Goal: Information Seeking & Learning: Learn about a topic

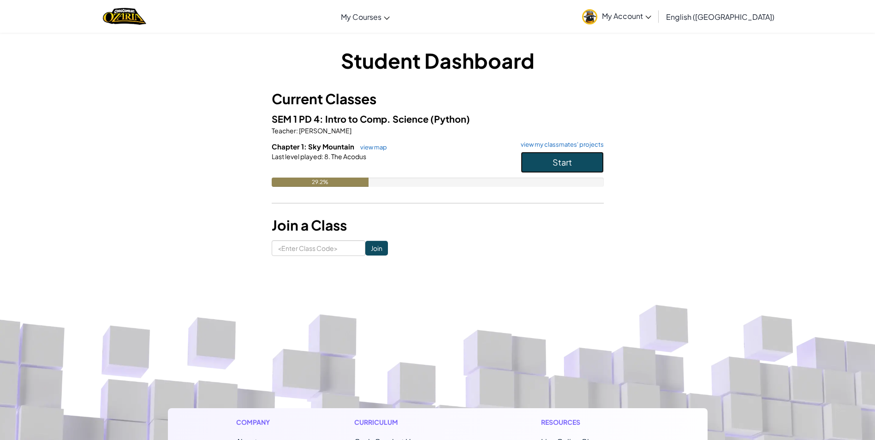
click at [535, 158] on button "Start" at bounding box center [562, 162] width 83 height 21
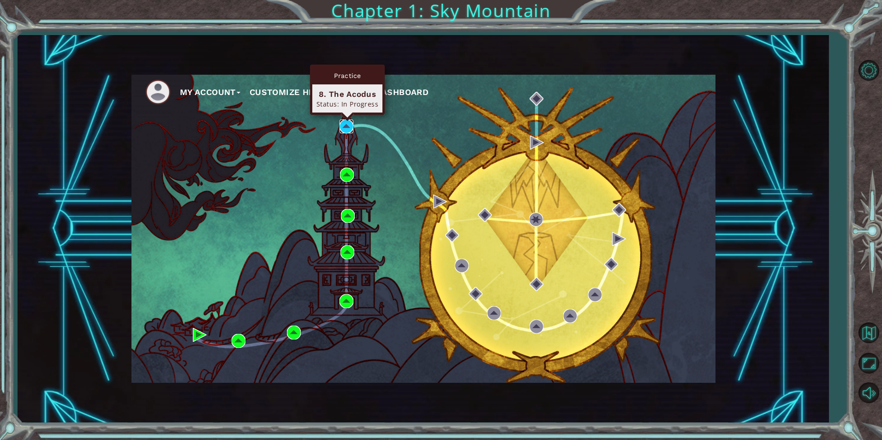
click at [346, 127] on img at bounding box center [346, 126] width 14 height 14
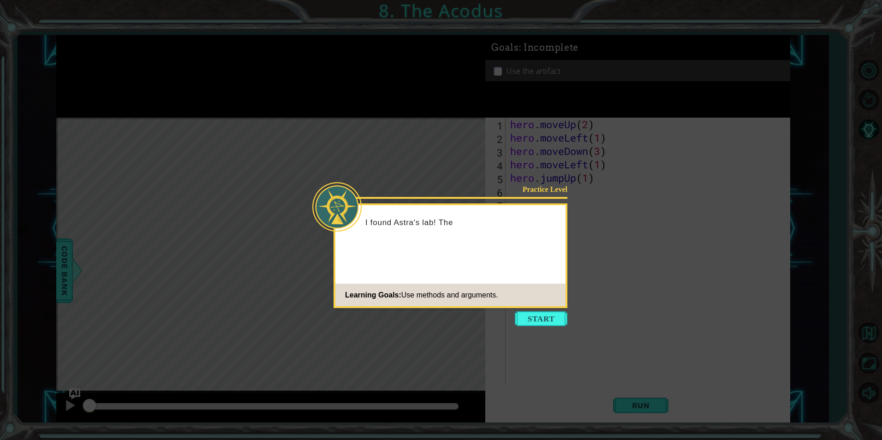
click at [544, 314] on button "Start" at bounding box center [541, 318] width 53 height 15
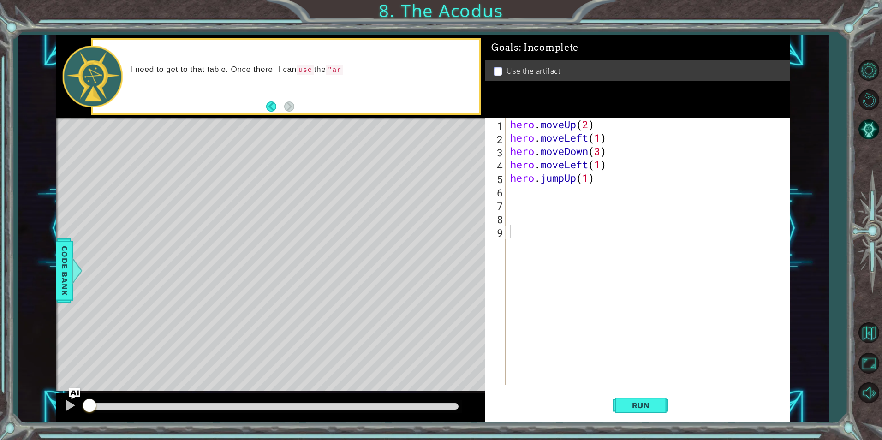
click at [584, 402] on div "Run" at bounding box center [640, 405] width 305 height 30
click at [623, 397] on button "Run" at bounding box center [640, 405] width 55 height 30
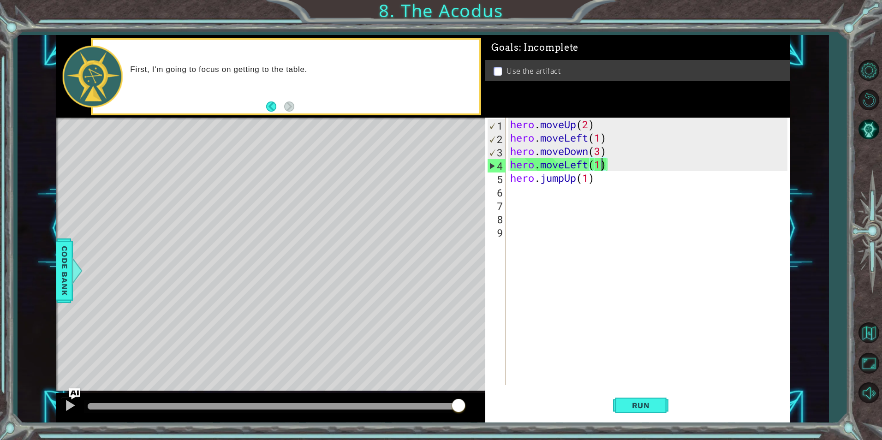
click at [602, 166] on div "hero . moveUp ( 2 ) hero . moveLeft ( 1 ) hero . moveDown ( 3 ) hero . moveLeft…" at bounding box center [649, 265] width 283 height 294
click at [598, 176] on div "hero . moveUp ( 2 ) hero . moveLeft ( 1 ) hero . moveDown ( 3 ) hero . moveLeft…" at bounding box center [649, 265] width 283 height 294
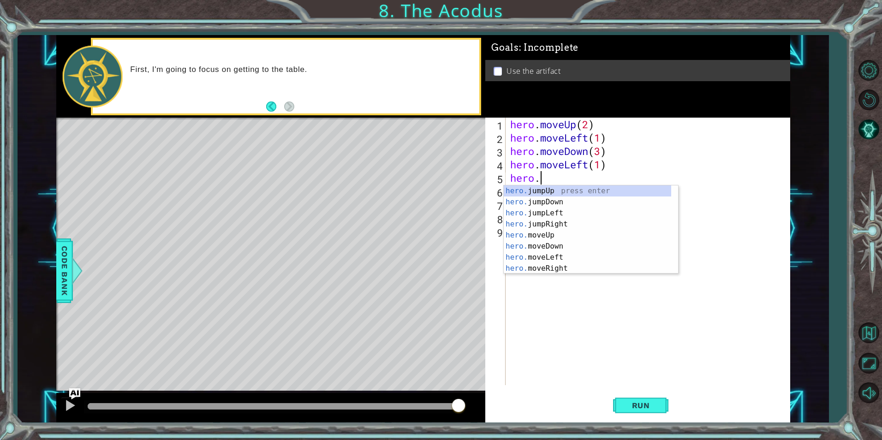
click at [607, 166] on div "hero . moveUp ( 2 ) hero . moveLeft ( 1 ) hero . moveDown ( 3 ) hero . moveLeft…" at bounding box center [649, 265] width 283 height 294
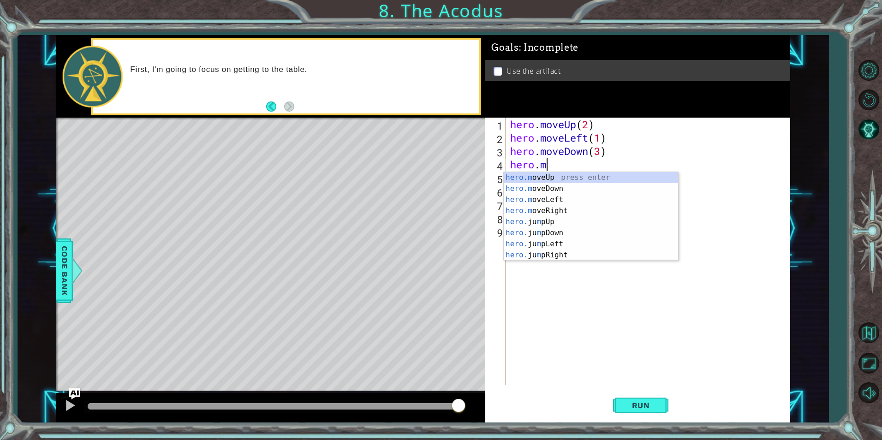
type textarea "hero."
click at [560, 175] on div "hero. jumpUp press enter hero. jumpDown press enter hero. jumpLeft press enter …" at bounding box center [586, 227] width 167 height 111
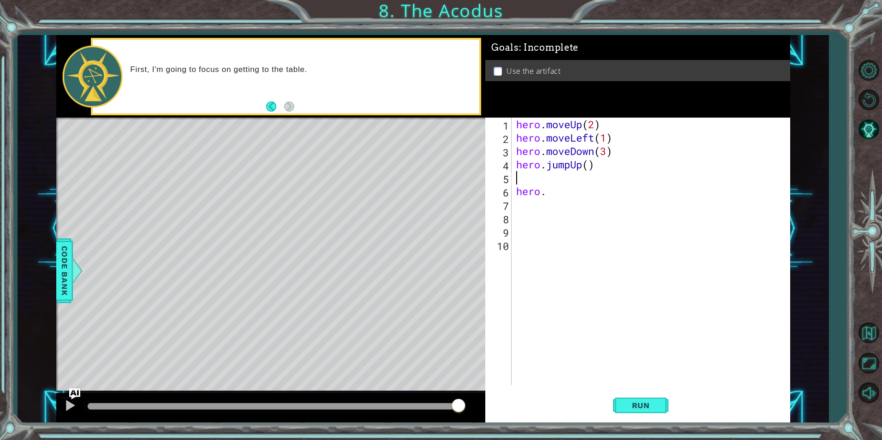
click at [571, 195] on div "hero . moveUp ( 2 ) hero . moveLeft ( 1 ) hero . moveDown ( 3 ) hero . jumpUp (…" at bounding box center [653, 265] width 278 height 294
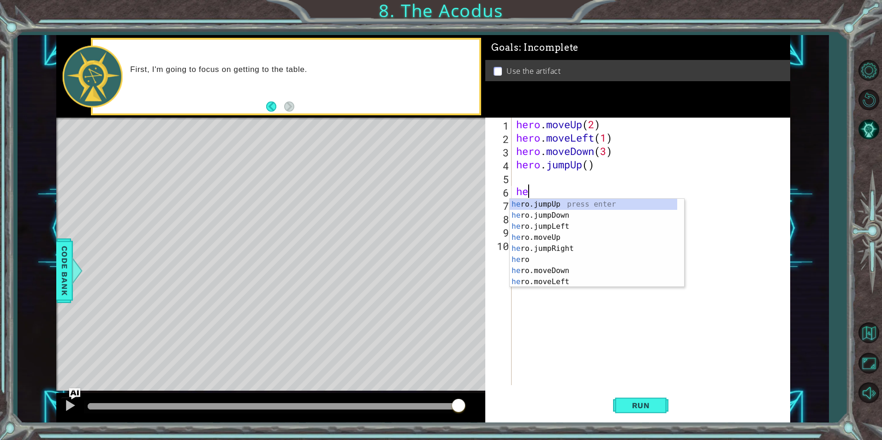
type textarea "h"
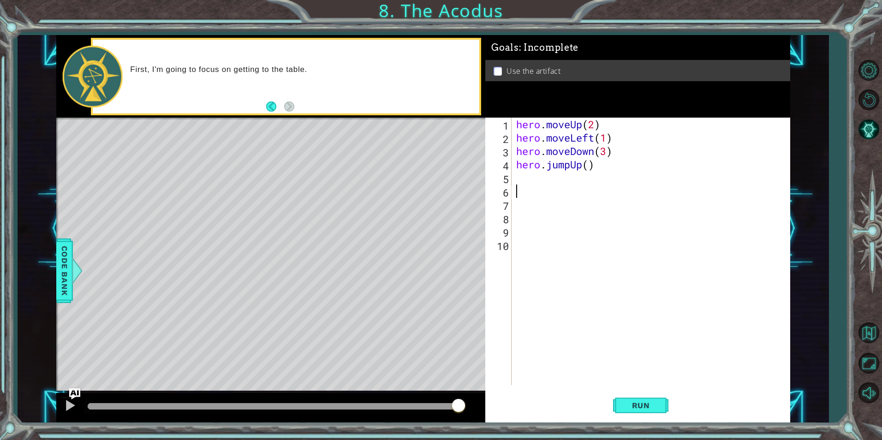
click at [588, 167] on div "hero . moveUp ( 2 ) hero . moveLeft ( 1 ) hero . moveDown ( 3 ) hero . jumpUp (…" at bounding box center [653, 265] width 278 height 294
type textarea "hero.jumpUp(1)"
click at [644, 405] on span "Run" at bounding box center [640, 405] width 36 height 9
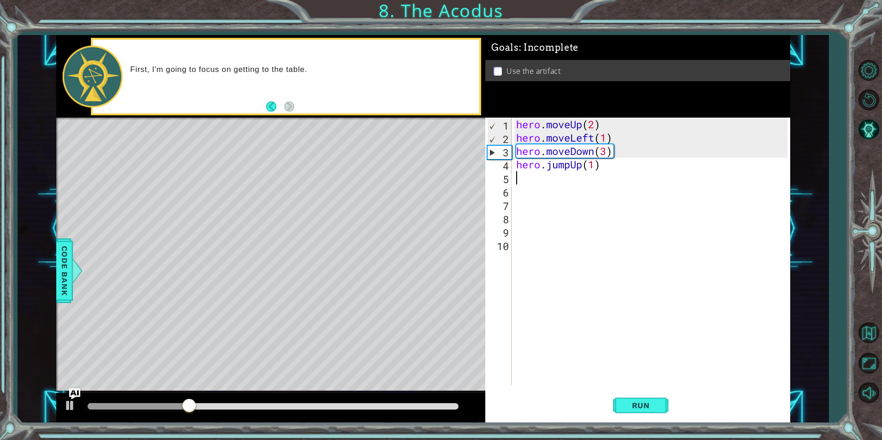
click at [529, 174] on div "hero . moveUp ( 2 ) hero . moveLeft ( 1 ) hero . moveDown ( 3 ) hero . jumpUp (…" at bounding box center [653, 265] width 278 height 294
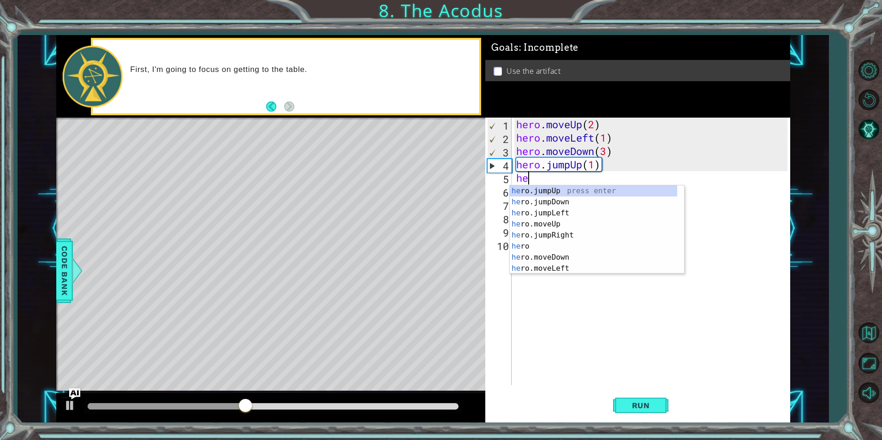
type textarea "her"
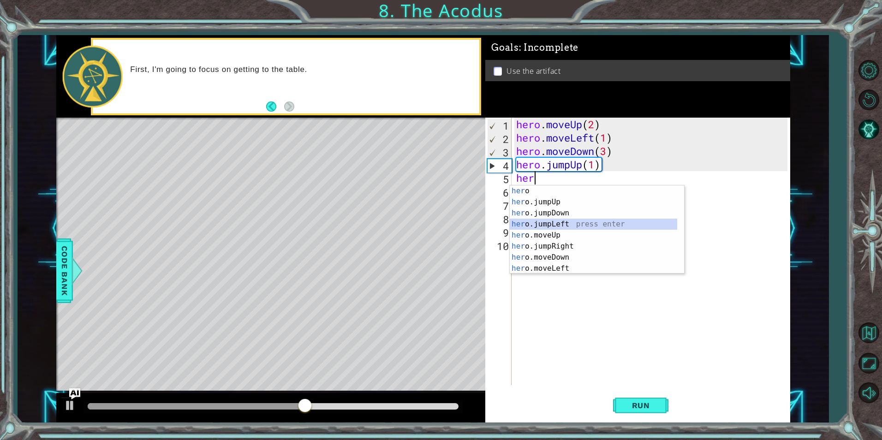
click at [562, 225] on div "her o press enter her o.jumpUp press enter her o.jumpDown press enter her o.jum…" at bounding box center [592, 240] width 167 height 111
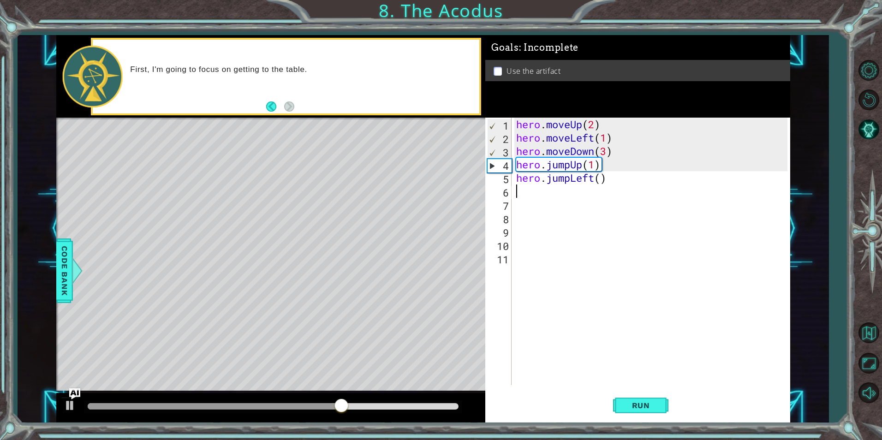
click at [600, 160] on div "hero . moveUp ( 2 ) hero . moveLeft ( 1 ) hero . moveDown ( 3 ) hero . jumpUp (…" at bounding box center [653, 265] width 278 height 294
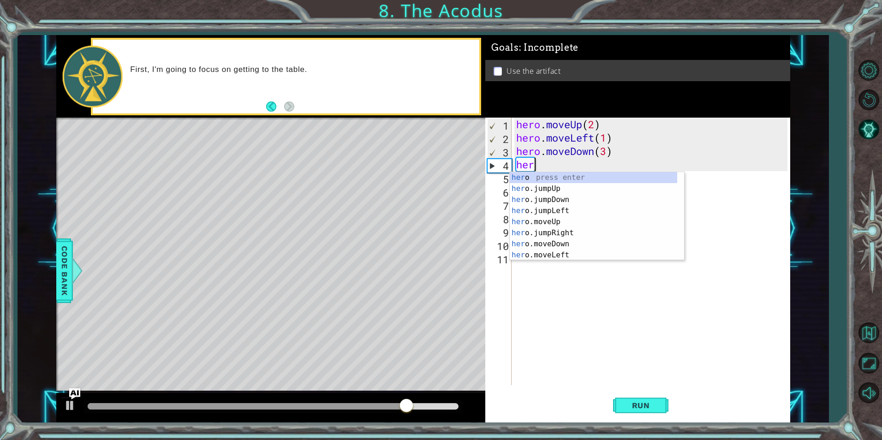
type textarea "h"
click at [697, 198] on div "hero . moveUp ( 2 ) hero . moveLeft ( 1 ) hero . moveDown ( 3 ) h hero . jumpLe…" at bounding box center [653, 265] width 278 height 294
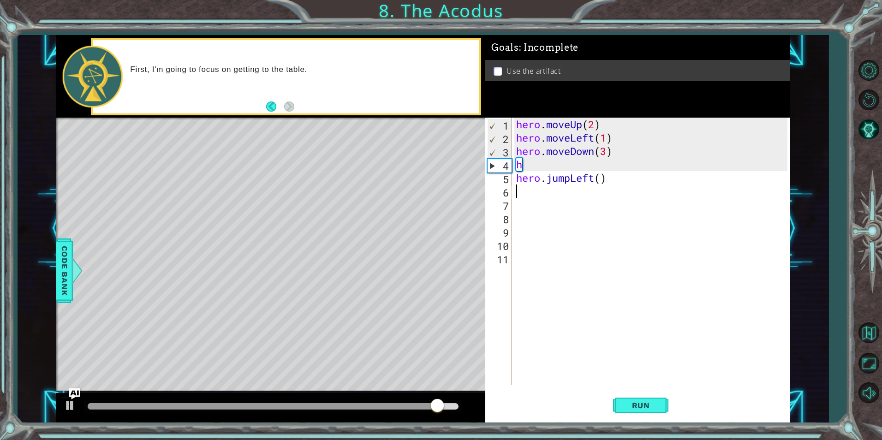
click at [616, 177] on div "hero . moveUp ( 2 ) hero . moveLeft ( 1 ) hero . moveDown ( 3 ) h hero . jumpLe…" at bounding box center [653, 265] width 278 height 294
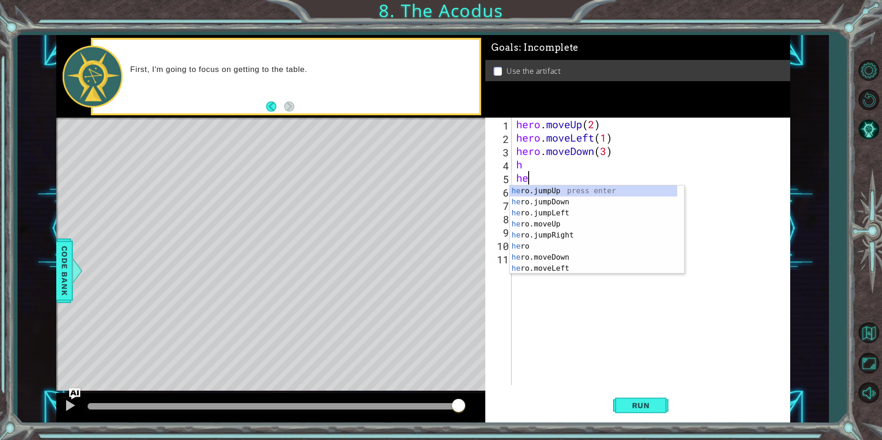
type textarea "h"
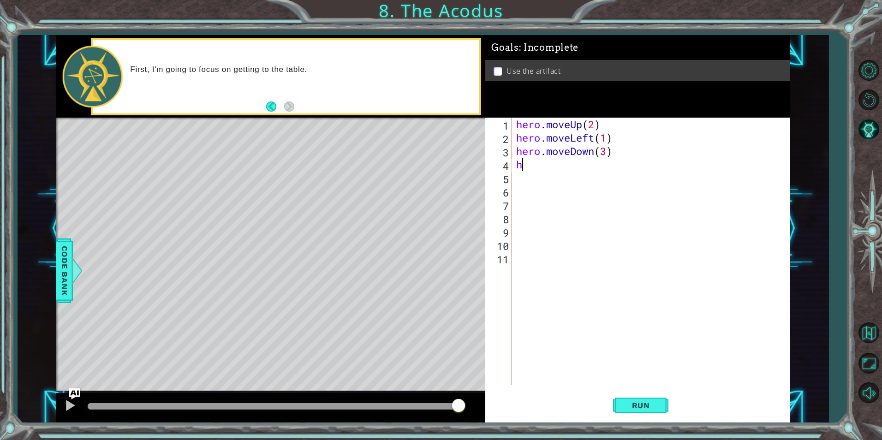
click at [574, 159] on div "hero . moveUp ( 2 ) hero . moveLeft ( 1 ) hero . moveDown ( 3 ) h" at bounding box center [653, 265] width 278 height 294
type textarea "h"
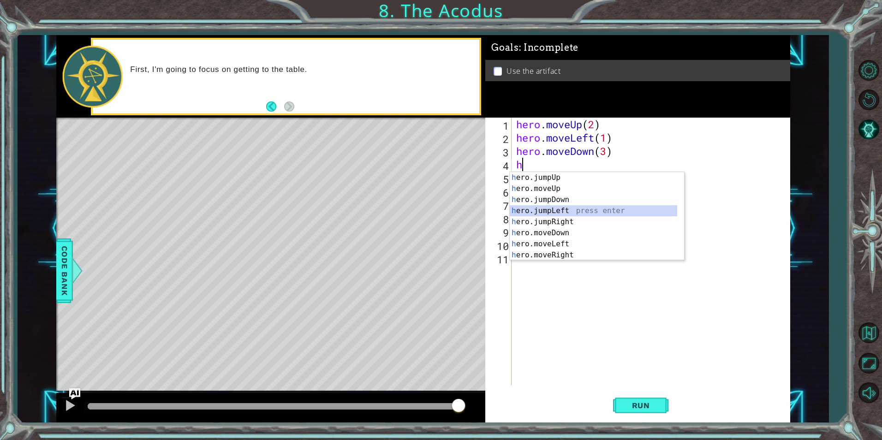
click at [564, 207] on div "h ero.jumpUp press enter h ero.moveUp press enter h ero.jumpDown press enter h …" at bounding box center [592, 227] width 167 height 111
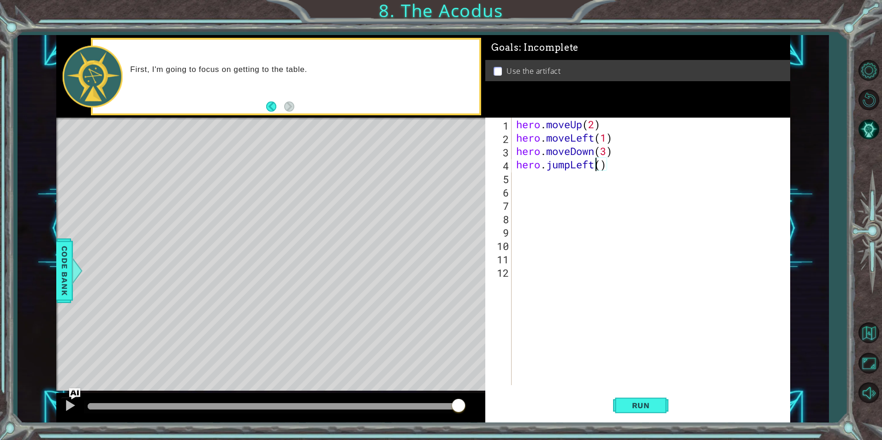
click at [597, 165] on div "hero . moveUp ( 2 ) hero . moveLeft ( 1 ) hero . moveDown ( 3 ) hero . jumpLeft…" at bounding box center [653, 265] width 278 height 294
click at [600, 166] on div "hero . moveUp ( 2 ) hero . moveLeft ( 1 ) hero . moveDown ( 3 ) hero . jumpLeft…" at bounding box center [653, 265] width 278 height 294
type textarea "hero.jumpLeft(1)"
click at [653, 397] on button "Run" at bounding box center [640, 405] width 55 height 30
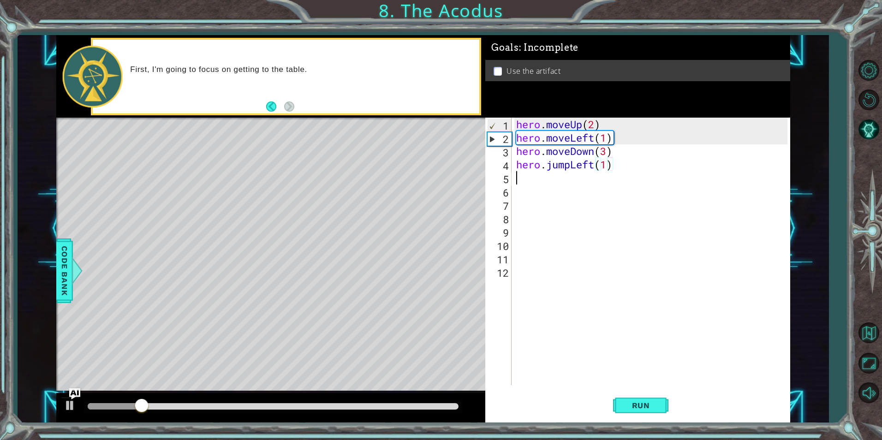
click at [538, 176] on div "hero . moveUp ( 2 ) hero . moveLeft ( 1 ) hero . moveDown ( 3 ) hero . jumpLeft…" at bounding box center [653, 265] width 278 height 294
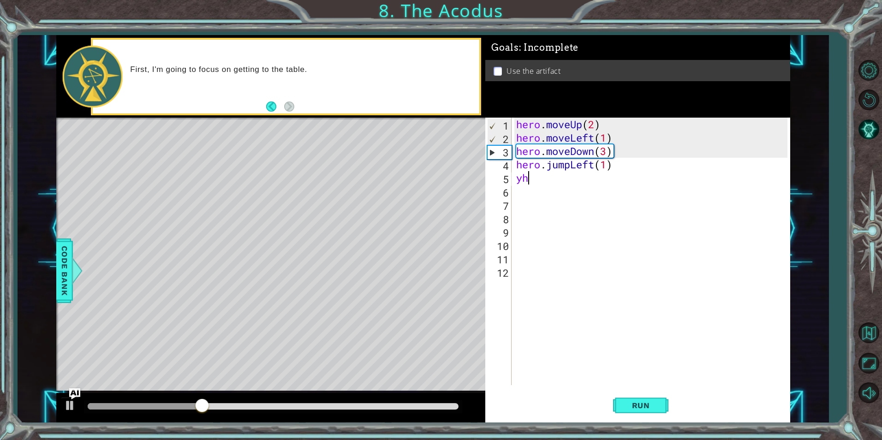
type textarea "y"
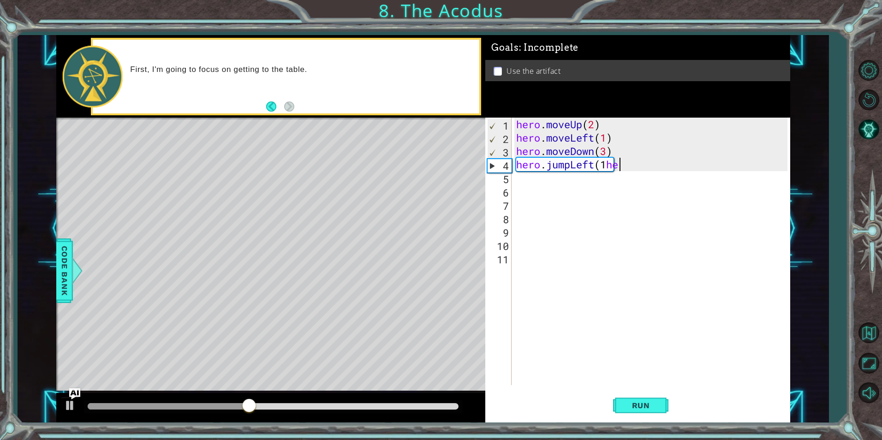
type textarea "hero.jumpLeft(1her"
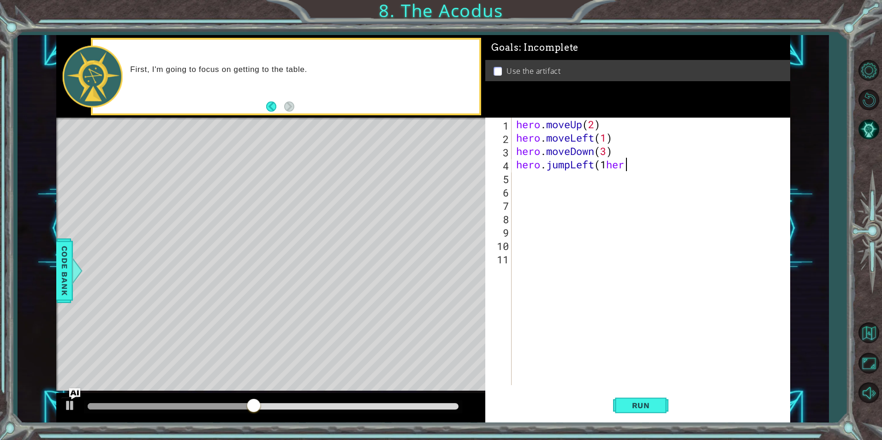
scroll to position [0, 5]
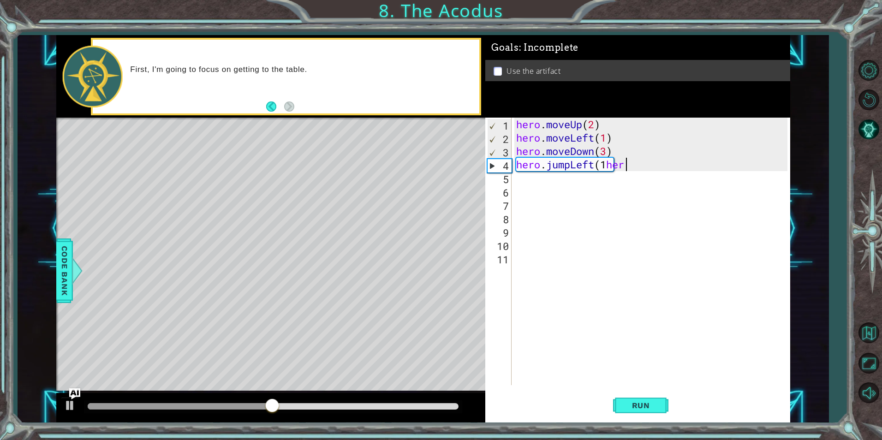
click at [535, 183] on div "hero . moveUp ( 2 ) hero . moveLeft ( 1 ) hero . moveDown ( 3 ) hero . jumpLeft…" at bounding box center [653, 265] width 278 height 294
drag, startPoint x: 633, startPoint y: 164, endPoint x: 633, endPoint y: 169, distance: 4.7
click at [633, 169] on div "hero . moveUp ( 2 ) hero . moveLeft ( 1 ) hero . moveDown ( 3 ) hero . jumpLeft…" at bounding box center [653, 265] width 278 height 294
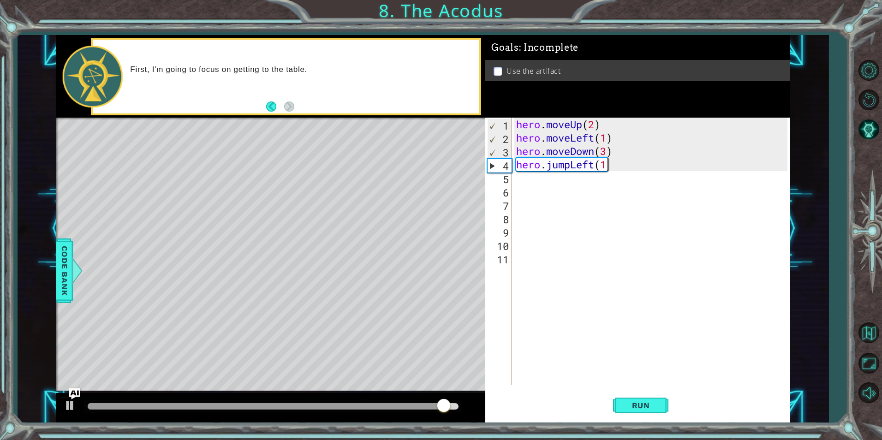
type textarea "hero.jumpLeft(1)"
click at [514, 181] on div "hero . moveUp ( 2 ) hero . moveLeft ( 1 ) hero . moveDown ( 3 ) hero . jumpLeft…" at bounding box center [653, 265] width 278 height 294
click at [515, 181] on div "hero . moveUp ( 2 ) hero . moveLeft ( 1 ) hero . moveDown ( 3 ) hero . jumpLeft…" at bounding box center [653, 265] width 278 height 294
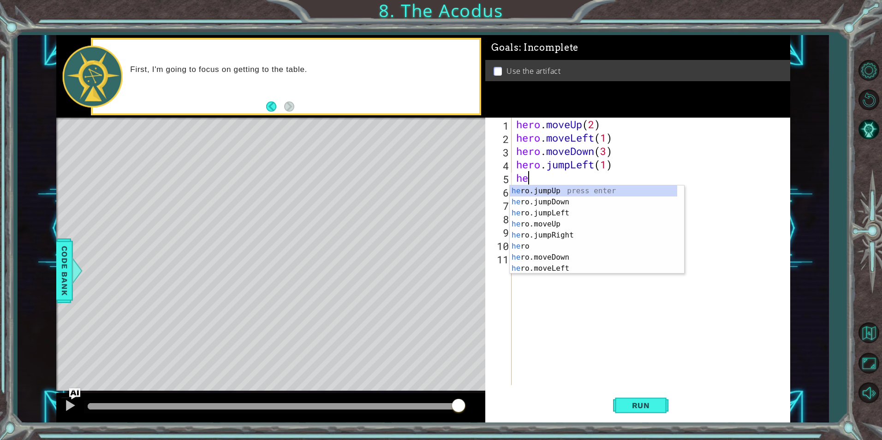
scroll to position [0, 0]
type textarea "hero"
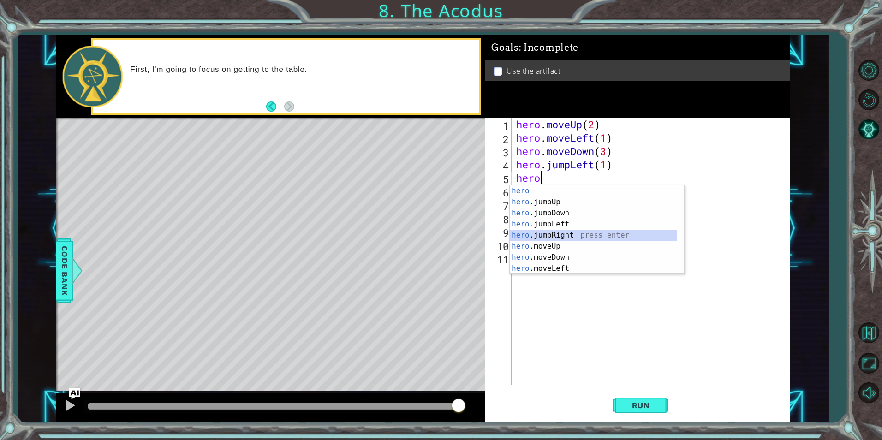
click at [549, 241] on div "hero press enter hero .jumpUp press enter hero .jumpDown press enter hero .jump…" at bounding box center [592, 240] width 167 height 111
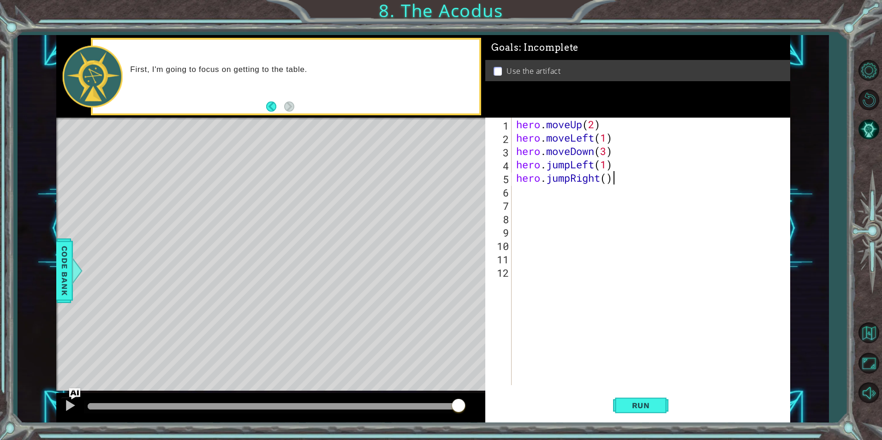
click at [622, 179] on div "hero . moveUp ( 2 ) hero . moveLeft ( 1 ) hero . moveDown ( 3 ) hero . jumpLeft…" at bounding box center [653, 265] width 278 height 294
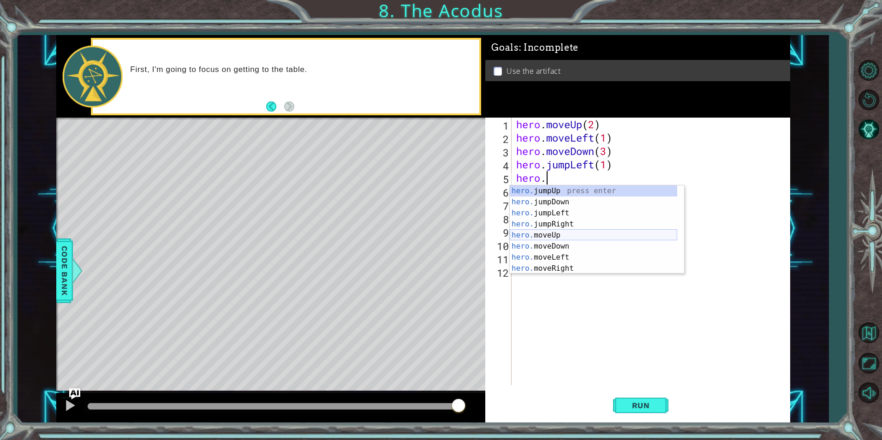
click at [551, 236] on div "hero. jumpUp press enter hero. jumpDown press enter hero. jumpLeft press enter …" at bounding box center [592, 240] width 167 height 111
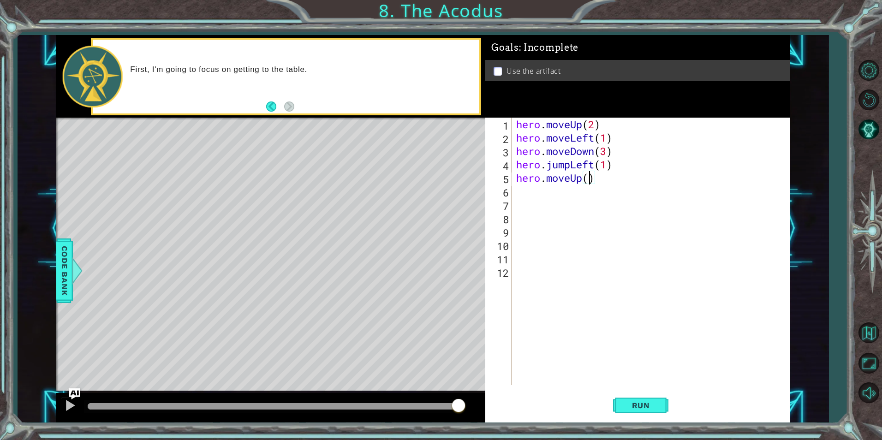
scroll to position [0, 3]
type textarea "hero.moveUp(2)"
click at [646, 402] on span "Run" at bounding box center [640, 405] width 36 height 9
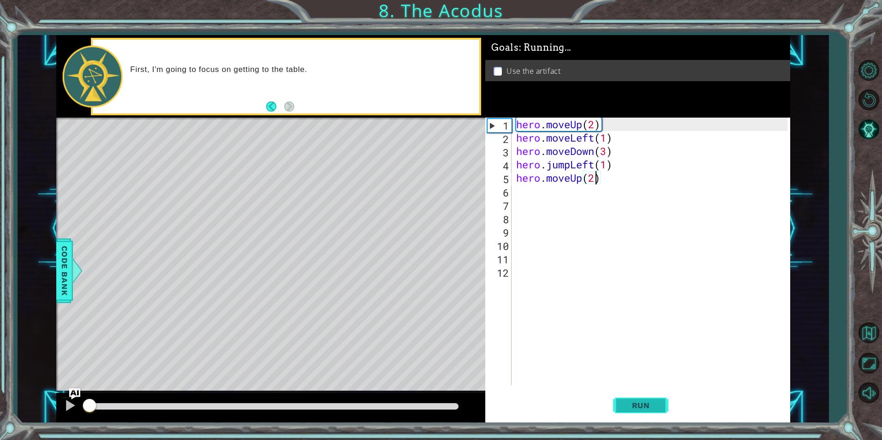
click at [646, 402] on span "Run" at bounding box center [640, 405] width 36 height 9
click at [547, 196] on div "hero . moveUp ( 2 ) hero . moveLeft ( 1 ) hero . moveDown ( 3 ) hero . jumpLeft…" at bounding box center [653, 265] width 278 height 294
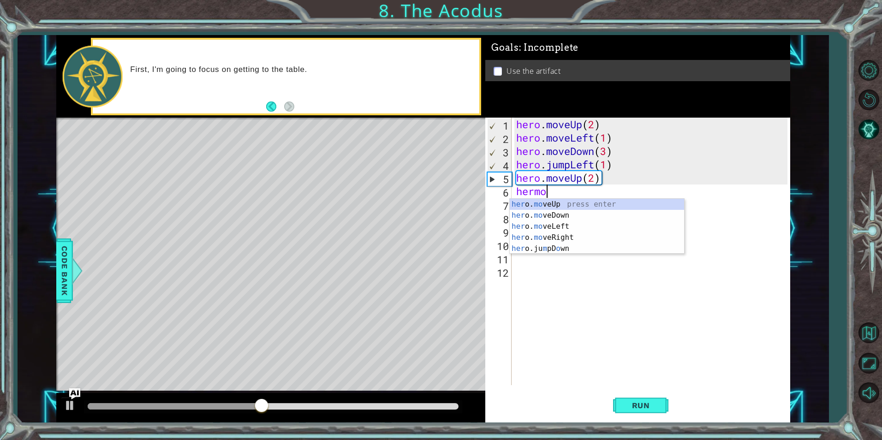
scroll to position [0, 1]
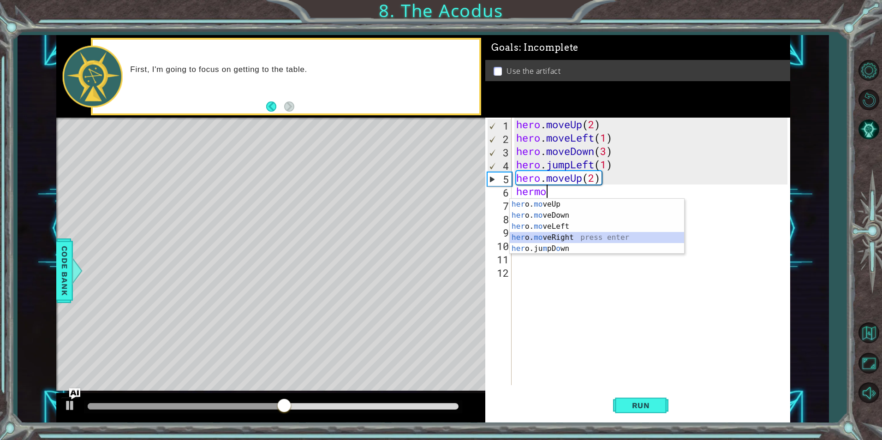
click at [556, 239] on div "her o. mo veUp press enter her o. mo veDown press enter her o. mo veLeft press …" at bounding box center [596, 237] width 174 height 77
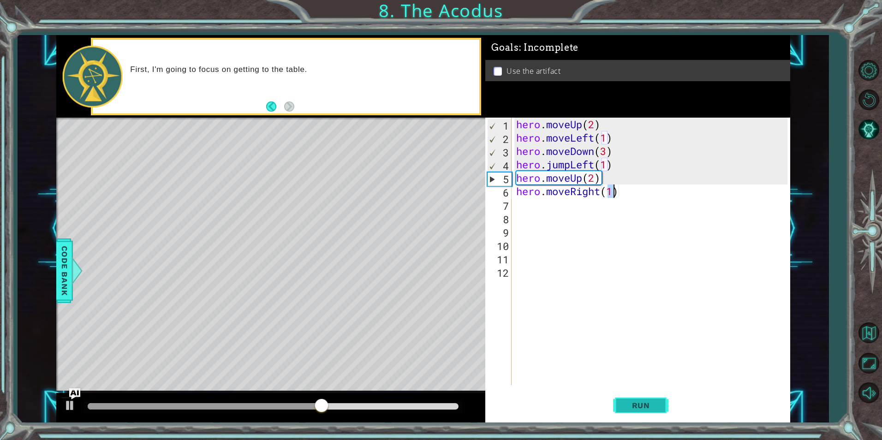
type textarea "hero.moveRight(1)"
click at [664, 410] on button "Run" at bounding box center [640, 405] width 55 height 30
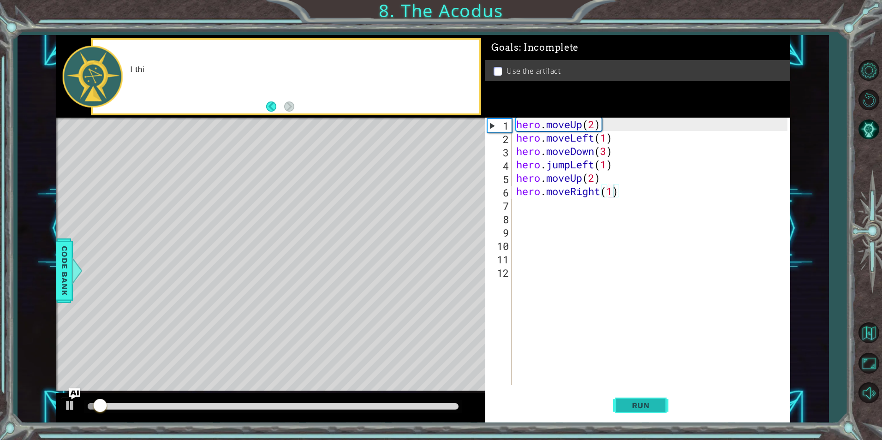
click at [649, 401] on span "Run" at bounding box center [640, 405] width 36 height 9
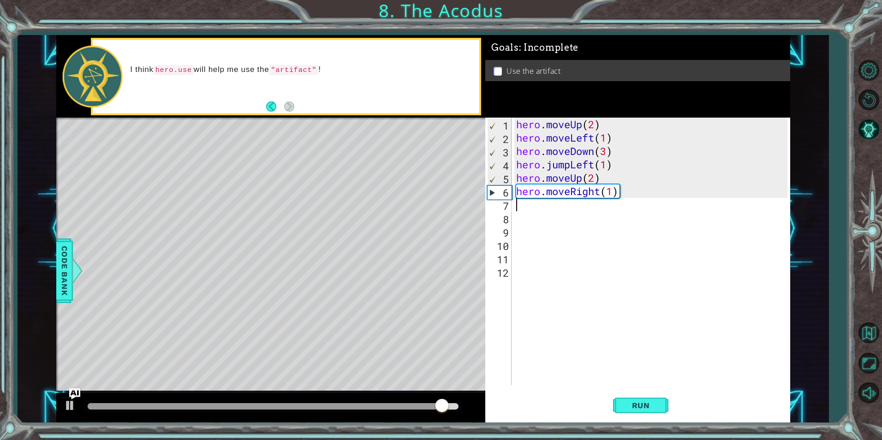
click at [520, 207] on div "hero . moveUp ( 2 ) hero . moveLeft ( 1 ) hero . moveDown ( 3 ) hero . jumpLeft…" at bounding box center [653, 265] width 278 height 294
drag, startPoint x: 622, startPoint y: 190, endPoint x: 637, endPoint y: 187, distance: 14.7
click at [637, 187] on div "hero . moveUp ( 2 ) hero . moveLeft ( 1 ) hero . moveDown ( 3 ) hero . jumpLeft…" at bounding box center [653, 265] width 278 height 294
type textarea "hero.moveRight(1)"
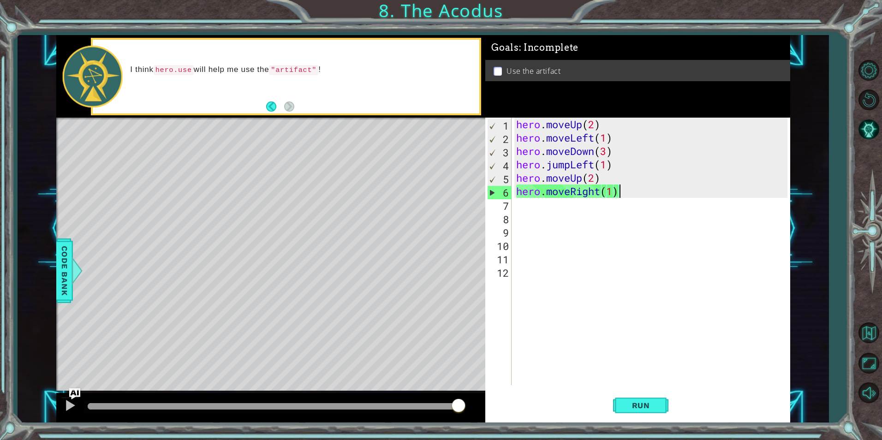
click at [572, 204] on div "hero . moveUp ( 2 ) hero . moveLeft ( 1 ) hero . moveDown ( 3 ) hero . jumpLeft…" at bounding box center [653, 265] width 278 height 294
click at [632, 191] on div "hero . moveUp ( 2 ) hero . moveLeft ( 1 ) hero . moveDown ( 3 ) hero . jumpLeft…" at bounding box center [653, 265] width 278 height 294
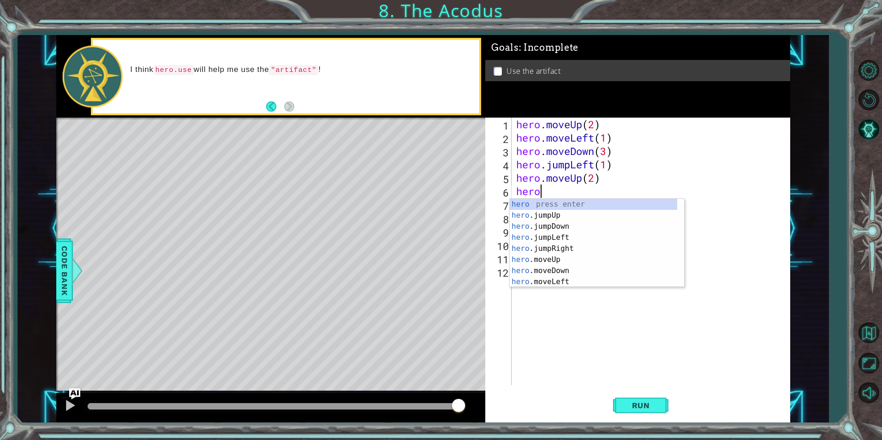
scroll to position [0, 0]
click at [556, 260] on div "hero press enter hero .jumpUp press enter hero .jumpDown press enter hero .jump…" at bounding box center [592, 254] width 167 height 111
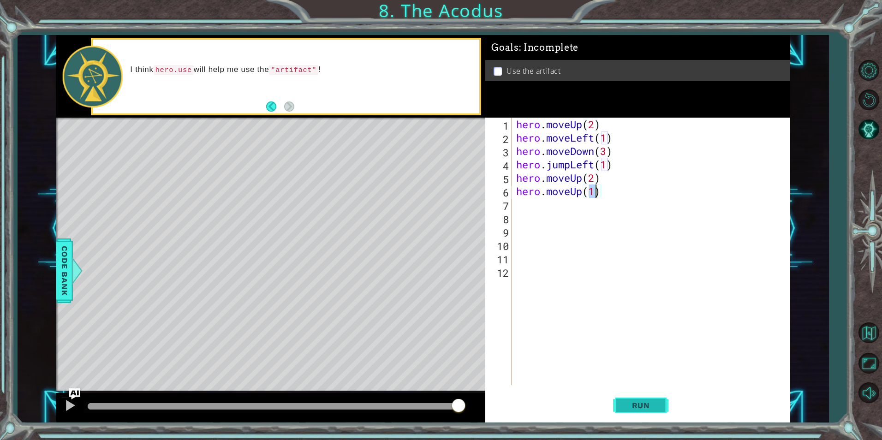
drag, startPoint x: 649, startPoint y: 400, endPoint x: 654, endPoint y: 402, distance: 5.0
click at [653, 403] on button "Run" at bounding box center [640, 405] width 55 height 30
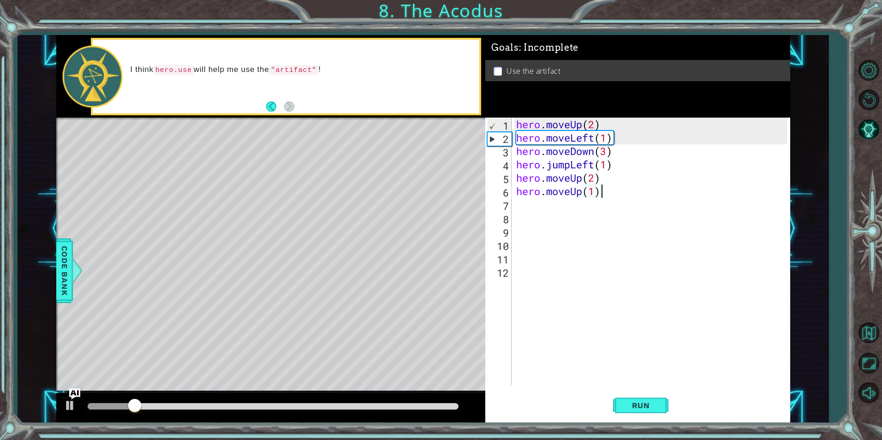
click at [604, 190] on div "hero . moveUp ( 2 ) hero . moveLeft ( 1 ) hero . moveDown ( 3 ) hero . jumpLeft…" at bounding box center [653, 265] width 278 height 294
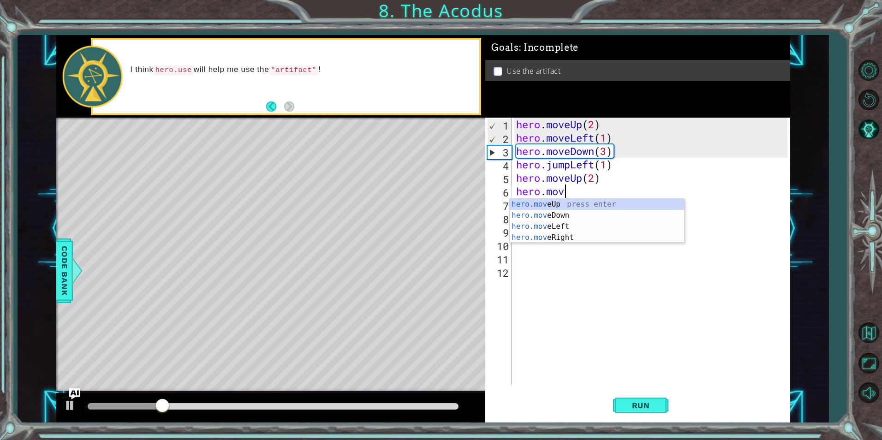
type textarea "h"
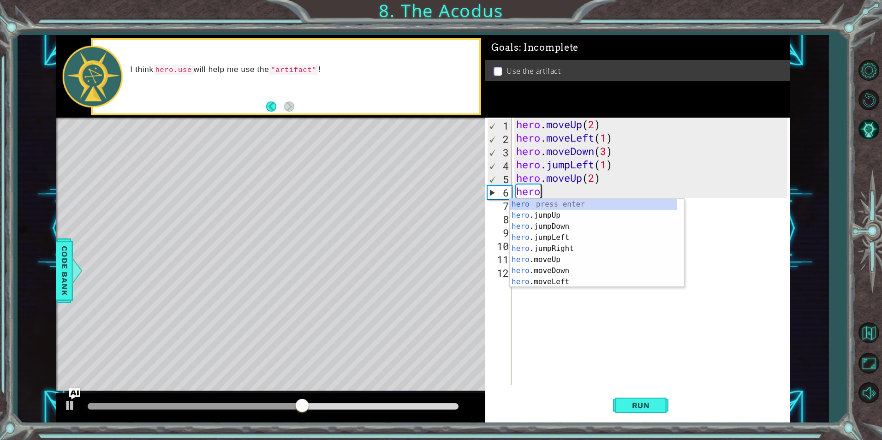
scroll to position [0, 1]
click at [550, 237] on div "hero . m oveUp press enter hero . m oveDown press enter hero . m oveLeft press …" at bounding box center [596, 254] width 174 height 111
type textarea "hero.moveRight(1)"
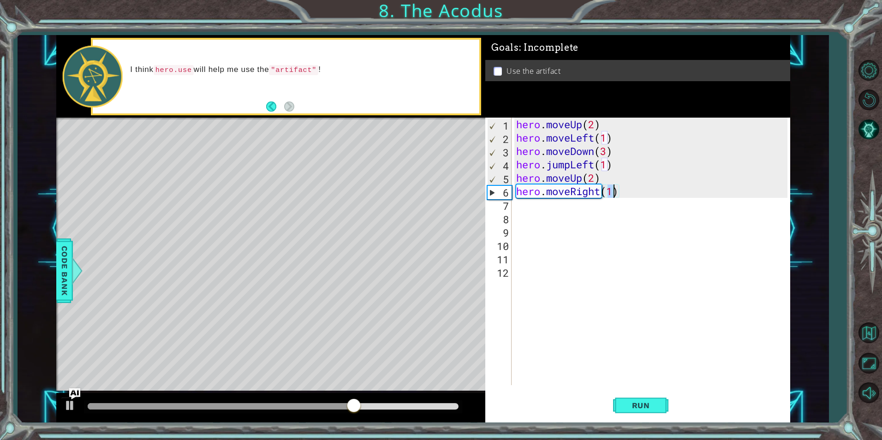
click at [551, 213] on div "hero . moveUp ( 2 ) hero . moveLeft ( 1 ) hero . moveDown ( 3 ) hero . jumpLeft…" at bounding box center [653, 265] width 278 height 294
click at [546, 203] on div "hero . moveUp ( 2 ) hero . moveLeft ( 1 ) hero . moveDown ( 3 ) hero . jumpLeft…" at bounding box center [653, 265] width 278 height 294
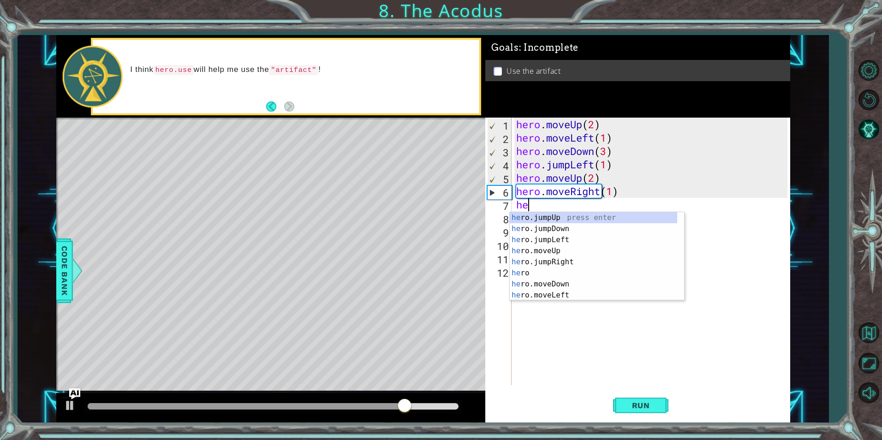
scroll to position [0, 0]
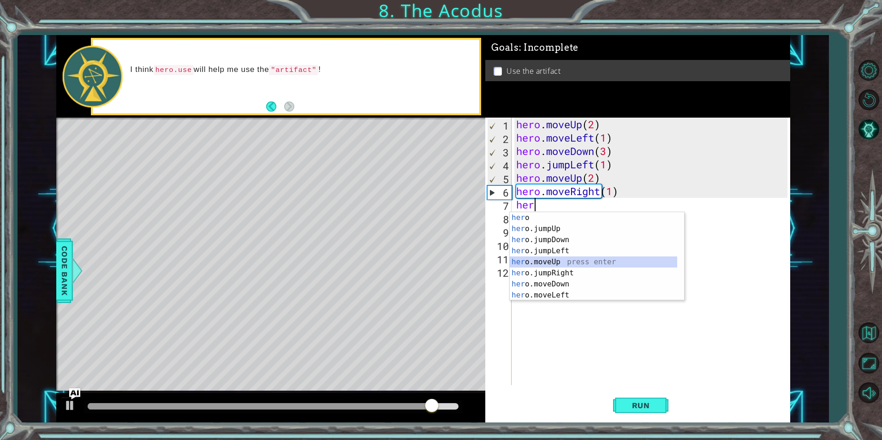
click at [556, 260] on div "her o press enter her o.jumpUp press enter her o.jumpDown press enter her o.jum…" at bounding box center [592, 267] width 167 height 111
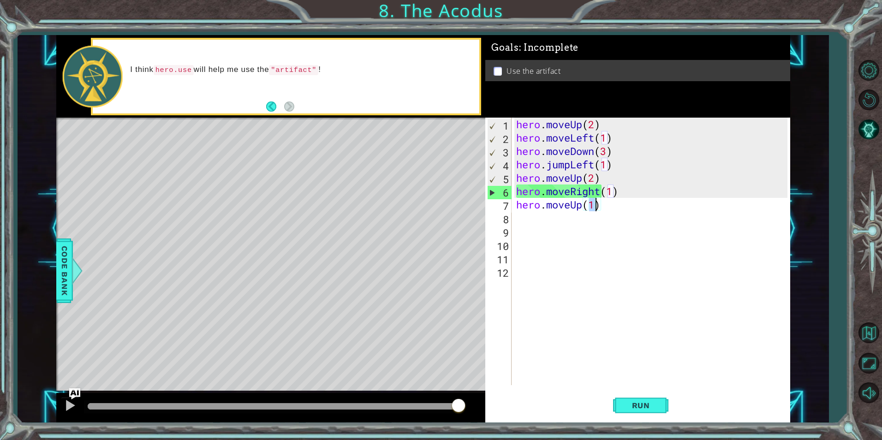
click at [603, 208] on div "hero . moveUp ( 2 ) hero . moveLeft ( 1 ) hero . moveDown ( 3 ) hero . jumpLeft…" at bounding box center [653, 265] width 278 height 294
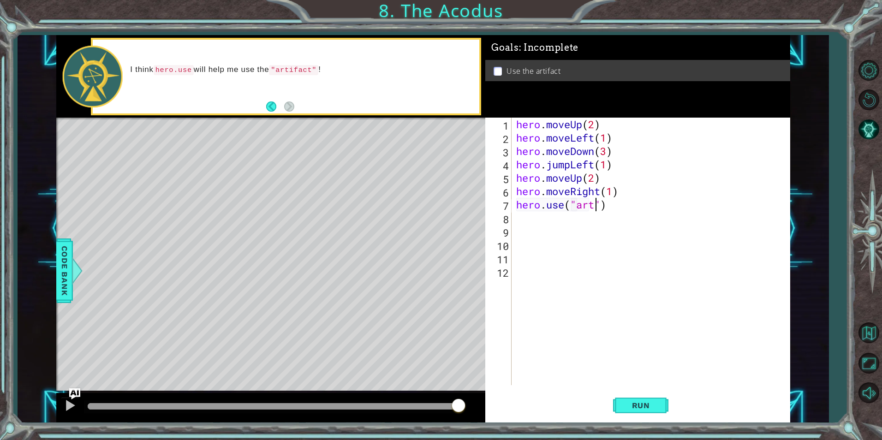
scroll to position [0, 4]
type textarea "hero.use("artifact")"
drag, startPoint x: 627, startPoint y: 402, endPoint x: 628, endPoint y: 395, distance: 7.5
click at [627, 399] on button "Run" at bounding box center [640, 405] width 55 height 30
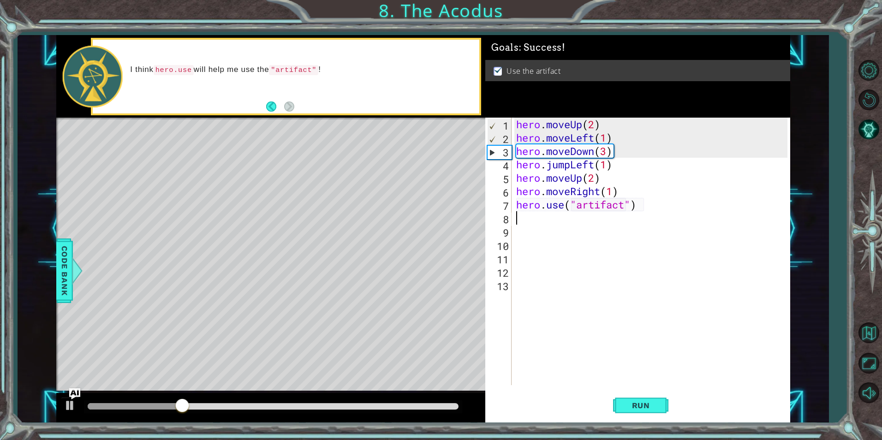
click at [430, 404] on div at bounding box center [273, 406] width 371 height 6
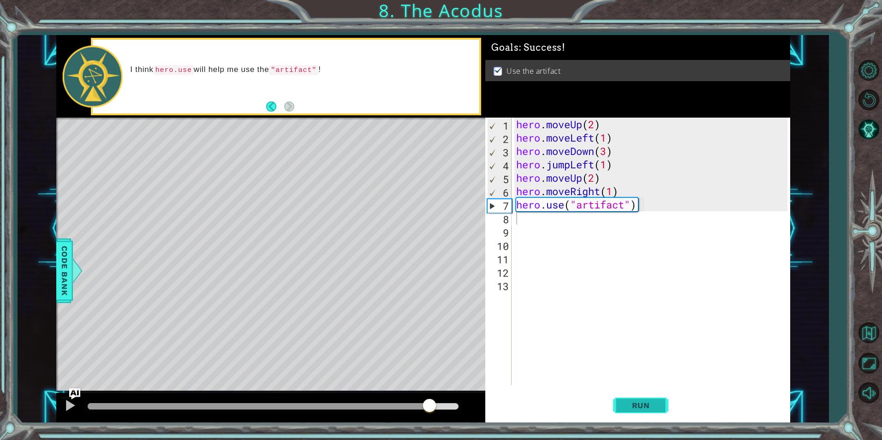
click at [617, 409] on button "Run" at bounding box center [640, 405] width 55 height 30
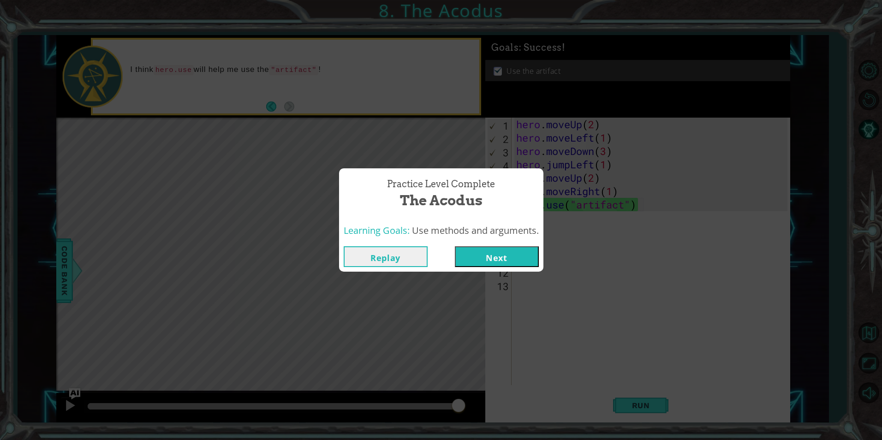
drag, startPoint x: 516, startPoint y: 260, endPoint x: 513, endPoint y: 253, distance: 8.1
click at [515, 261] on button "Next" at bounding box center [497, 256] width 84 height 21
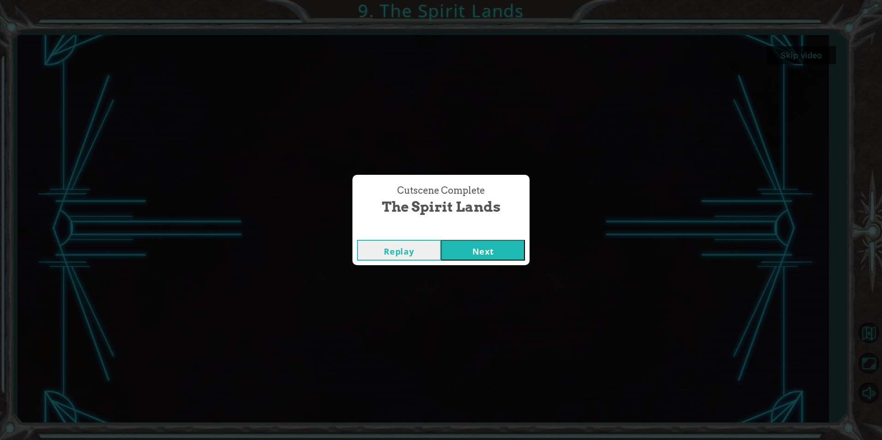
click at [497, 246] on button "Next" at bounding box center [483, 250] width 84 height 21
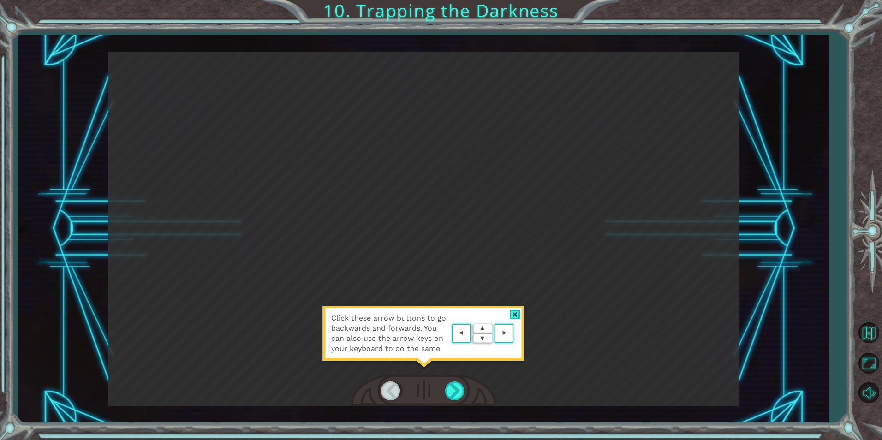
click at [515, 333] on area at bounding box center [515, 333] width 0 height 0
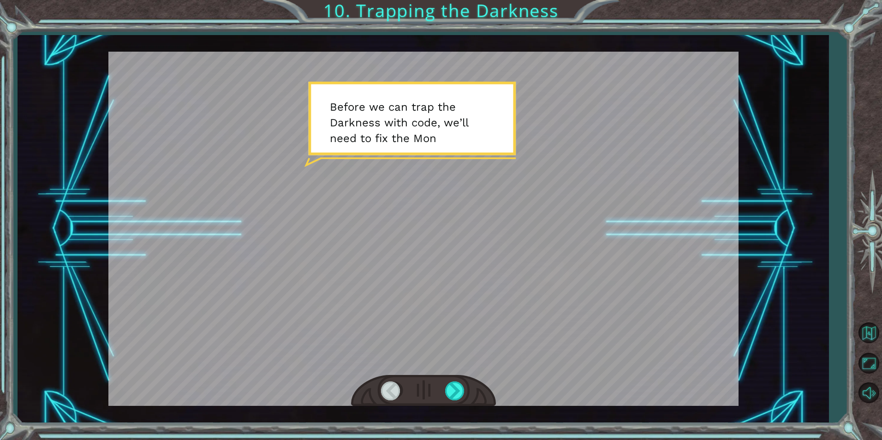
click at [435, 176] on div at bounding box center [423, 229] width 630 height 354
click at [431, 173] on div at bounding box center [423, 229] width 630 height 354
drag, startPoint x: 439, startPoint y: 329, endPoint x: 439, endPoint y: 351, distance: 21.7
click at [439, 331] on div at bounding box center [423, 229] width 630 height 354
click at [452, 388] on div at bounding box center [455, 390] width 21 height 19
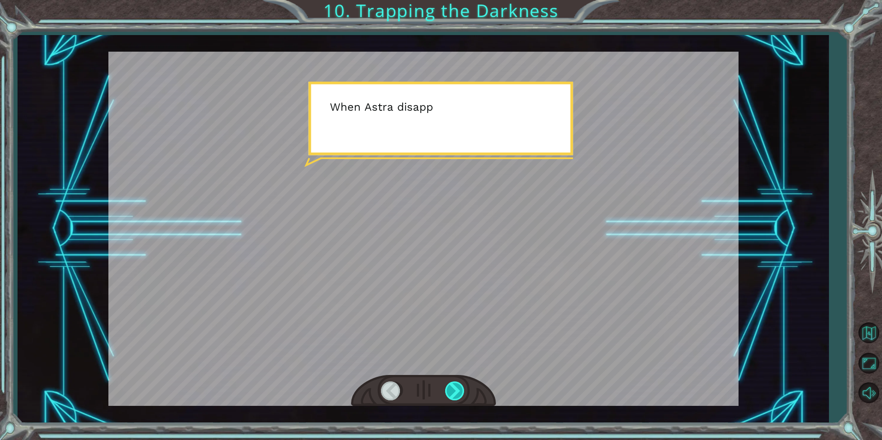
click at [453, 388] on div at bounding box center [455, 390] width 21 height 19
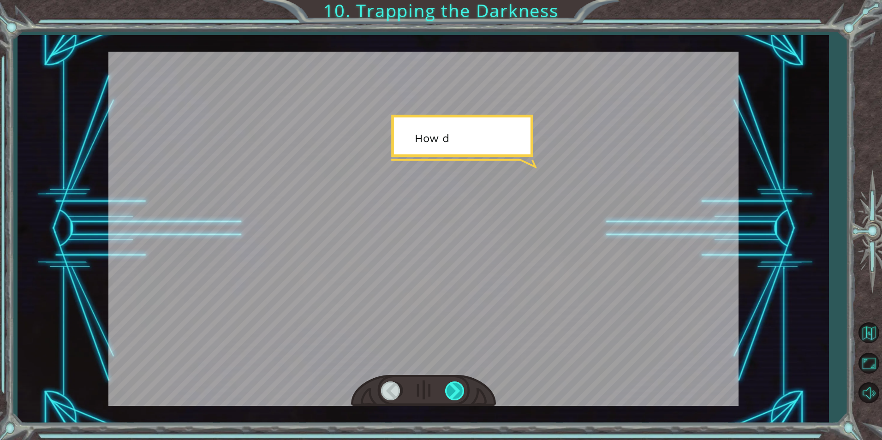
click at [453, 387] on div at bounding box center [455, 390] width 21 height 19
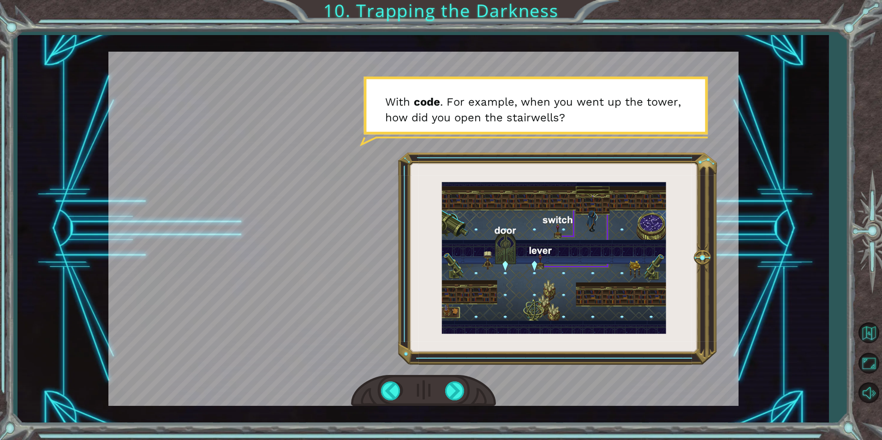
click at [453, 376] on div at bounding box center [423, 391] width 145 height 32
click at [443, 403] on div at bounding box center [423, 391] width 145 height 32
click at [447, 391] on div at bounding box center [455, 390] width 21 height 19
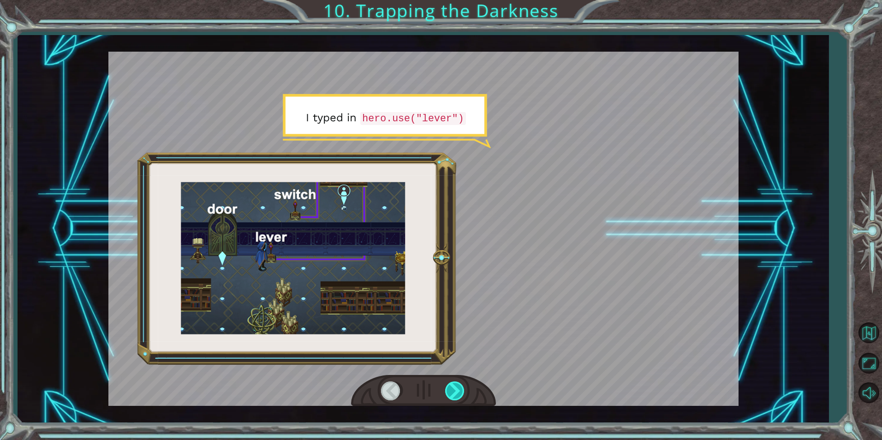
click at [449, 388] on div at bounding box center [455, 390] width 21 height 19
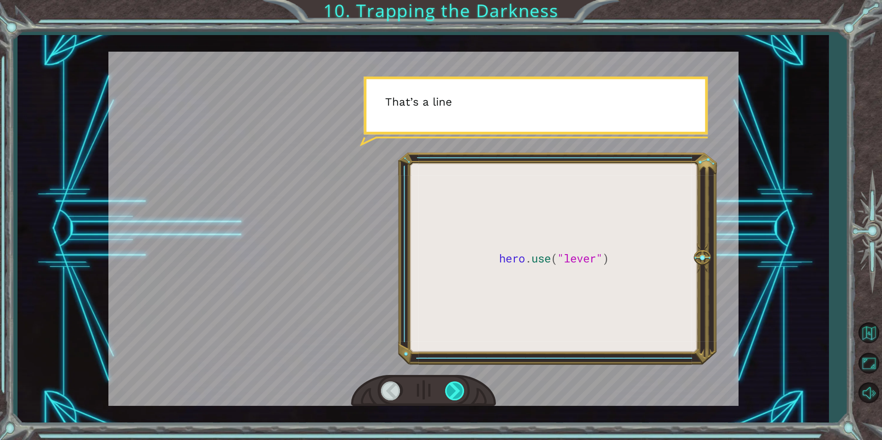
click at [452, 386] on div at bounding box center [455, 390] width 21 height 19
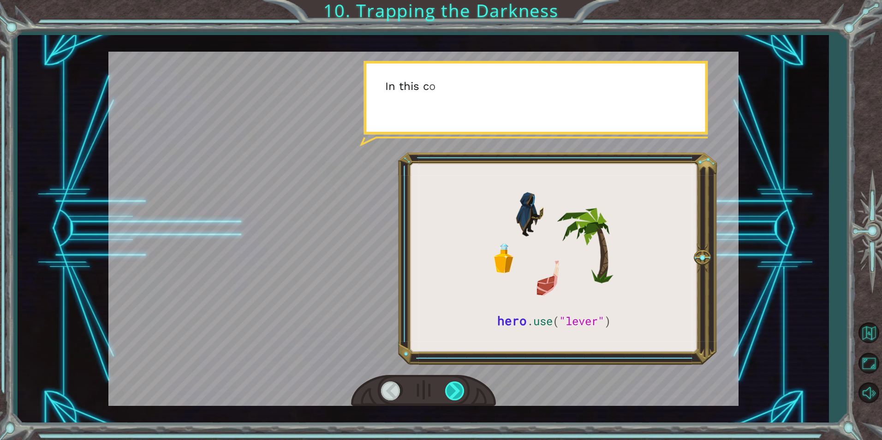
click at [452, 386] on div at bounding box center [455, 390] width 21 height 19
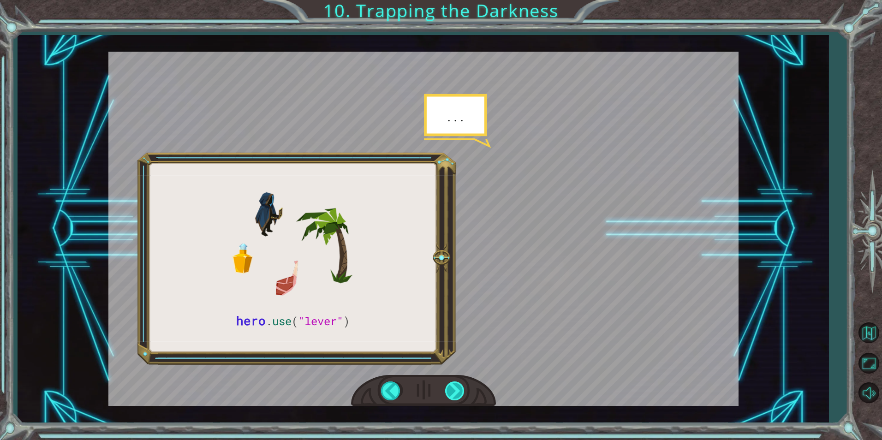
click at [452, 386] on div at bounding box center [455, 390] width 21 height 19
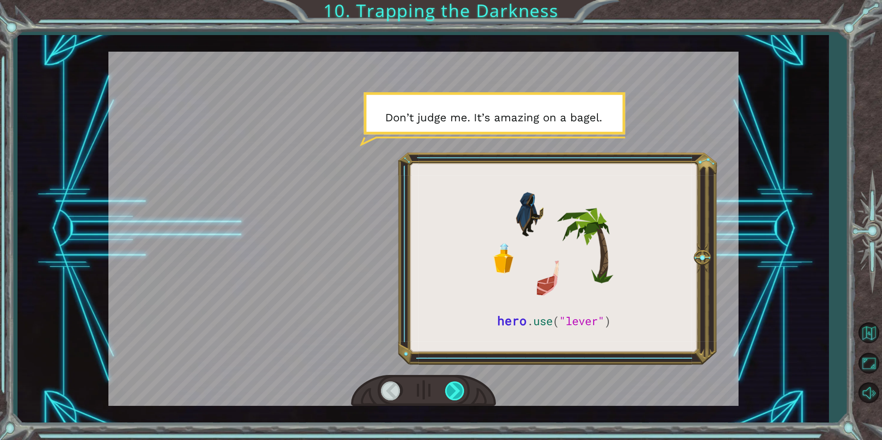
click at [452, 386] on div at bounding box center [455, 390] width 21 height 19
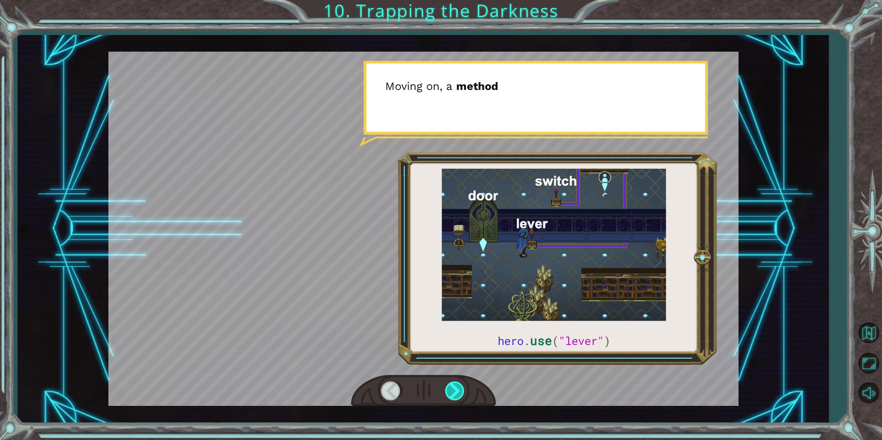
click at [452, 386] on div at bounding box center [455, 390] width 21 height 19
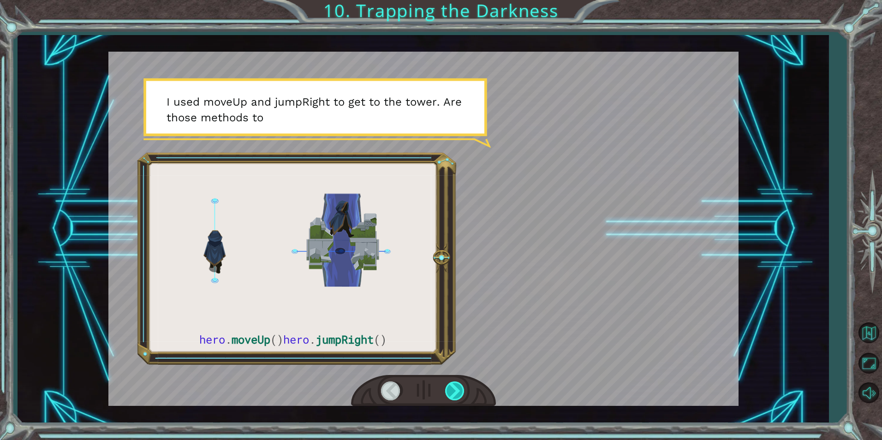
click at [452, 386] on div at bounding box center [455, 390] width 21 height 19
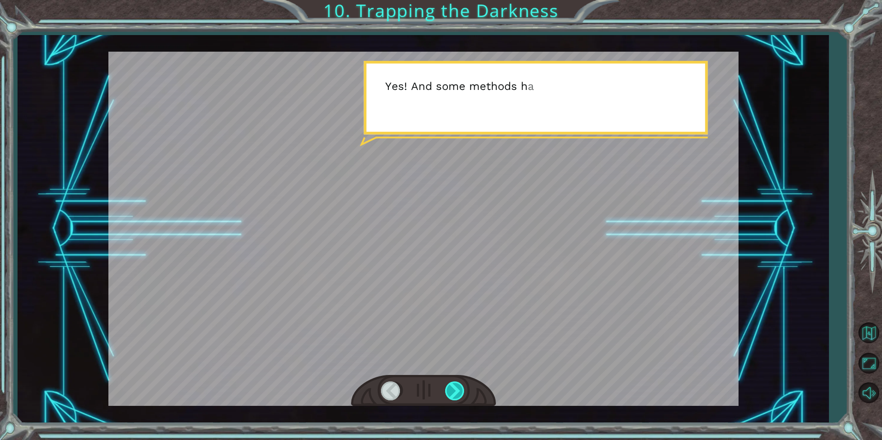
click at [452, 386] on div at bounding box center [455, 390] width 21 height 19
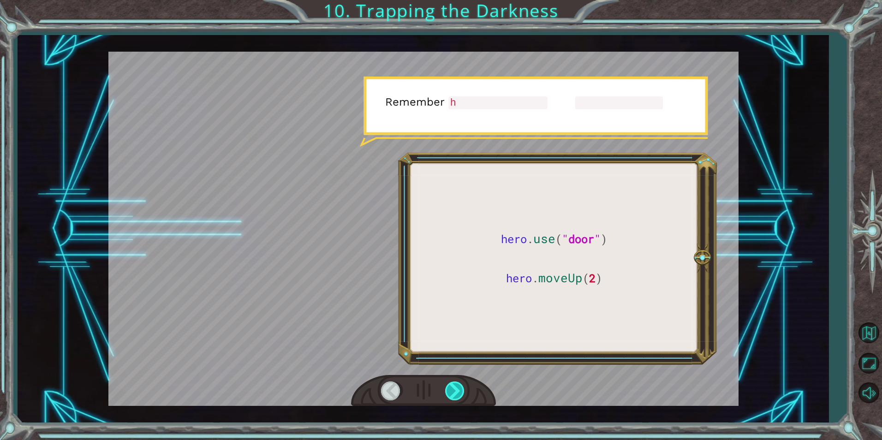
click at [452, 386] on div at bounding box center [455, 390] width 21 height 19
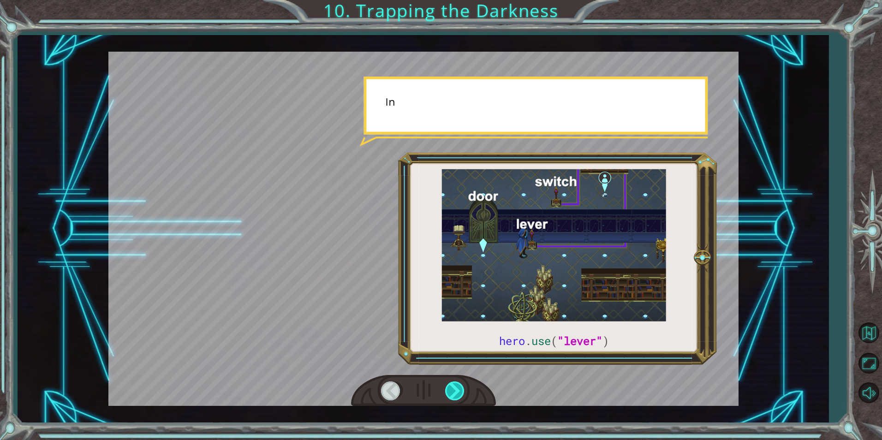
click at [452, 386] on div at bounding box center [455, 390] width 21 height 19
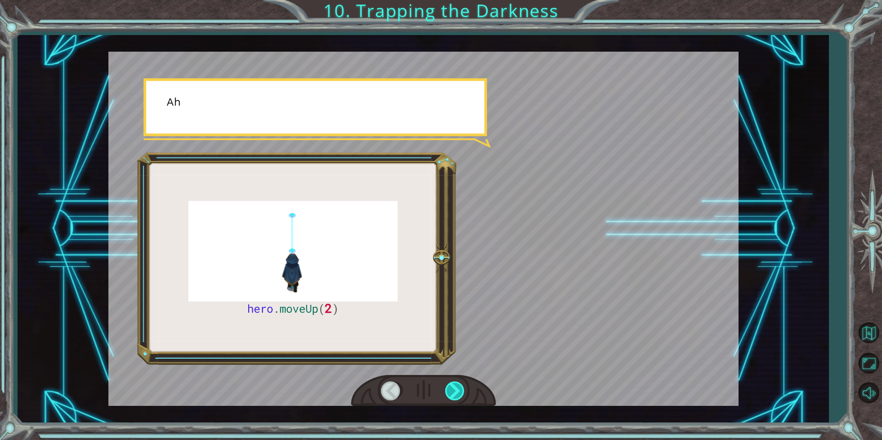
click at [452, 386] on div at bounding box center [455, 390] width 21 height 19
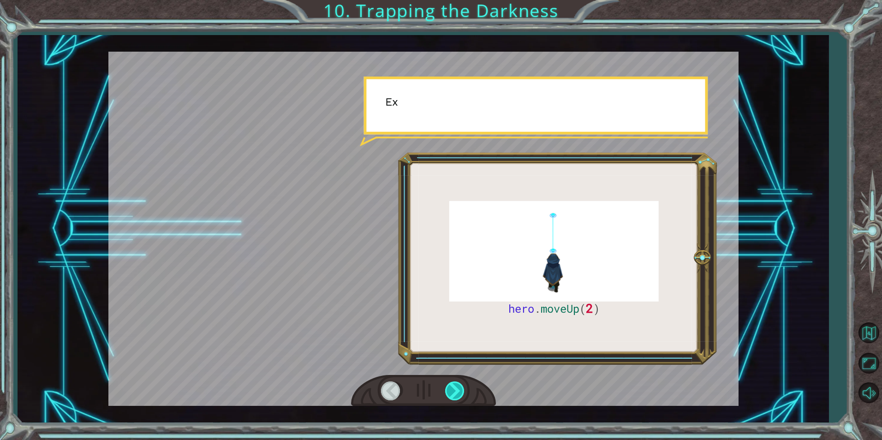
click at [452, 386] on div at bounding box center [455, 390] width 21 height 19
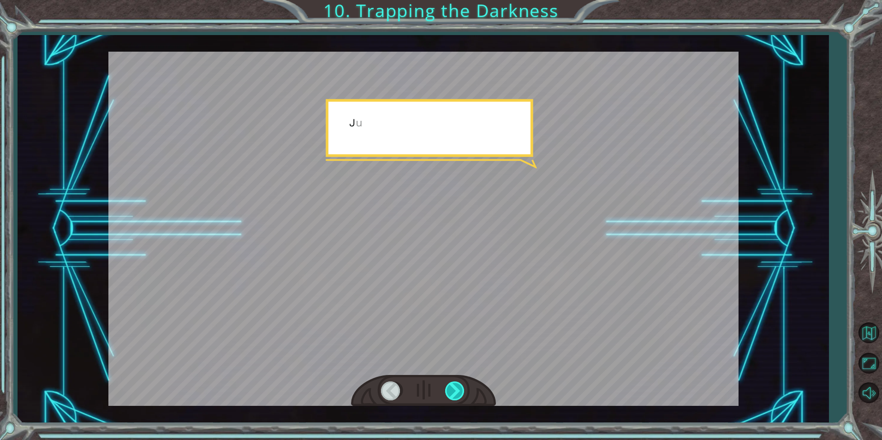
click at [452, 386] on div at bounding box center [455, 390] width 21 height 19
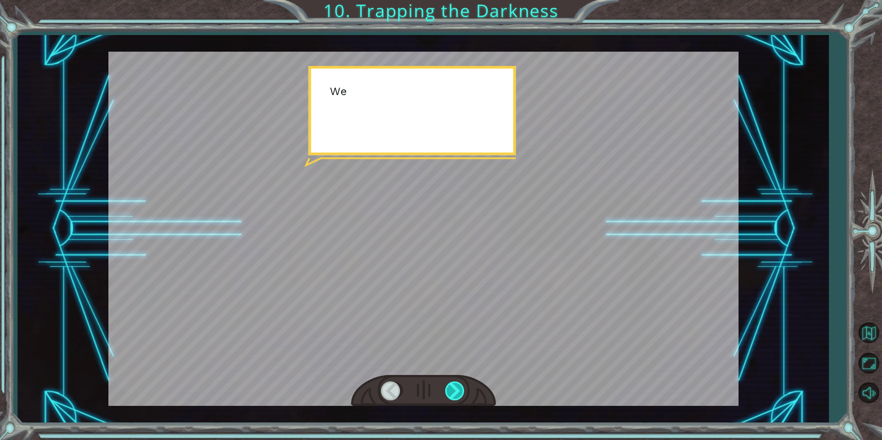
click at [452, 386] on div at bounding box center [455, 390] width 21 height 19
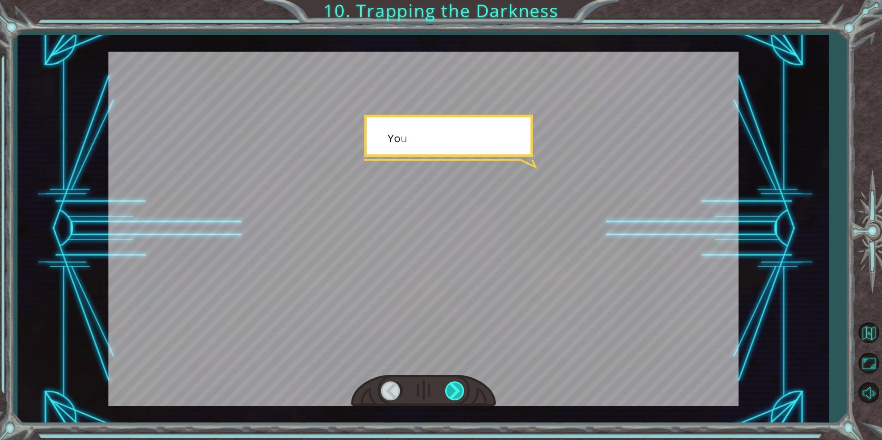
click at [452, 386] on div at bounding box center [455, 390] width 21 height 19
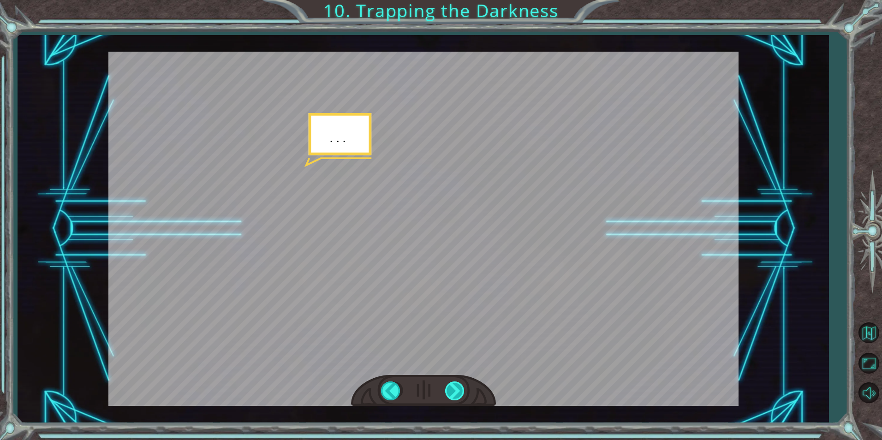
click at [452, 386] on div at bounding box center [455, 390] width 21 height 19
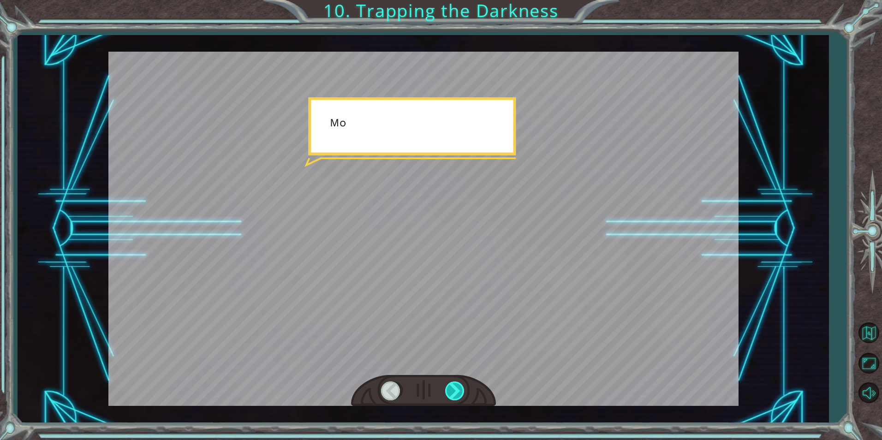
click at [452, 386] on div at bounding box center [455, 390] width 21 height 19
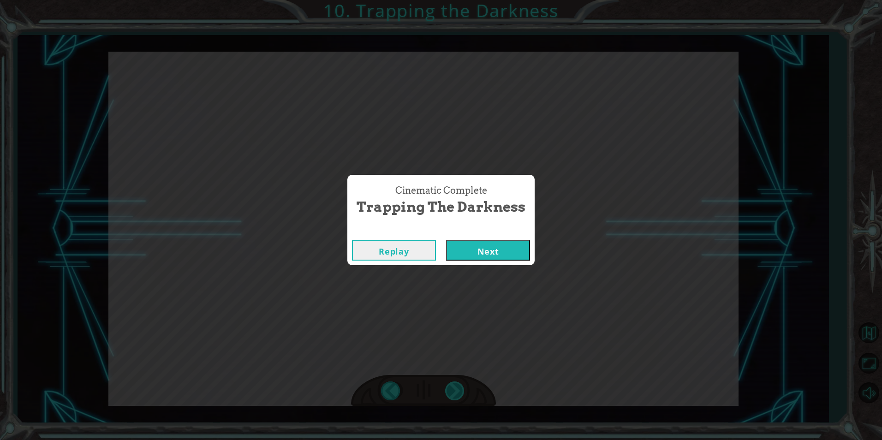
click at [452, 386] on div "Cinematic Complete Trapping the Darkness Replay Next" at bounding box center [441, 220] width 882 height 440
drag, startPoint x: 452, startPoint y: 386, endPoint x: 462, endPoint y: 246, distance: 140.5
click at [462, 246] on button "Next" at bounding box center [488, 250] width 84 height 21
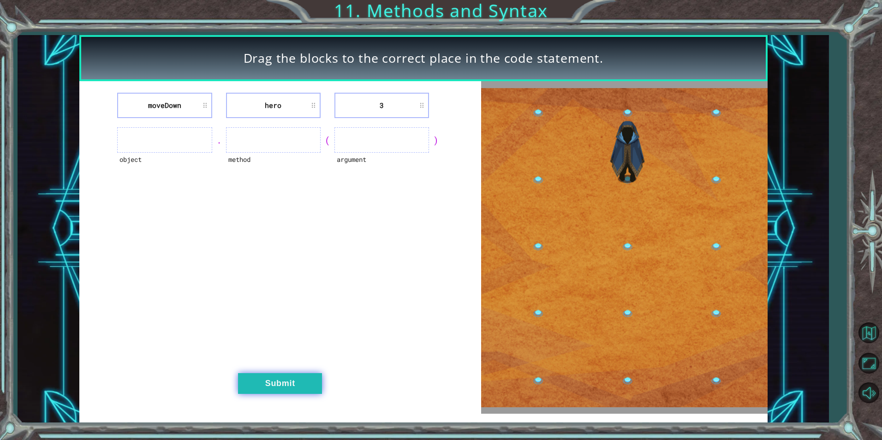
click at [316, 377] on button "Submit" at bounding box center [280, 383] width 84 height 21
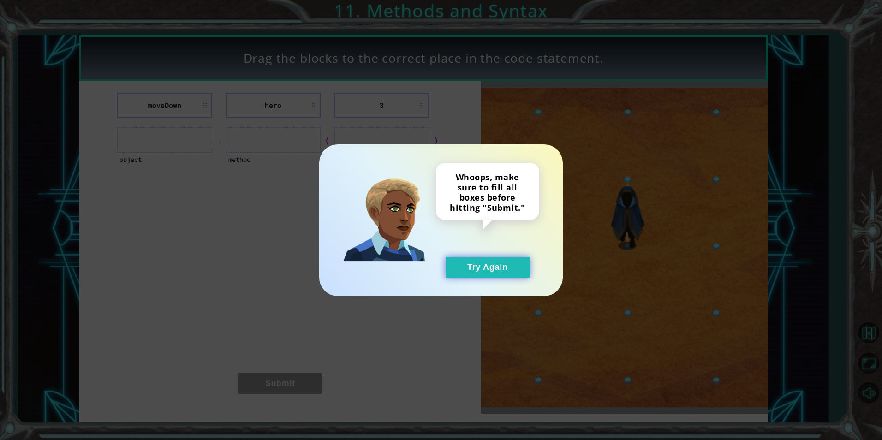
click at [467, 277] on button "Try Again" at bounding box center [487, 267] width 84 height 21
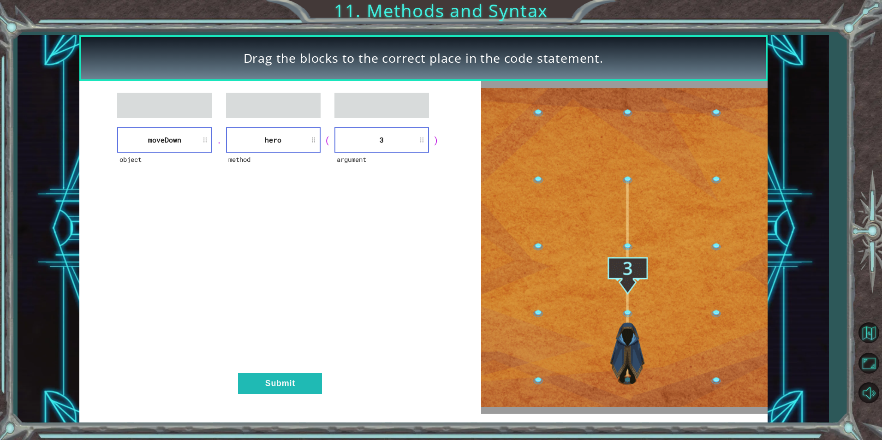
drag, startPoint x: 297, startPoint y: 351, endPoint x: 298, endPoint y: 357, distance: 5.6
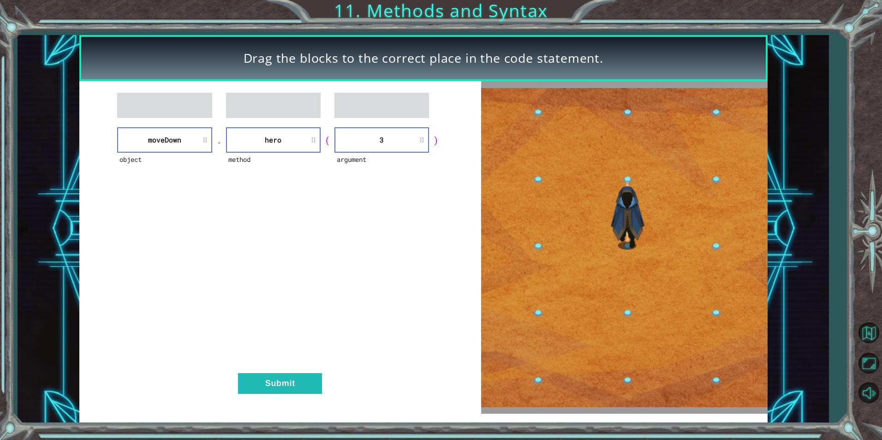
click at [298, 357] on div "object [GEOGRAPHIC_DATA] . method hero ( argument 3 ) Submit" at bounding box center [280, 247] width 402 height 332
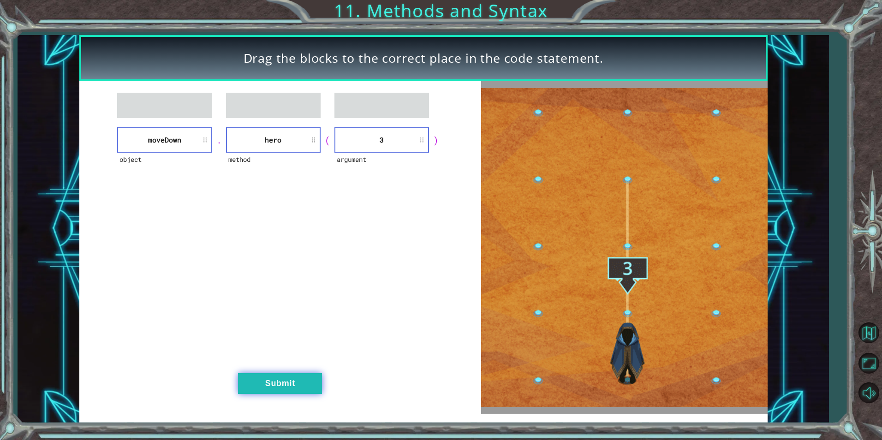
drag, startPoint x: 298, startPoint y: 357, endPoint x: 301, endPoint y: 385, distance: 28.8
click at [301, 385] on button "Submit" at bounding box center [280, 383] width 84 height 21
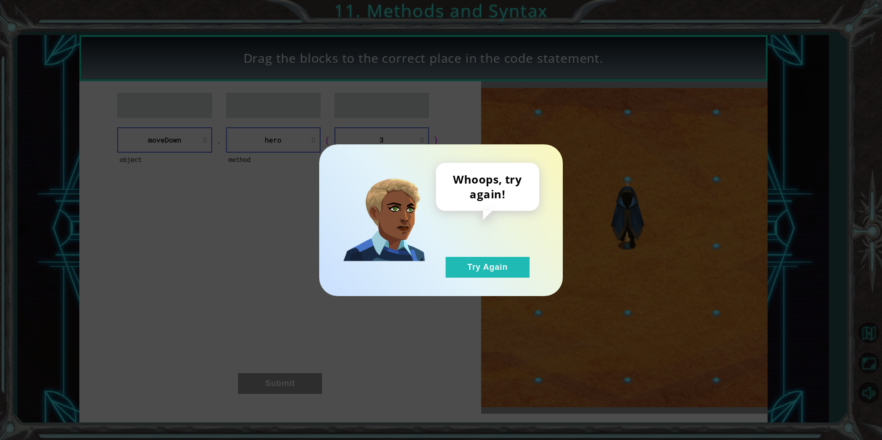
drag, startPoint x: 480, startPoint y: 276, endPoint x: 467, endPoint y: 253, distance: 26.0
click at [480, 276] on button "Try Again" at bounding box center [487, 267] width 84 height 21
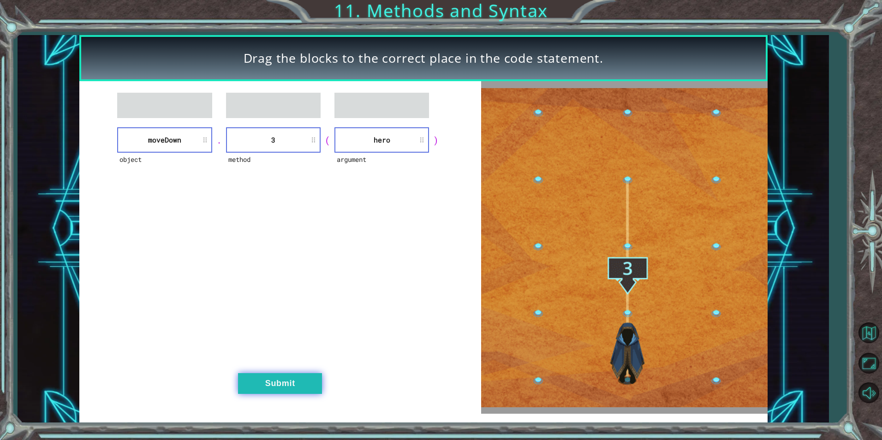
click at [292, 378] on button "Submit" at bounding box center [280, 383] width 84 height 21
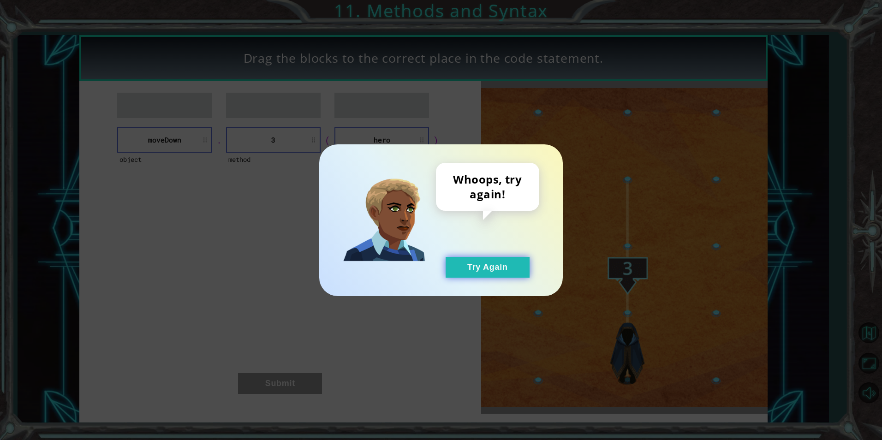
drag, startPoint x: 452, startPoint y: 242, endPoint x: 451, endPoint y: 259, distance: 17.1
click at [450, 254] on div "Whoops, try again! Try Again" at bounding box center [487, 220] width 103 height 115
click at [453, 261] on button "Try Again" at bounding box center [487, 267] width 84 height 21
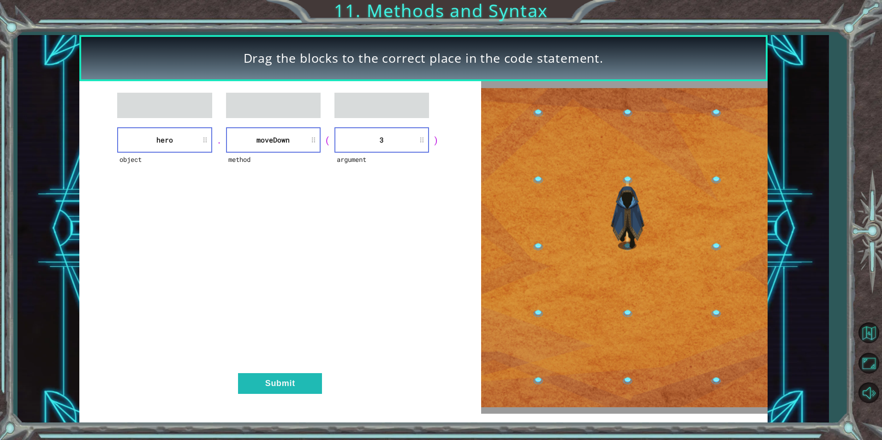
click at [280, 373] on button "Submit" at bounding box center [280, 383] width 84 height 21
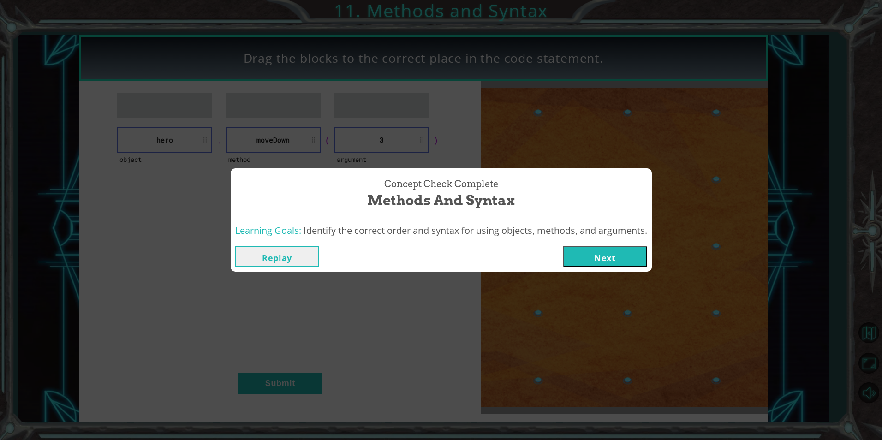
click at [586, 250] on button "Next" at bounding box center [605, 256] width 84 height 21
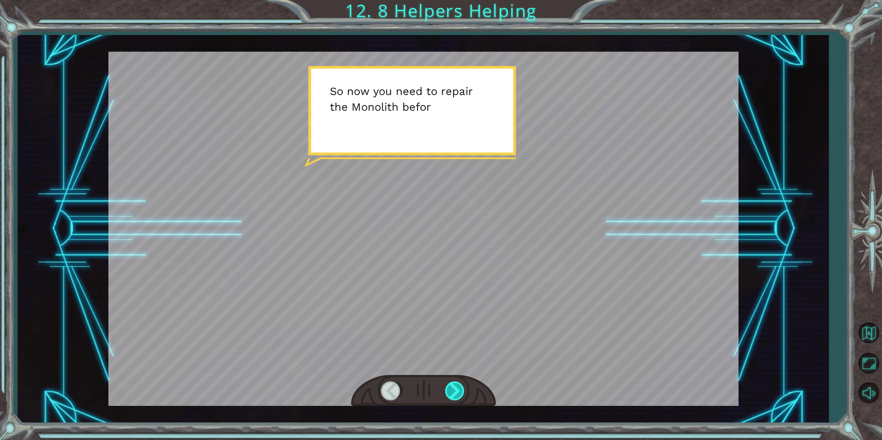
click at [453, 395] on div at bounding box center [455, 390] width 21 height 19
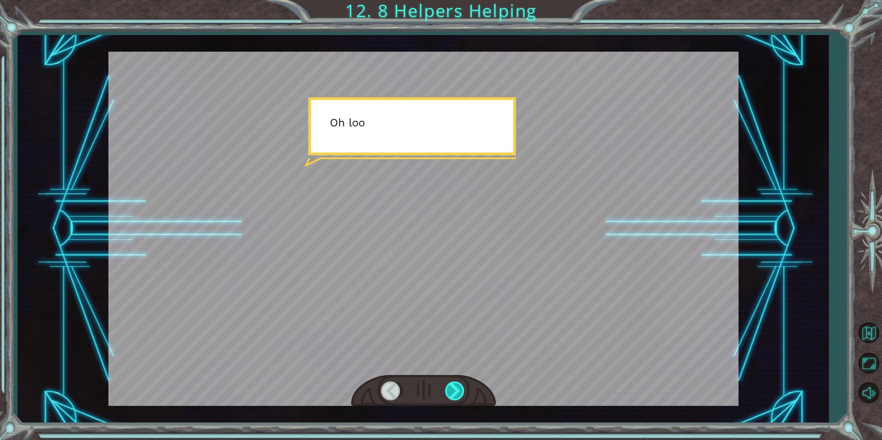
click at [453, 392] on div at bounding box center [455, 390] width 21 height 19
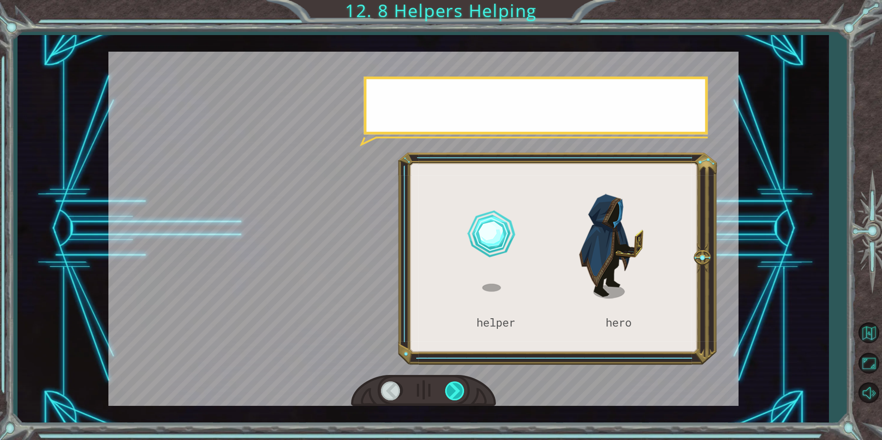
click at [453, 392] on div at bounding box center [455, 390] width 21 height 19
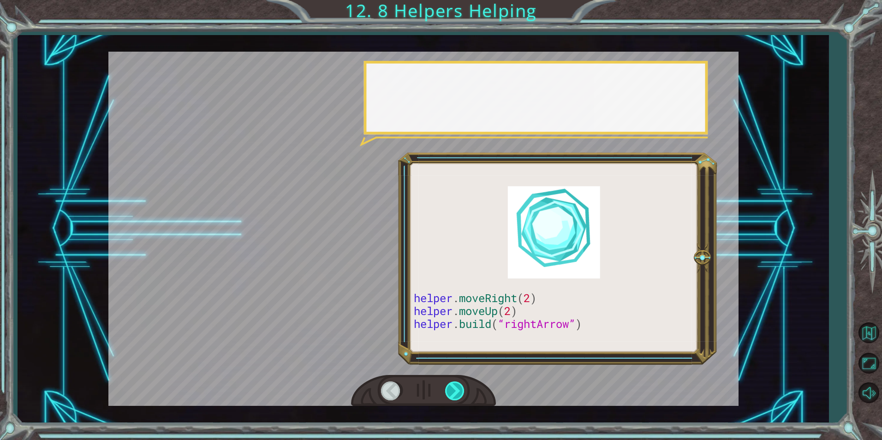
click at [453, 392] on div at bounding box center [455, 390] width 21 height 19
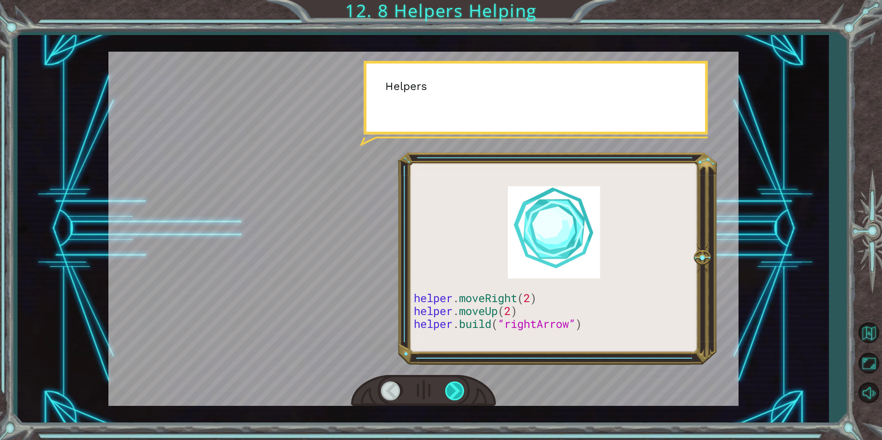
click at [453, 392] on div at bounding box center [455, 390] width 21 height 19
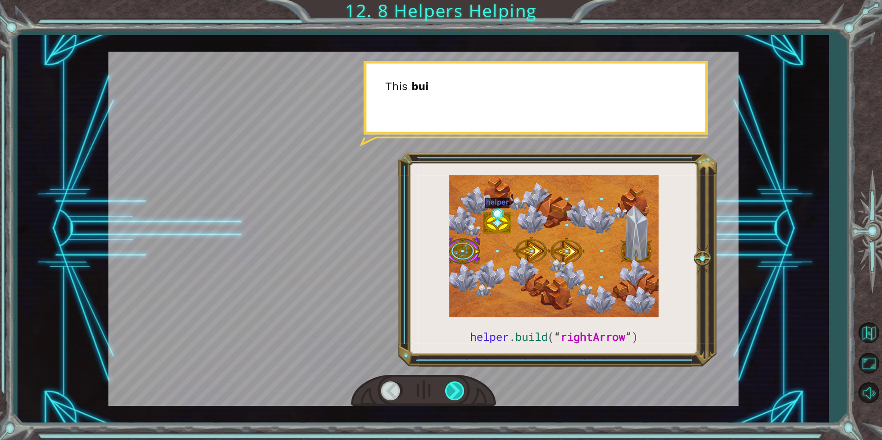
click at [453, 391] on div at bounding box center [455, 390] width 21 height 19
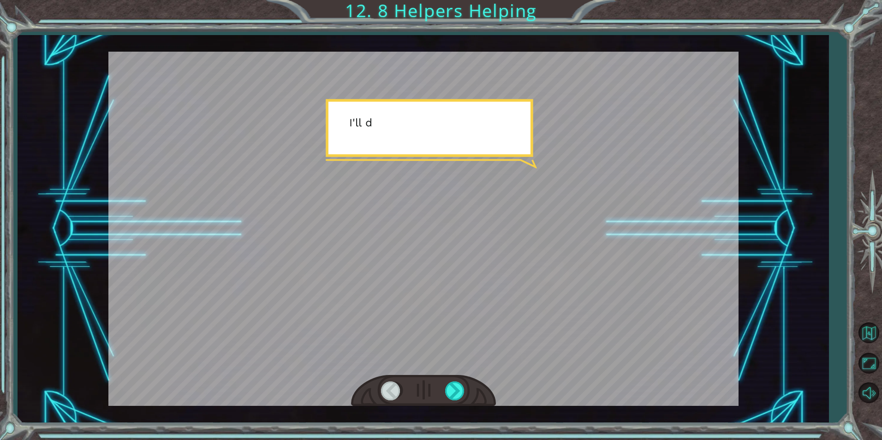
click at [452, 380] on div at bounding box center [423, 391] width 145 height 32
click at [433, 215] on div at bounding box center [423, 229] width 630 height 354
drag, startPoint x: 447, startPoint y: 399, endPoint x: 450, endPoint y: 390, distance: 10.4
click at [448, 398] on div at bounding box center [455, 390] width 21 height 19
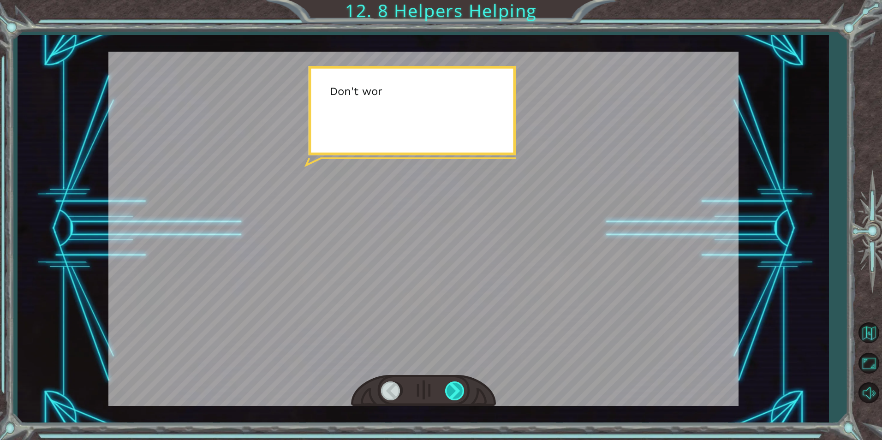
click at [451, 389] on div at bounding box center [455, 390] width 21 height 19
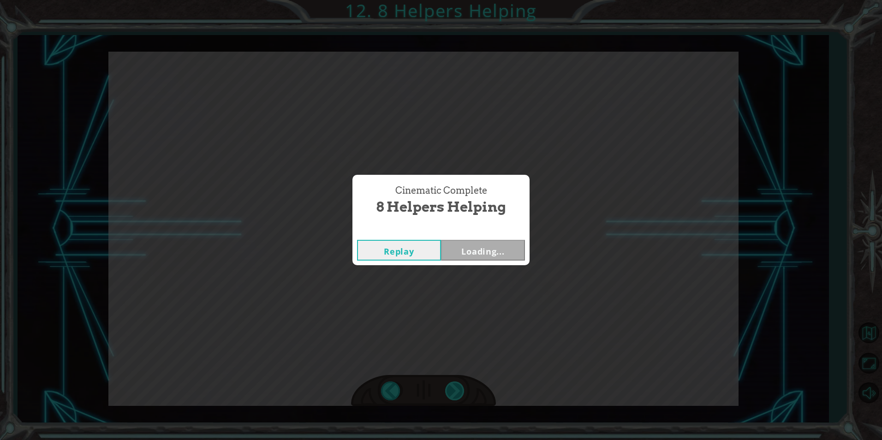
click at [451, 389] on div "Cinematic Complete 8 Helpers Helping Replay Loading..." at bounding box center [441, 220] width 882 height 440
drag, startPoint x: 451, startPoint y: 389, endPoint x: 470, endPoint y: 244, distance: 145.5
click at [470, 244] on button "Next" at bounding box center [483, 250] width 84 height 21
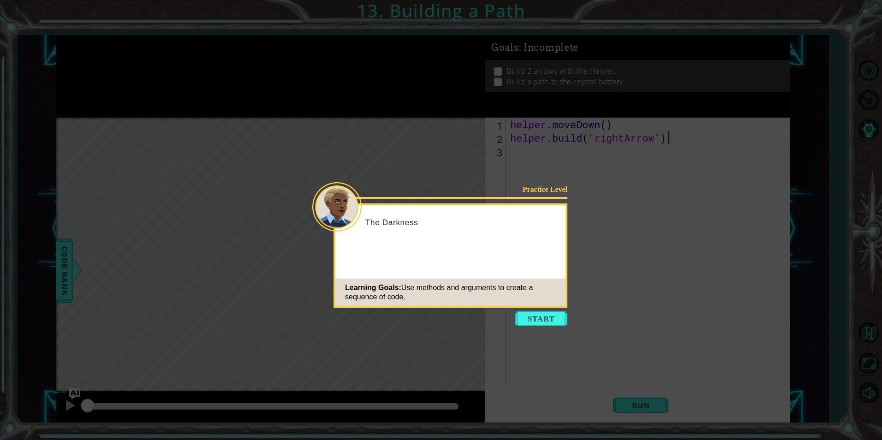
click at [527, 318] on button "Start" at bounding box center [541, 318] width 53 height 15
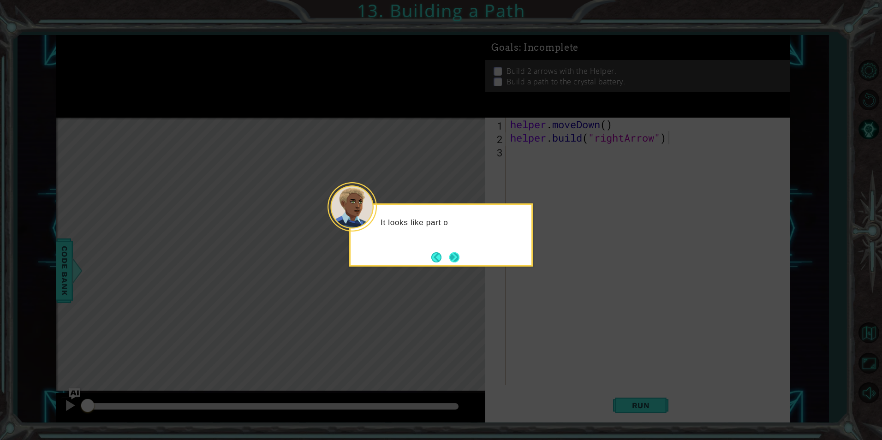
click at [453, 255] on button "Next" at bounding box center [454, 257] width 10 height 10
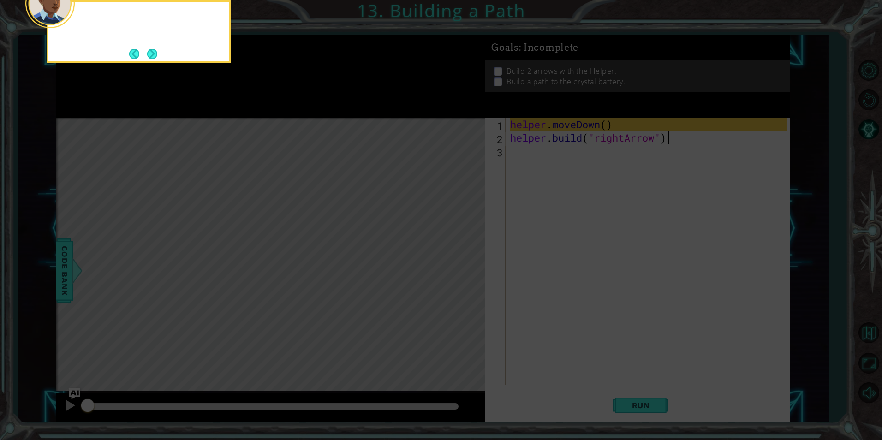
click at [453, 260] on icon at bounding box center [441, 66] width 882 height 748
drag, startPoint x: 453, startPoint y: 260, endPoint x: 331, endPoint y: 198, distance: 137.1
click at [443, 254] on icon at bounding box center [441, 66] width 882 height 748
click at [147, 55] on button "Next" at bounding box center [152, 53] width 11 height 11
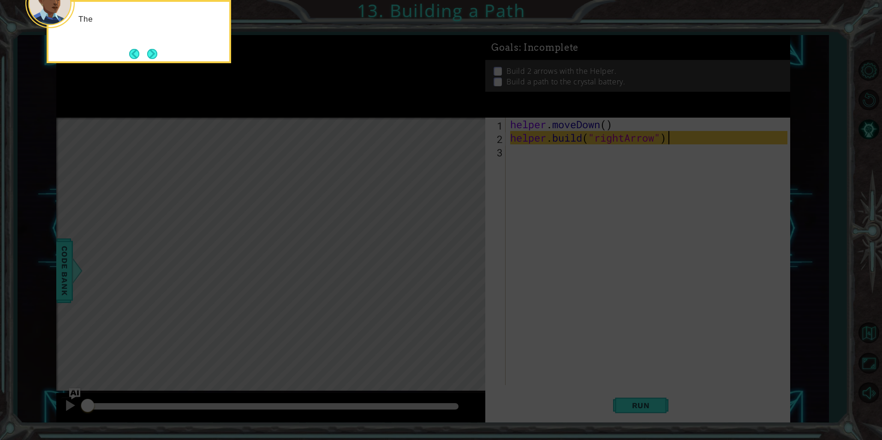
click at [147, 55] on button "Next" at bounding box center [152, 54] width 14 height 14
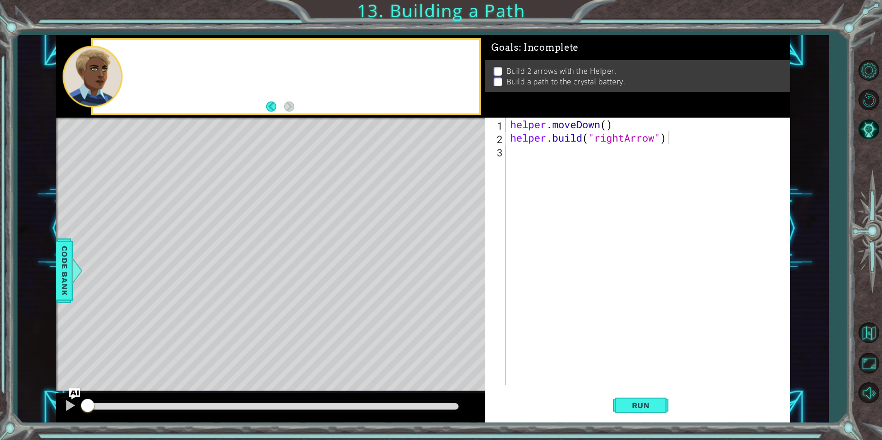
click at [147, 55] on div at bounding box center [286, 77] width 386 height 74
click at [607, 122] on div "helper . moveDown ( ) helper . build ( "rightArrow" )" at bounding box center [649, 265] width 283 height 294
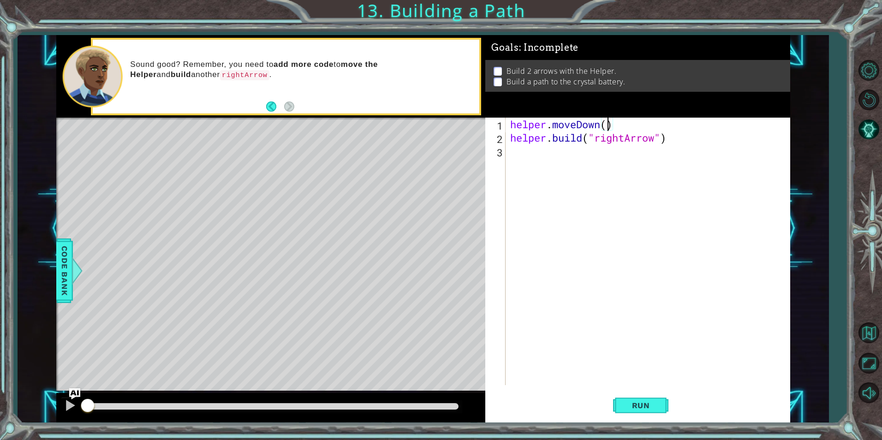
scroll to position [0, 5]
type textarea "helper.moveDown(1)"
click at [626, 398] on button "Run" at bounding box center [640, 405] width 55 height 30
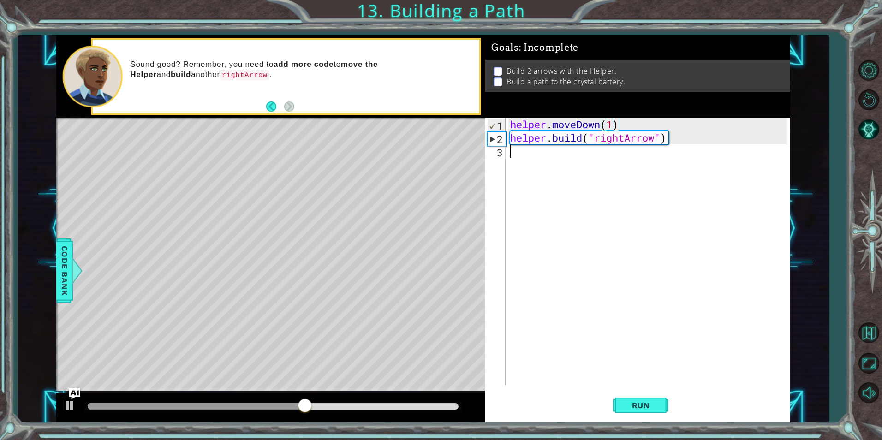
click at [523, 153] on div "helper . moveDown ( 1 ) helper . build ( "rightArrow" )" at bounding box center [649, 265] width 283 height 294
click at [654, 143] on div "helper . moveDown ( 1 ) helper . build ( "rightArrow" )" at bounding box center [649, 265] width 283 height 294
type textarea "[DOMAIN_NAME]("rightArrow")"
click at [637, 399] on button "Run" at bounding box center [640, 405] width 55 height 30
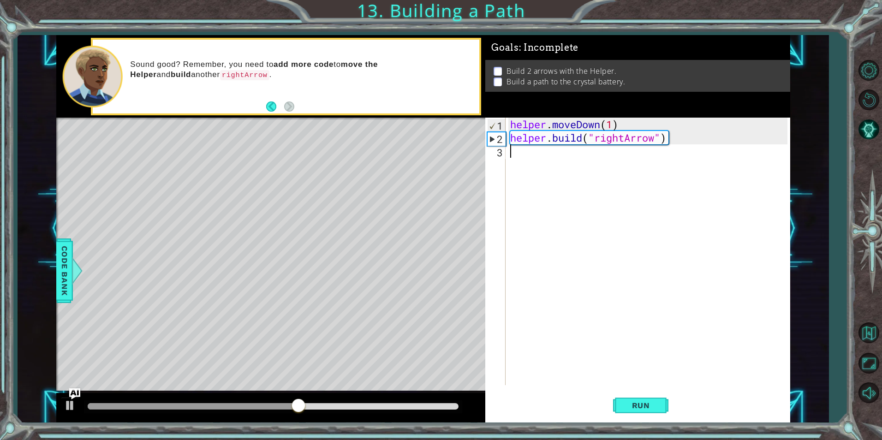
click at [567, 154] on div "helper . moveDown ( 1 ) helper . build ( "rightArrow" )" at bounding box center [649, 265] width 283 height 294
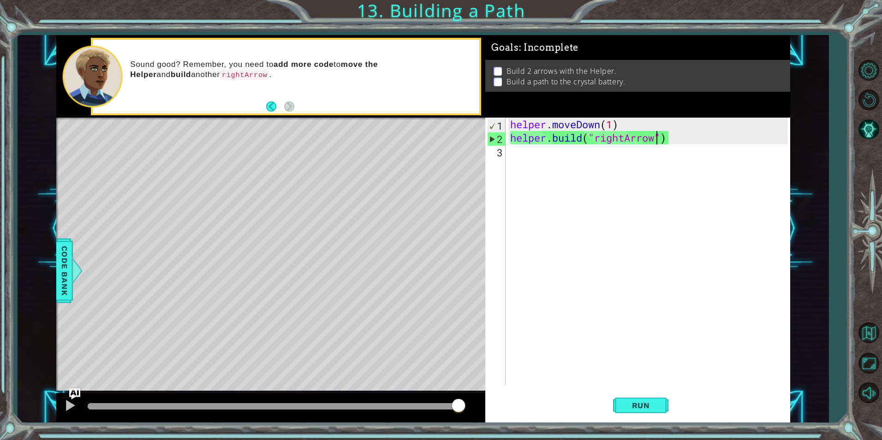
click at [655, 140] on div "helper . moveDown ( 1 ) helper . build ( "rightArrow" )" at bounding box center [649, 265] width 283 height 294
type textarea "[DOMAIN_NAME]("rightArrow")"
click at [522, 149] on div "helper . moveDown ( 1 ) helper . build ( "rightArrow" )" at bounding box center [649, 265] width 283 height 294
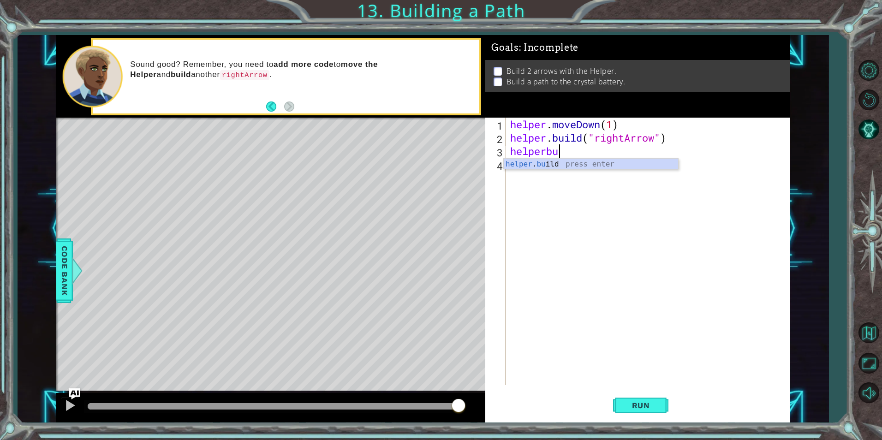
scroll to position [0, 2]
click at [584, 161] on div "helper . bu ild press enter" at bounding box center [590, 175] width 174 height 33
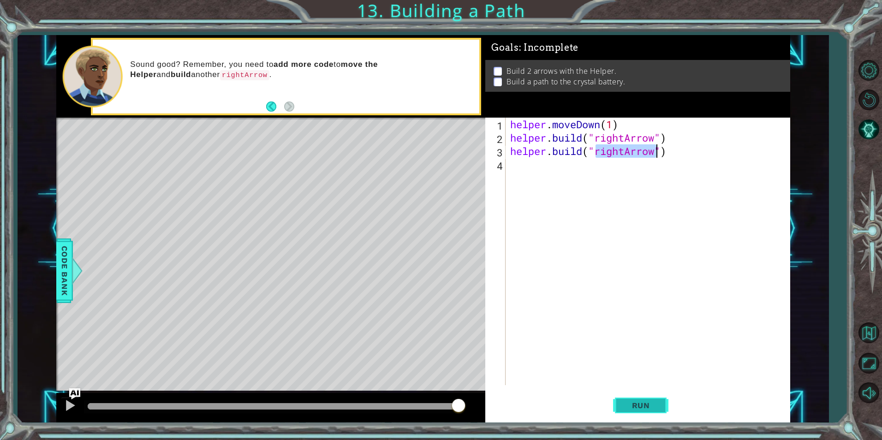
type textarea "[DOMAIN_NAME]("rightArrow")"
click at [642, 415] on button "Run" at bounding box center [640, 405] width 55 height 30
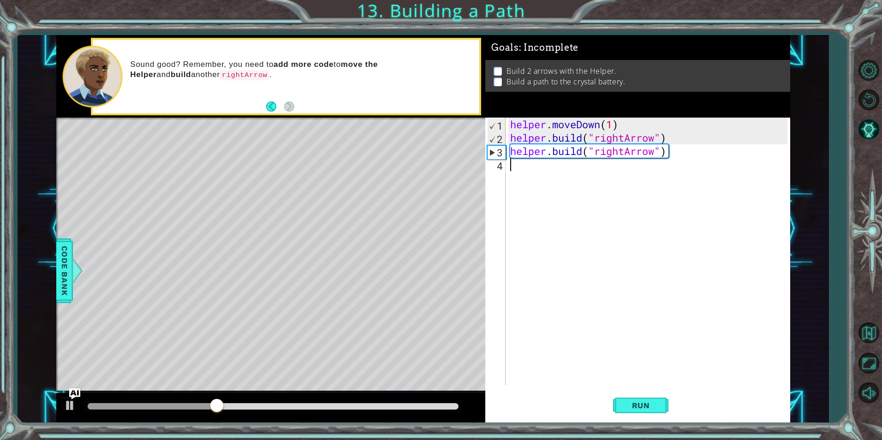
click at [515, 166] on div "helper . moveDown ( 1 ) helper . build ( "rightArrow" ) helper . build ( "right…" at bounding box center [649, 265] width 283 height 294
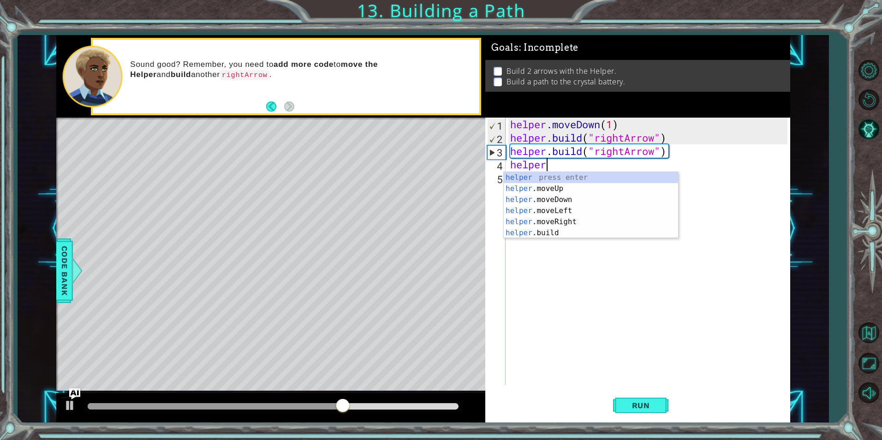
scroll to position [0, 1]
click at [567, 216] on div "helper press enter helper .moveUp press enter helper .moveDown press enter help…" at bounding box center [590, 216] width 174 height 89
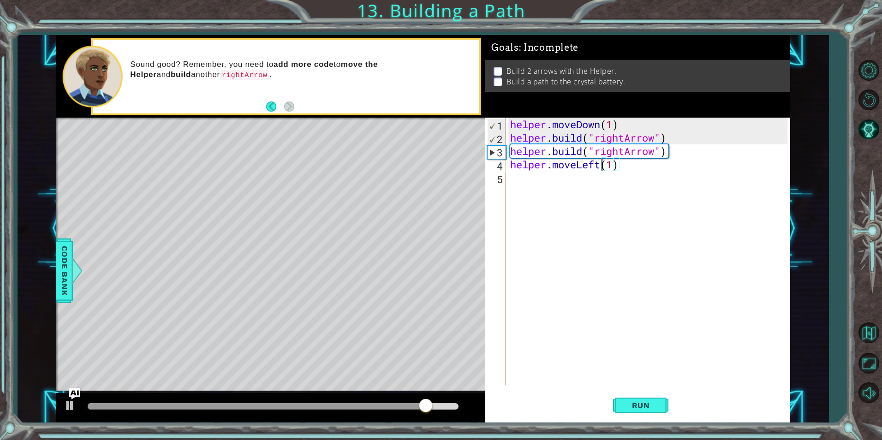
click at [599, 168] on div "helper . moveDown ( 1 ) helper . build ( "rightArrow" ) helper . build ( "right…" at bounding box center [649, 265] width 283 height 294
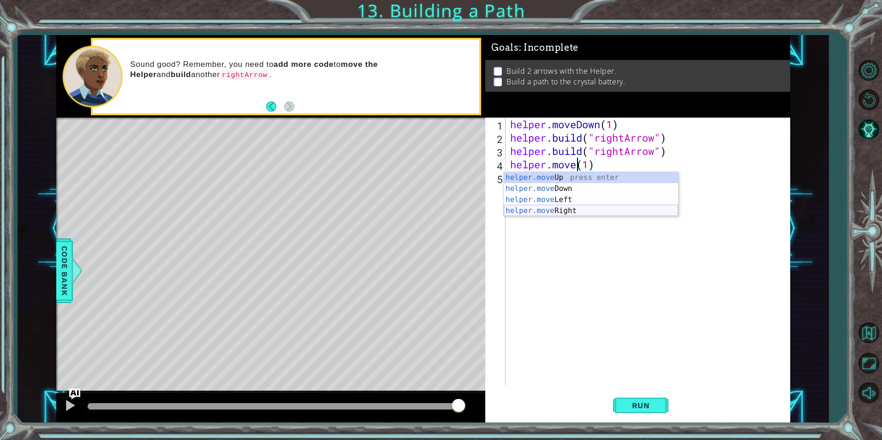
click at [544, 210] on div "helper.move Up press enter helper.move Down press enter helper.move Left press …" at bounding box center [590, 205] width 174 height 66
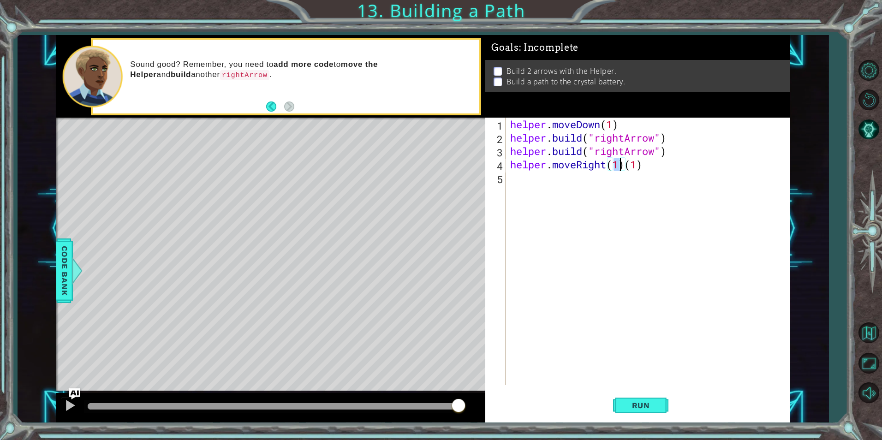
click at [640, 164] on div "helper . moveDown ( 1 ) helper . build ( "rightArrow" ) helper . build ( "right…" at bounding box center [649, 265] width 283 height 294
click at [647, 166] on div "helper . moveDown ( 1 ) helper . build ( "rightArrow" ) helper . build ( "right…" at bounding box center [649, 265] width 283 height 294
click at [617, 162] on div "helper . moveDown ( 1 ) helper . build ( "rightArrow" ) helper . build ( "right…" at bounding box center [649, 265] width 283 height 294
click at [650, 406] on span "Run" at bounding box center [640, 405] width 36 height 9
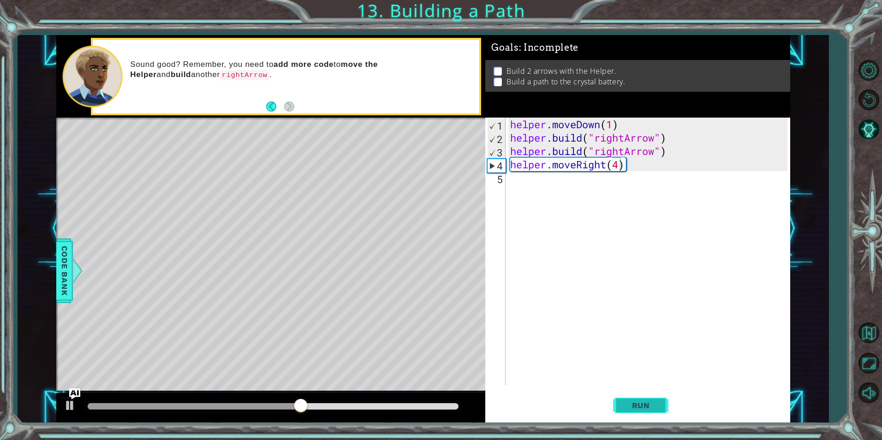
click at [655, 404] on span "Run" at bounding box center [640, 405] width 36 height 9
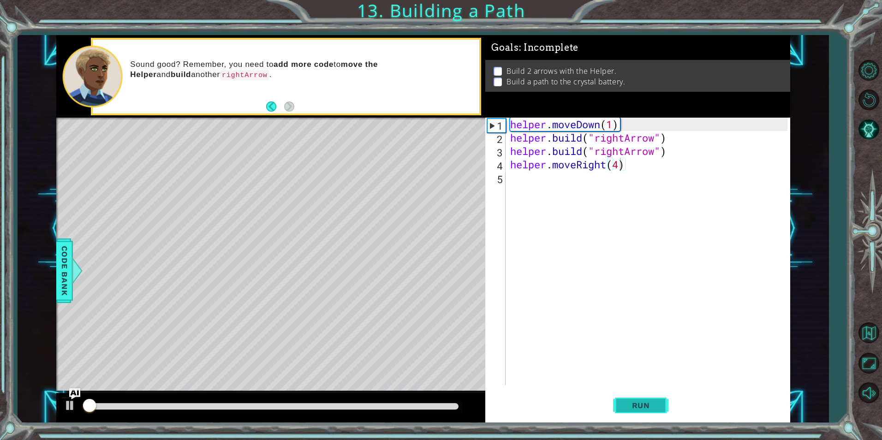
click at [655, 404] on span "Run" at bounding box center [640, 405] width 36 height 9
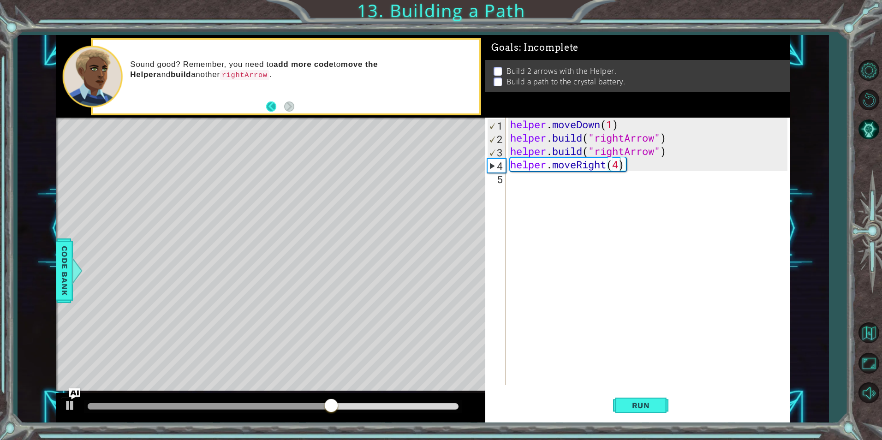
click at [266, 104] on button "Back" at bounding box center [275, 106] width 18 height 10
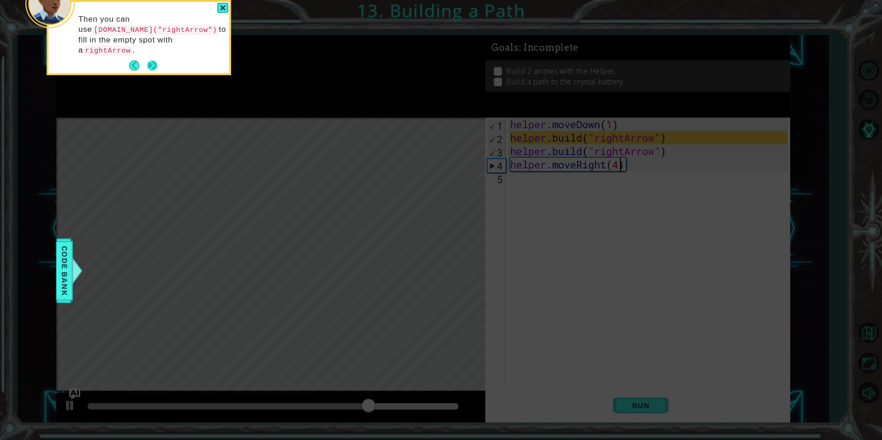
click at [153, 59] on button "Next" at bounding box center [152, 66] width 14 height 14
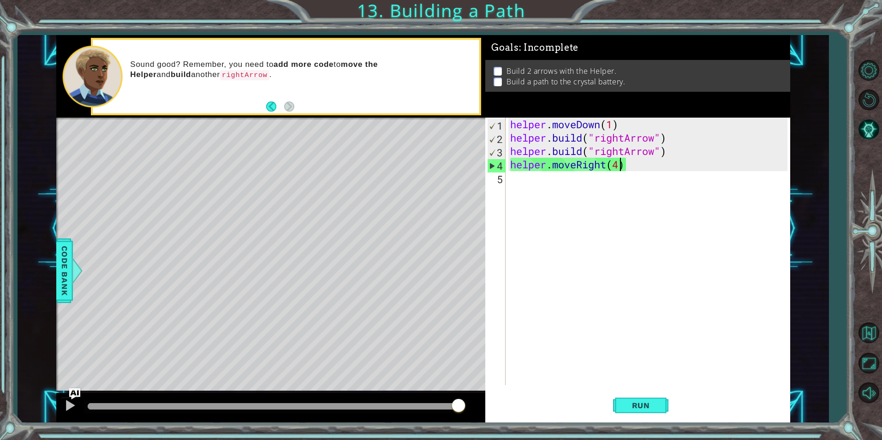
click at [42, 228] on div "1 ההההההההההההההההההההההההההההההההההההההההההההההההההההההההההההההההההההההההההההה…" at bounding box center [423, 228] width 811 height 387
click at [71, 262] on span "Code Bank" at bounding box center [64, 271] width 15 height 56
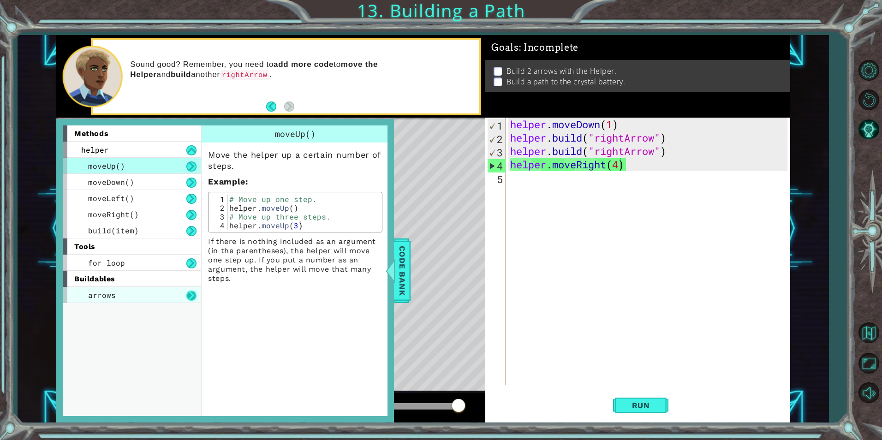
click at [187, 293] on button at bounding box center [191, 295] width 10 height 10
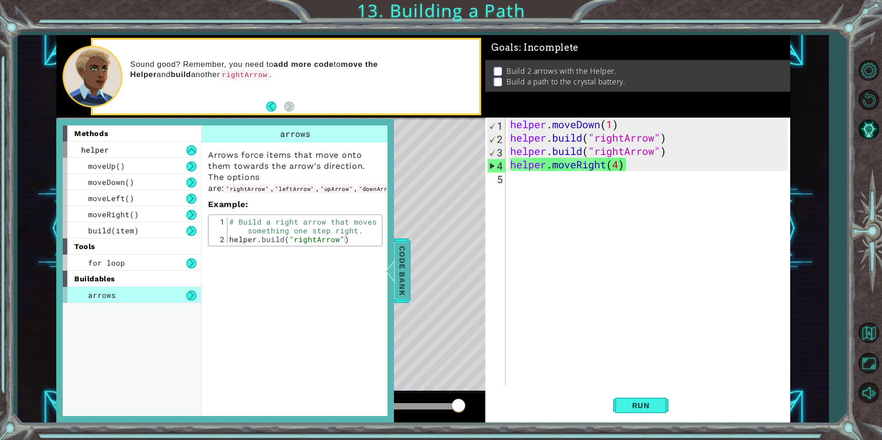
click at [392, 265] on div at bounding box center [391, 271] width 12 height 28
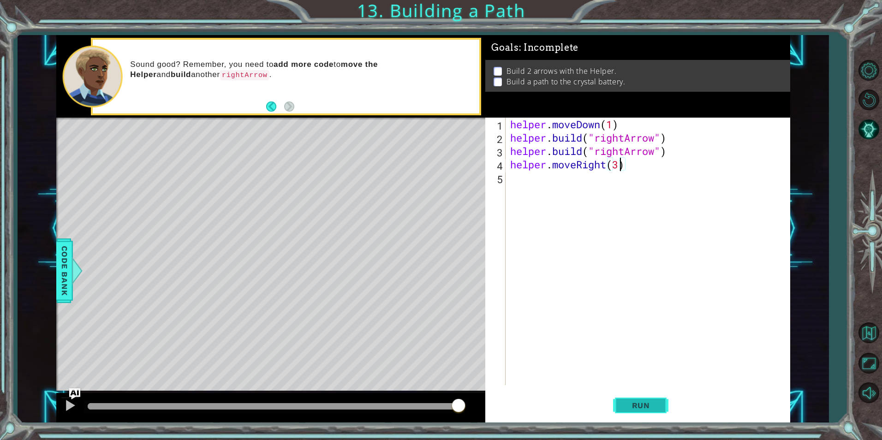
type textarea "helper.moveRight(3)"
click at [621, 409] on button "Run" at bounding box center [640, 405] width 55 height 30
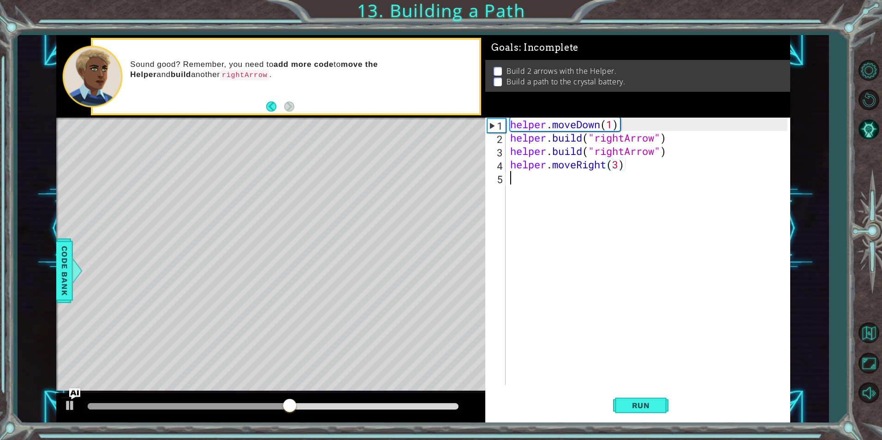
click at [539, 178] on div "helper . moveDown ( 1 ) helper . build ( "rightArrow" ) helper . build ( "right…" at bounding box center [649, 265] width 283 height 294
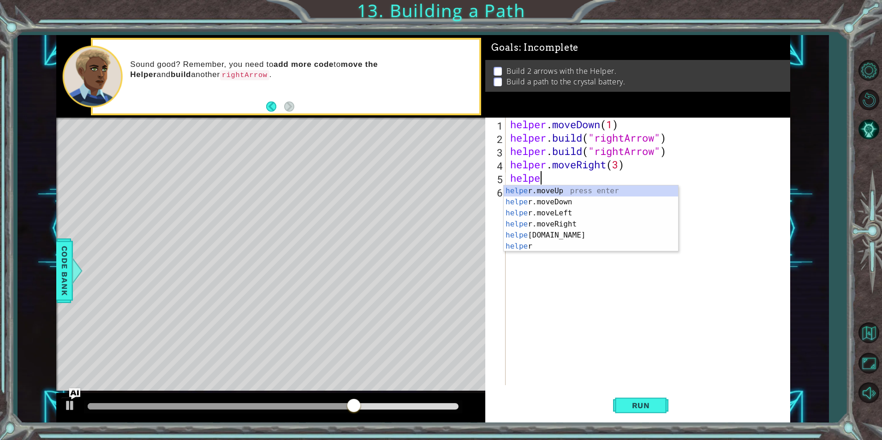
scroll to position [0, 1]
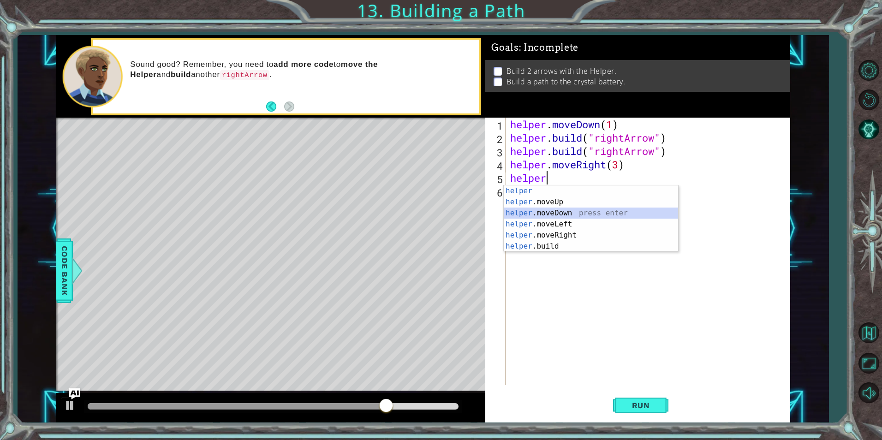
click at [547, 213] on div "helper press enter helper .moveUp press enter helper .moveDown press enter help…" at bounding box center [590, 229] width 174 height 89
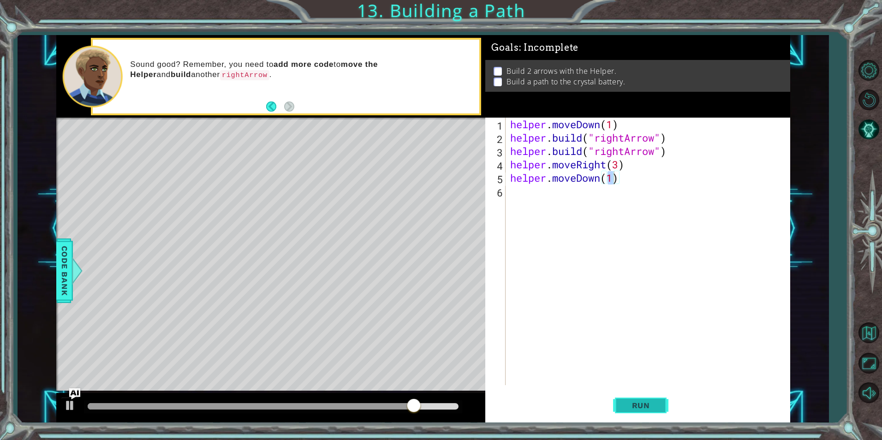
click at [658, 399] on button "Run" at bounding box center [640, 405] width 55 height 30
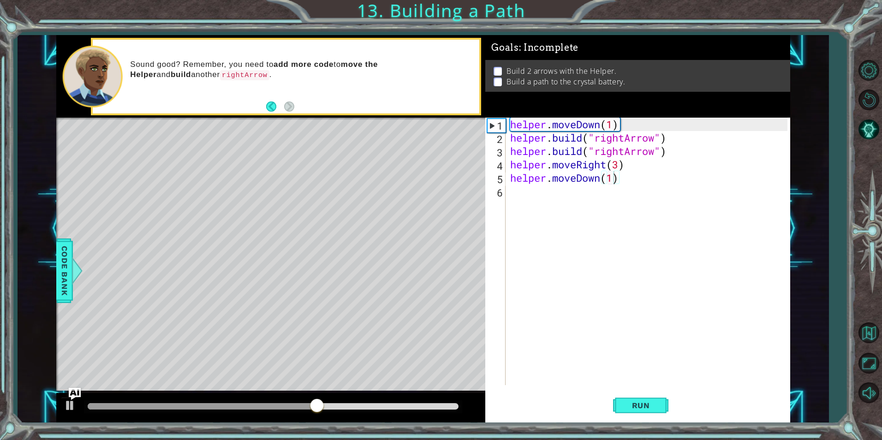
click at [71, 391] on img "Ask AI" at bounding box center [75, 394] width 12 height 12
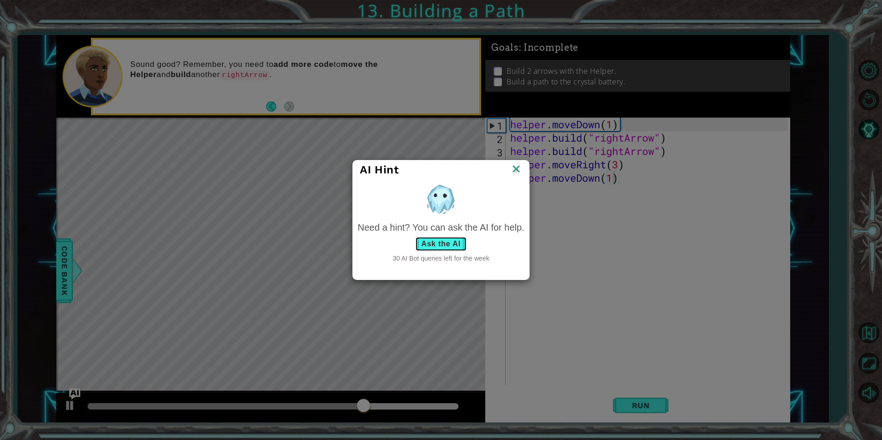
click at [454, 247] on button "Ask the AI" at bounding box center [440, 244] width 51 height 15
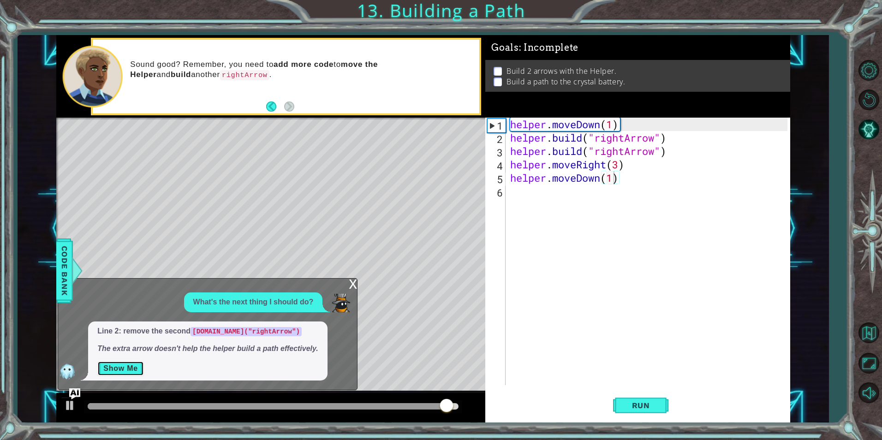
click at [134, 361] on button "Show Me" at bounding box center [120, 368] width 47 height 15
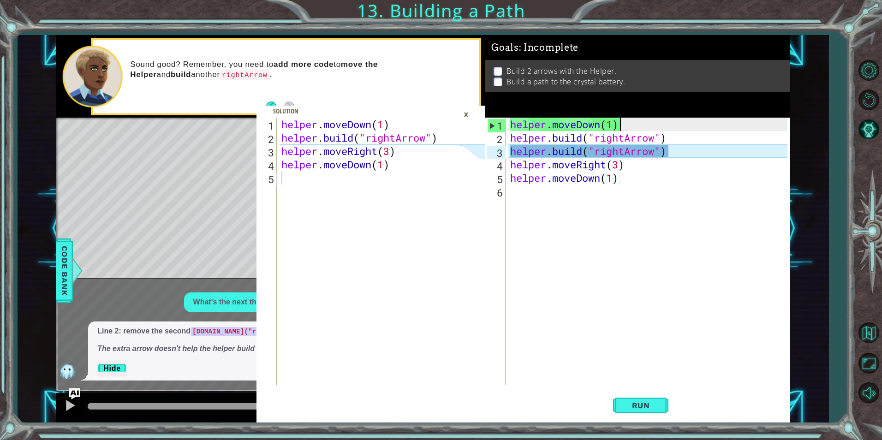
click at [627, 124] on div "helper . moveDown ( 1 ) helper . build ( "rightArrow" ) helper . build ( "right…" at bounding box center [649, 265] width 283 height 294
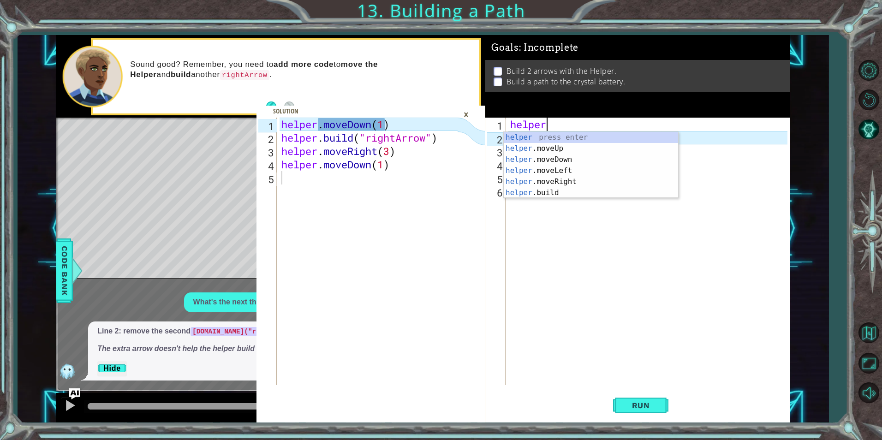
scroll to position [0, 0]
type textarea "h"
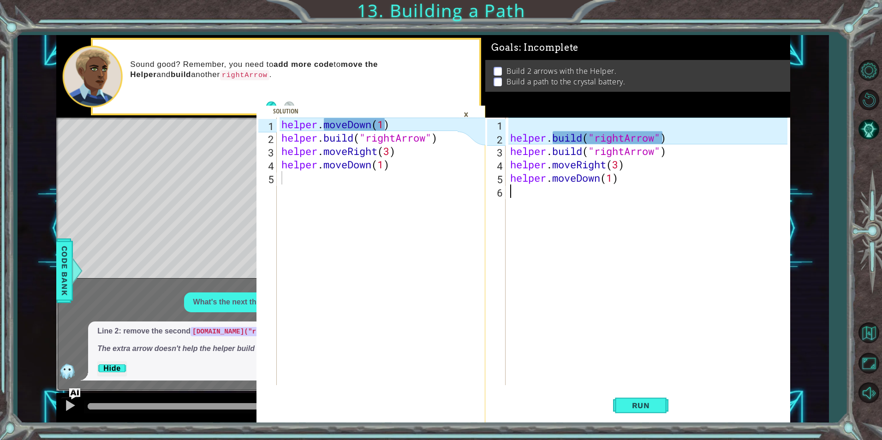
click at [534, 198] on div "helper . build ( "rightArrow" ) helper . build ( "rightArrow" ) helper . moveRi…" at bounding box center [649, 265] width 283 height 294
click at [426, 178] on div "helper . moveDown ( 1 ) helper . build ( "rightArrow" ) helper . moveRight ( 3 …" at bounding box center [370, 265] width 183 height 294
click at [439, 119] on div "helper . moveDown ( 1 ) helper . build ( "rightArrow" ) helper . moveRight ( 3 …" at bounding box center [370, 265] width 183 height 294
type textarea "helper.moveDown(1)"
click at [459, 109] on div "×" at bounding box center [466, 115] width 14 height 16
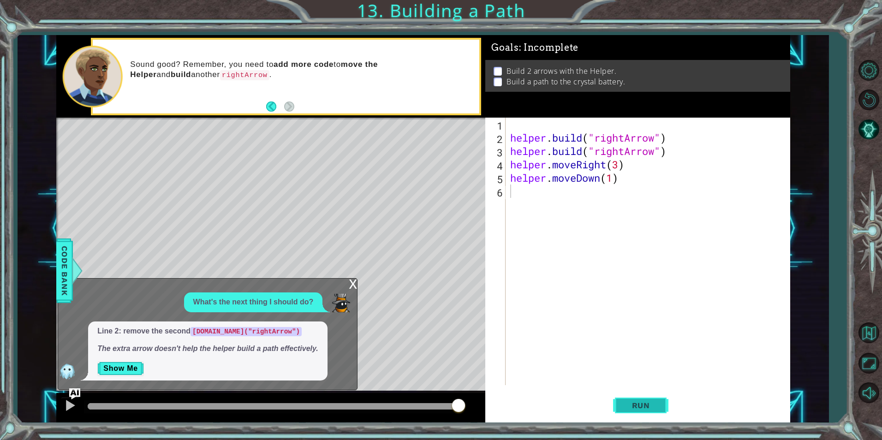
click at [638, 410] on button "Run" at bounding box center [640, 405] width 55 height 30
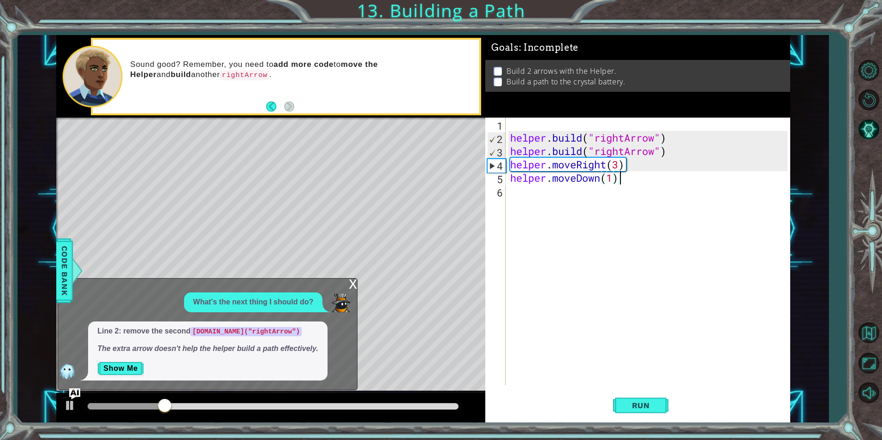
click at [636, 177] on div "helper . build ( "rightArrow" ) helper . build ( "rightArrow" ) helper . moveRi…" at bounding box center [649, 265] width 283 height 294
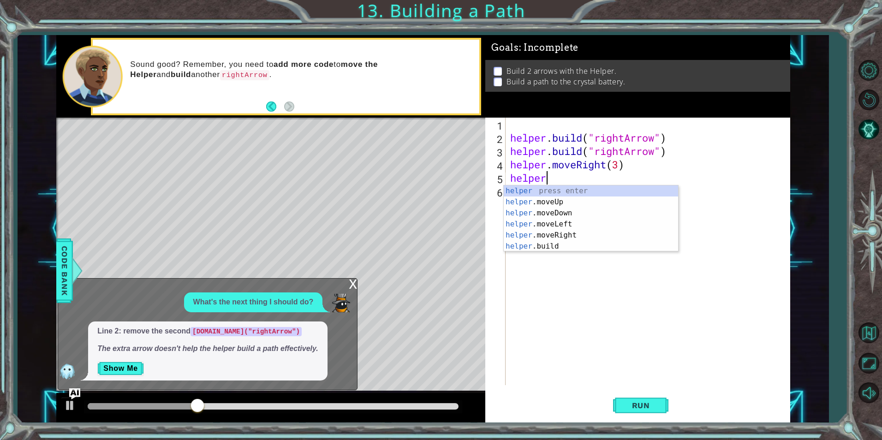
type textarea "h"
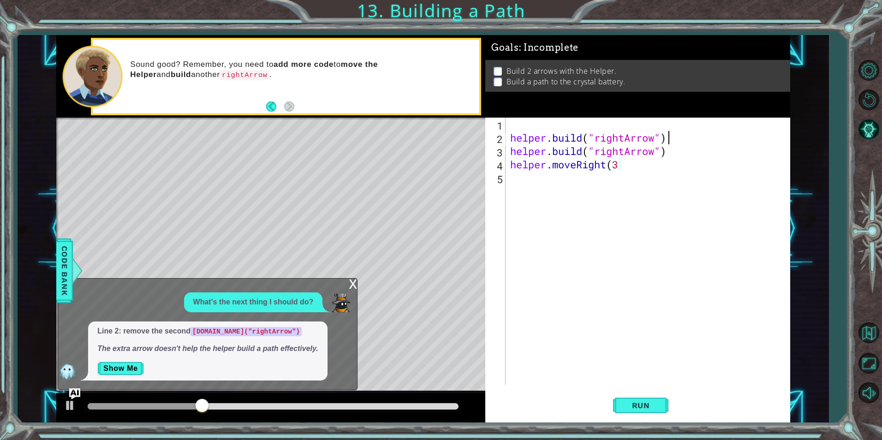
click at [684, 140] on div "helper . build ( "rightArrow" ) helper . build ( "rightArrow" ) helper . moveRi…" at bounding box center [649, 265] width 283 height 294
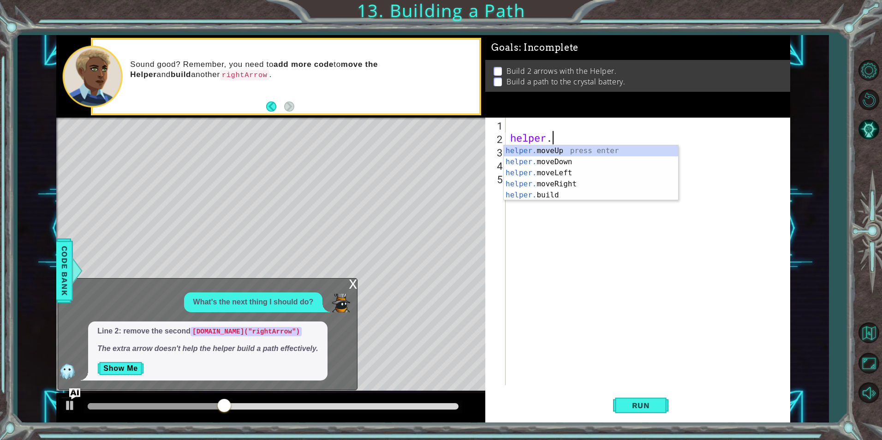
type textarea "h"
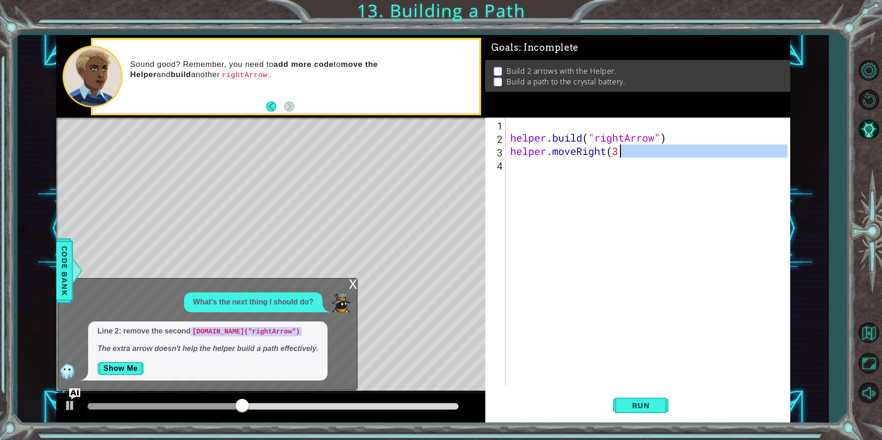
drag, startPoint x: 646, startPoint y: 160, endPoint x: 651, endPoint y: 152, distance: 9.2
click at [650, 154] on div "helper . build ( "rightArrow" ) helper . moveRight ( 3" at bounding box center [649, 265] width 283 height 294
click at [670, 135] on div "helper . build ( "rightArrow" helper . moveRight ( 3" at bounding box center [649, 265] width 283 height 294
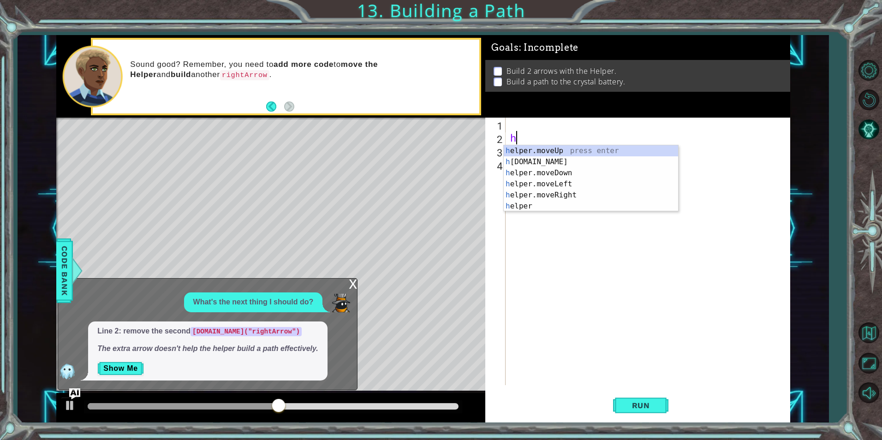
type textarea "h"
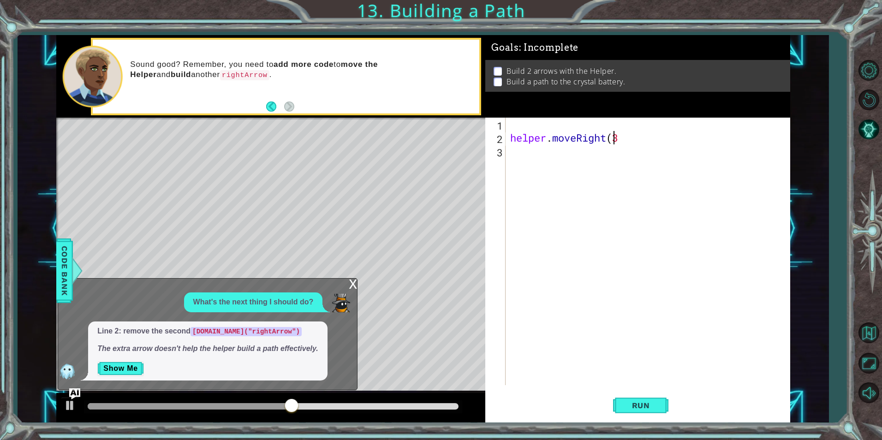
drag, startPoint x: 613, startPoint y: 133, endPoint x: 639, endPoint y: 135, distance: 26.3
click at [638, 135] on div "helper . moveRight ( 3" at bounding box center [649, 265] width 283 height 294
click at [635, 134] on div "helper . moveRight ( 3" at bounding box center [647, 251] width 278 height 267
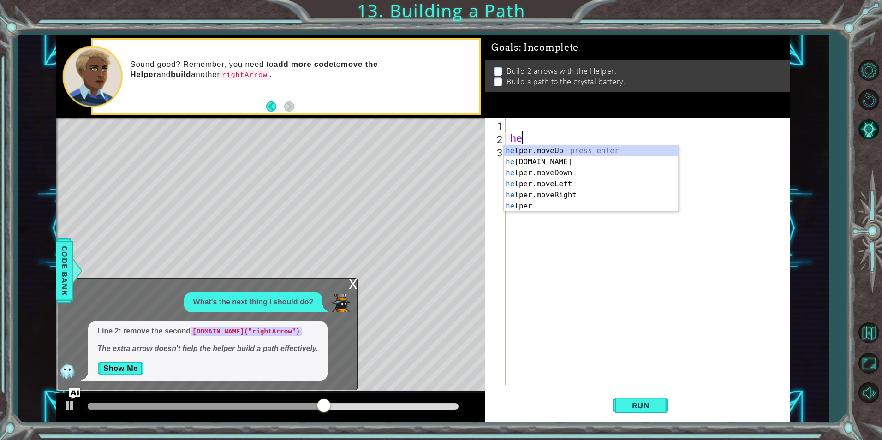
type textarea "h"
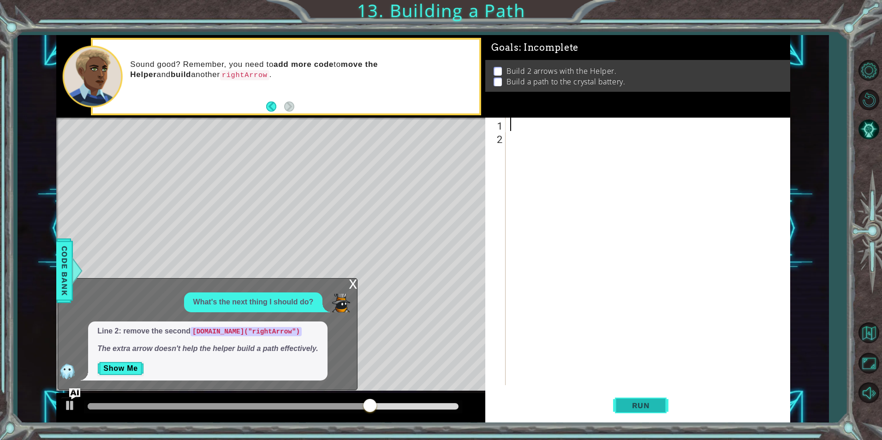
click at [643, 391] on button "Run" at bounding box center [640, 405] width 55 height 30
click at [517, 121] on div at bounding box center [649, 265] width 283 height 294
drag, startPoint x: 140, startPoint y: 370, endPoint x: 131, endPoint y: 361, distance: 12.8
click at [137, 367] on button "Show Me" at bounding box center [120, 368] width 47 height 15
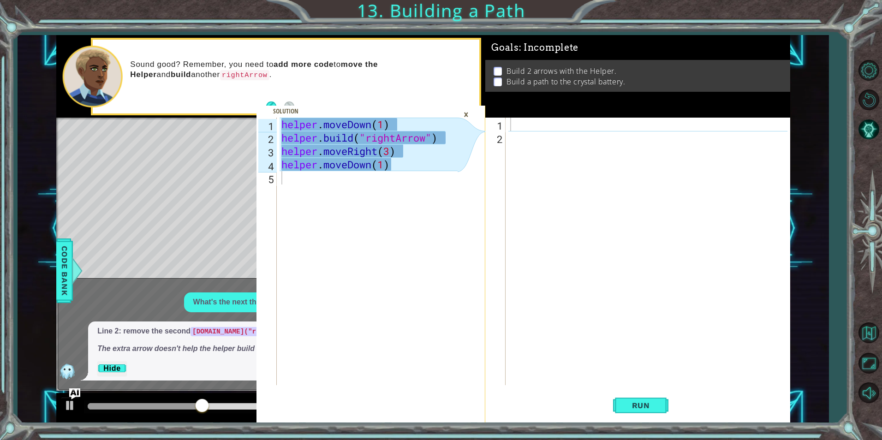
click at [130, 361] on p "Hide" at bounding box center [207, 368] width 221 height 15
click at [467, 112] on div "×" at bounding box center [466, 115] width 14 height 16
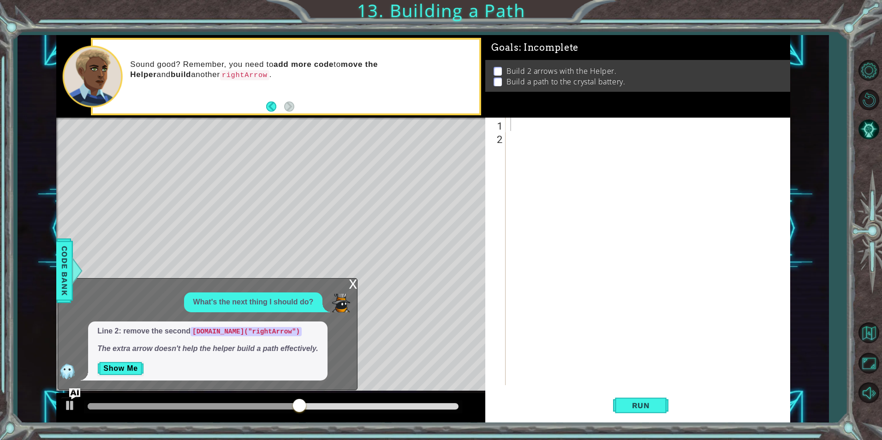
click at [140, 376] on div "Line 2: remove the second [DOMAIN_NAME]("rightArrow") The extra arrow doesn't h…" at bounding box center [207, 350] width 239 height 59
click at [138, 362] on button "Show Me" at bounding box center [120, 368] width 47 height 15
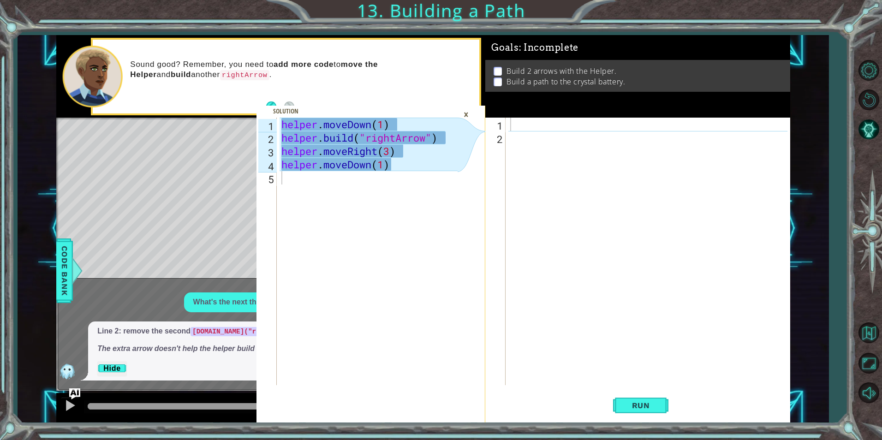
click at [525, 130] on div at bounding box center [649, 265] width 283 height 294
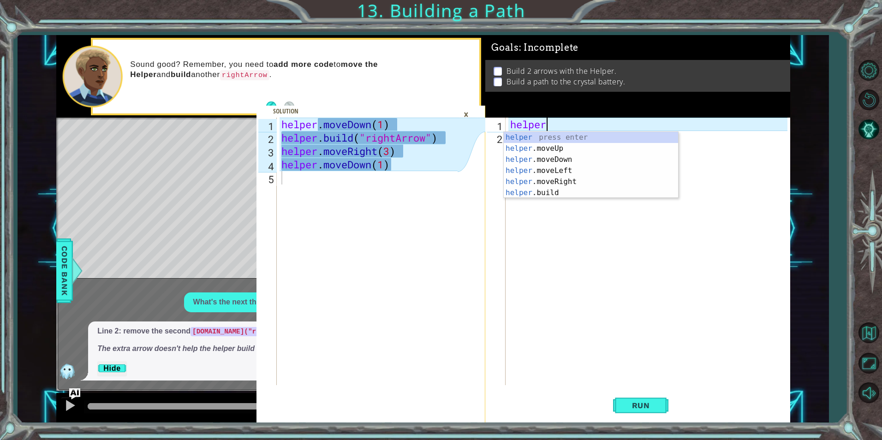
scroll to position [0, 1]
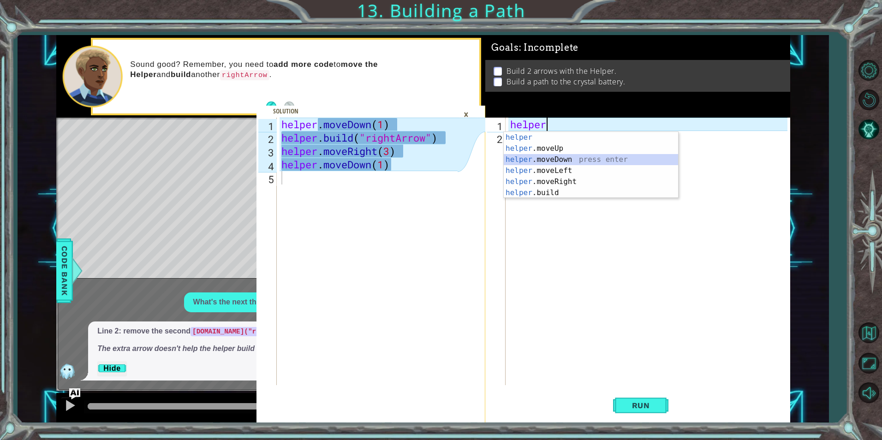
click at [547, 158] on div "helper press enter helper .moveUp press enter helper .moveDown press enter help…" at bounding box center [590, 176] width 174 height 89
type textarea "helper.moveDown(1)"
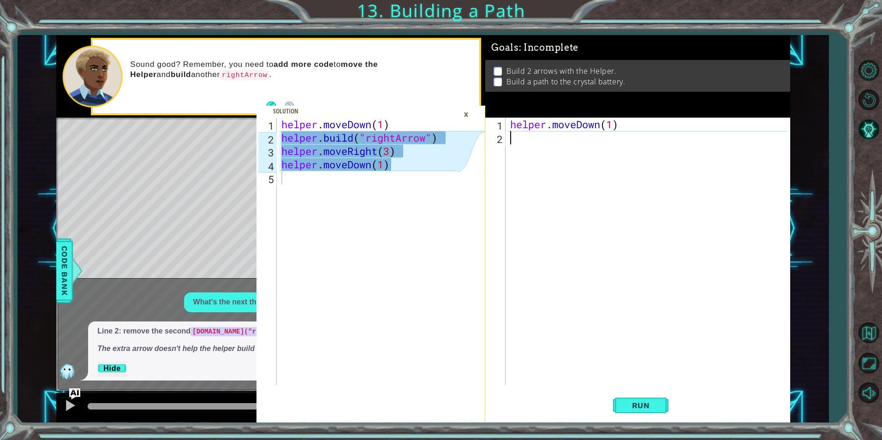
click at [593, 140] on div "helper . moveDown ( 1 )" at bounding box center [649, 265] width 283 height 294
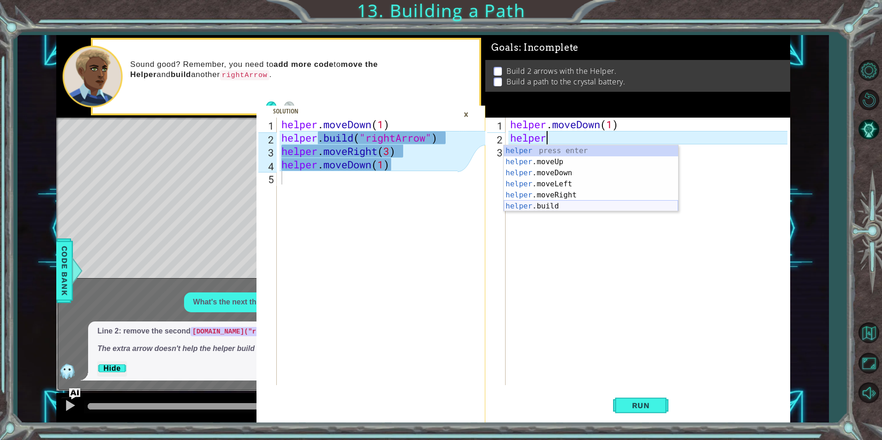
click at [578, 206] on div "helper press enter helper .moveUp press enter helper .moveDown press enter help…" at bounding box center [590, 189] width 174 height 89
type textarea "[DOMAIN_NAME]("rightArrow")"
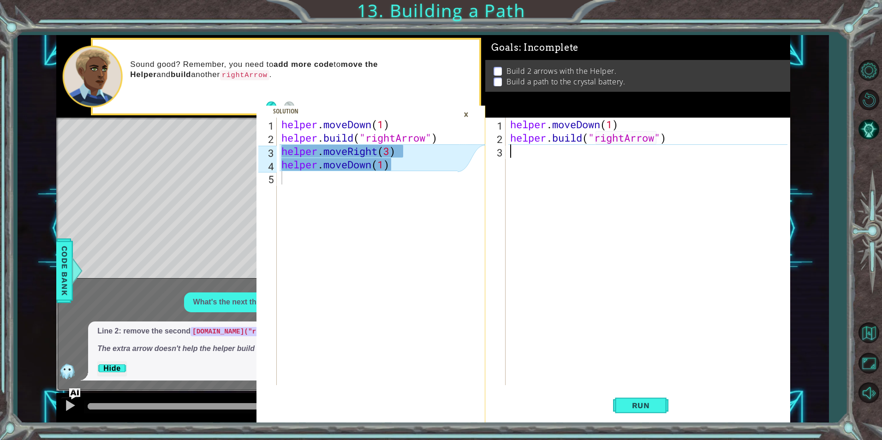
click at [547, 155] on div "helper . moveDown ( 1 ) helper . build ( "rightArrow" )" at bounding box center [649, 265] width 283 height 294
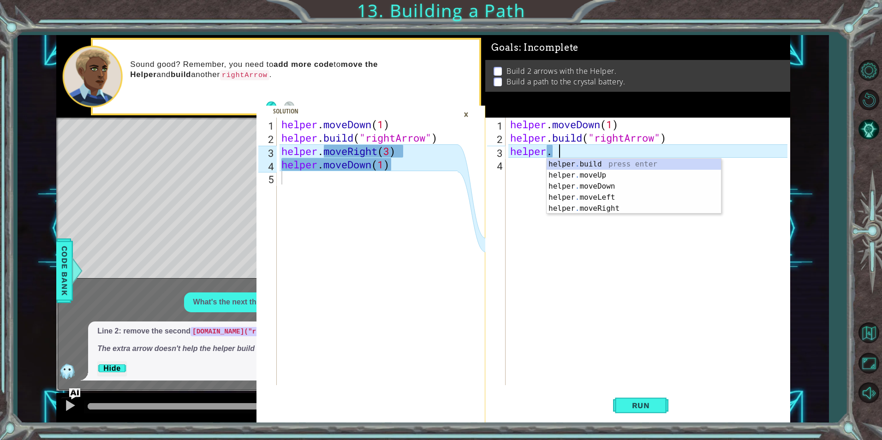
scroll to position [0, 2]
click at [581, 206] on div "helper . build press enter helper . moveUp press enter helper . moveDown press …" at bounding box center [633, 197] width 174 height 77
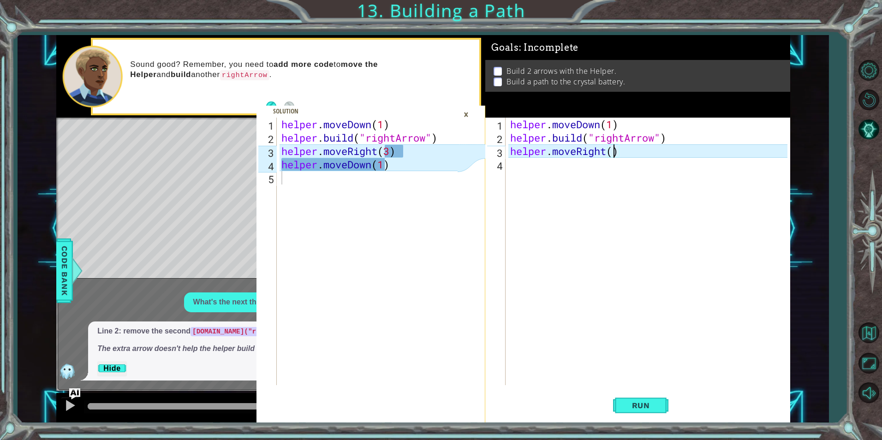
type textarea "helper.moveRight(3)"
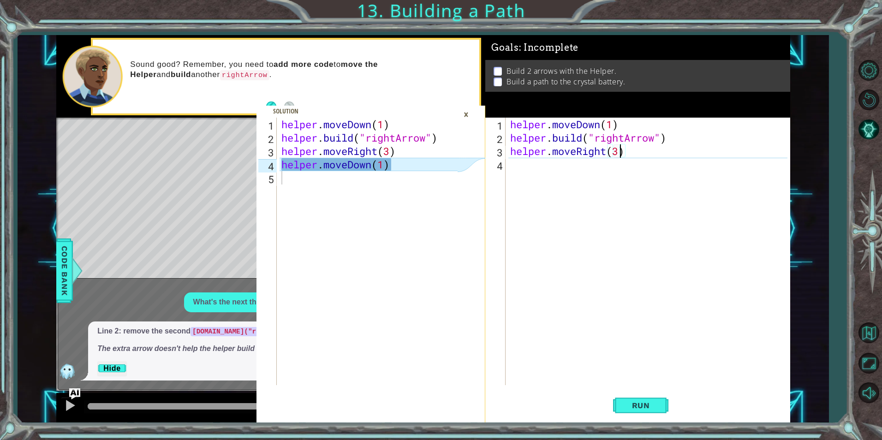
click at [516, 162] on div "helper . moveDown ( 1 ) helper . build ( "rightArrow" ) helper . moveRight ( 3 )" at bounding box center [649, 265] width 283 height 294
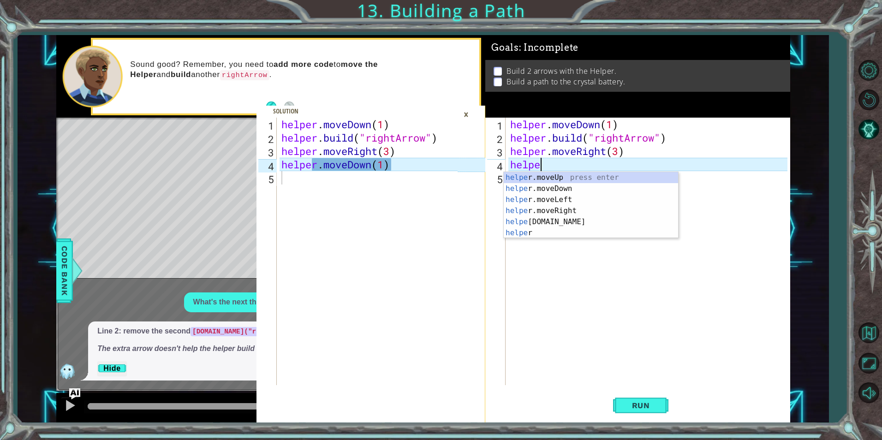
type textarea "helper"
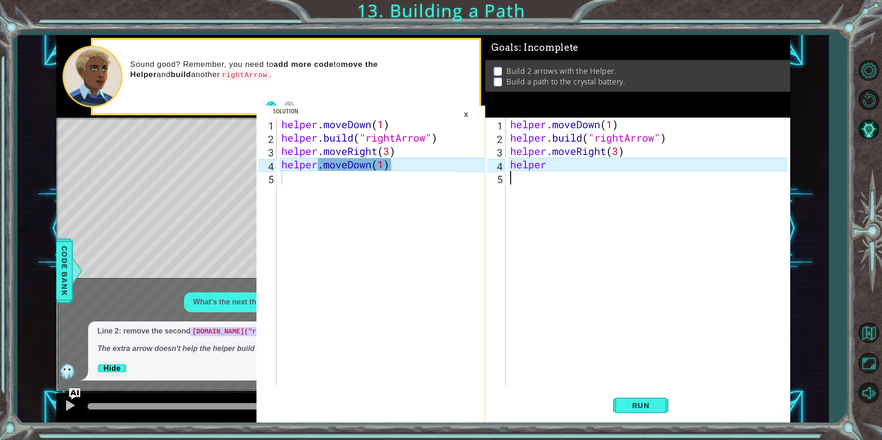
drag, startPoint x: 698, startPoint y: 178, endPoint x: 595, endPoint y: 246, distance: 124.0
click at [595, 246] on div "helper . moveDown ( 1 ) helper . build ( "rightArrow" ) helper . moveRight ( 3 …" at bounding box center [649, 265] width 283 height 294
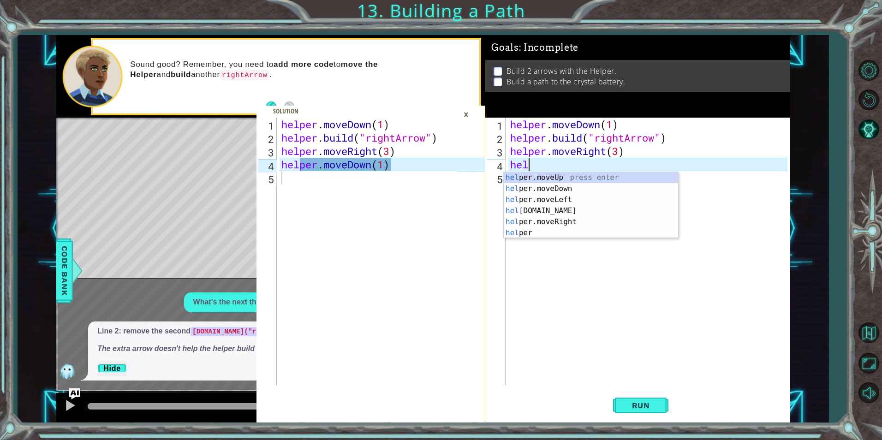
click at [783, 69] on li "Build 2 arrows with the Helper." at bounding box center [638, 71] width 290 height 11
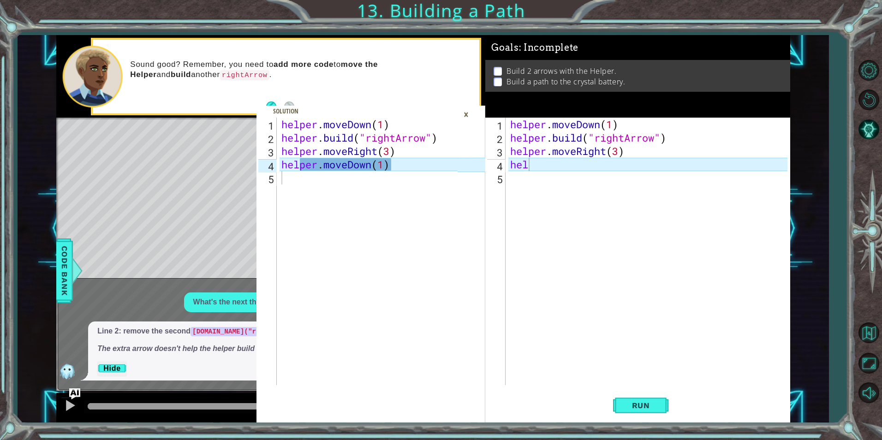
click at [815, 54] on div "helper.moveDown(1) 1 2 3 4 5 helper . moveDown ( 1 ) helper . build ( "rightArr…" at bounding box center [423, 228] width 811 height 387
click at [68, 277] on span "Code Bank" at bounding box center [64, 271] width 15 height 56
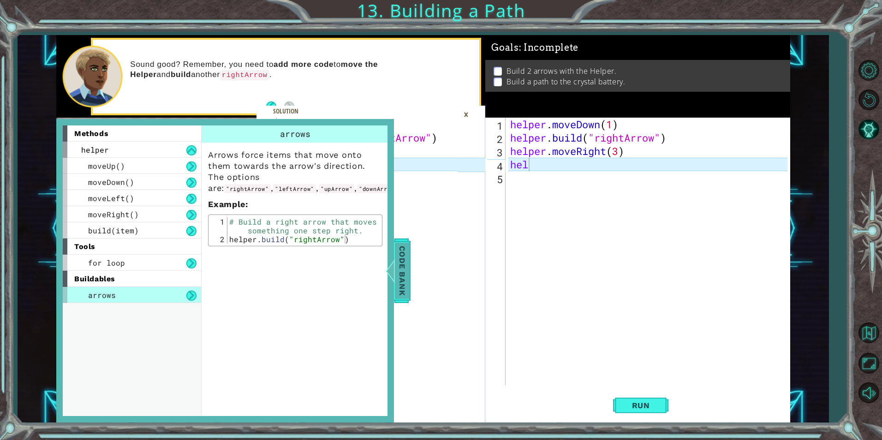
click at [400, 271] on span "Code Bank" at bounding box center [402, 271] width 15 height 56
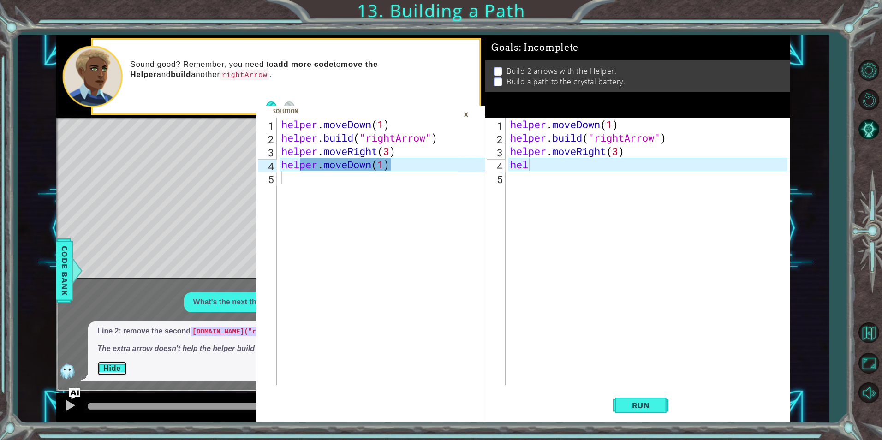
click at [111, 367] on button "Hide" at bounding box center [112, 368] width 30 height 15
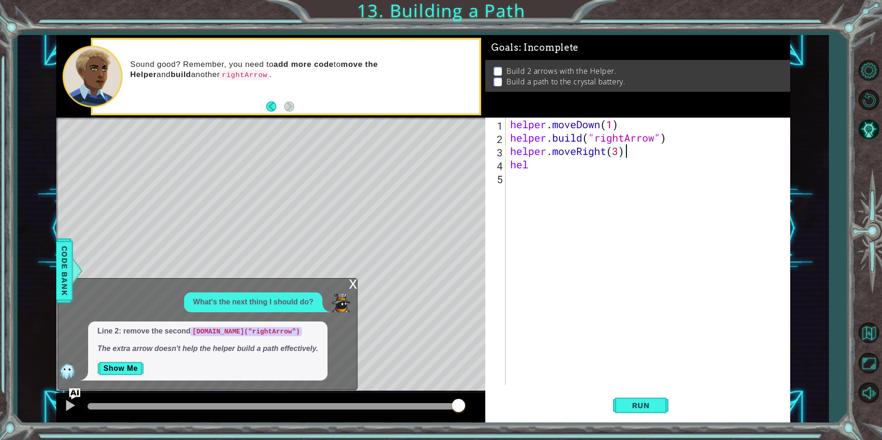
click at [628, 152] on div "helper . moveDown ( 1 ) helper . build ( "rightArrow" ) helper . moveRight ( 3 …" at bounding box center [649, 265] width 283 height 294
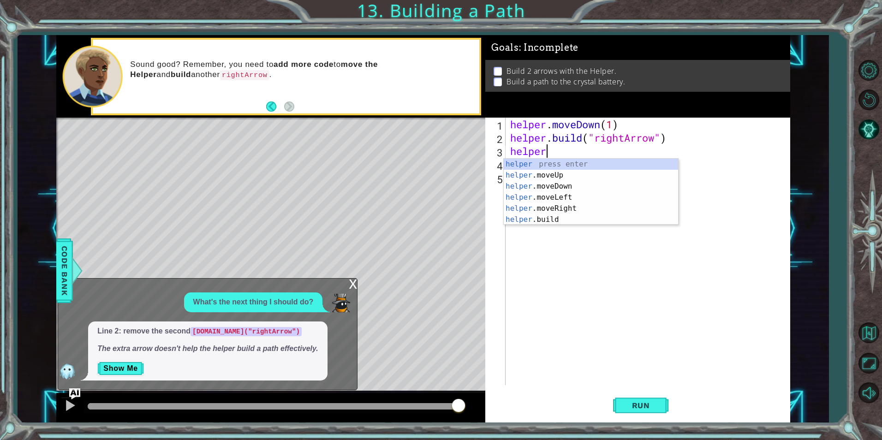
type textarea "h"
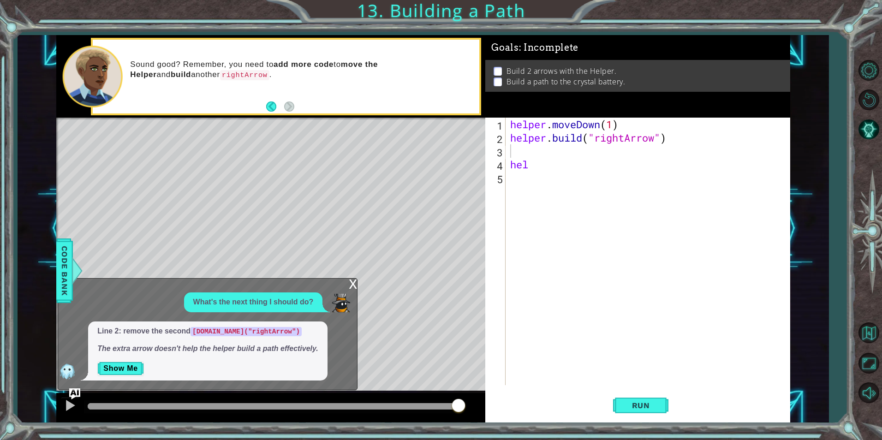
click at [263, 306] on p "What's the next thing I should do?" at bounding box center [253, 302] width 120 height 11
click at [561, 170] on div "helper . moveDown ( 1 ) helper . build ( "rightArrow" ) hel" at bounding box center [649, 265] width 283 height 294
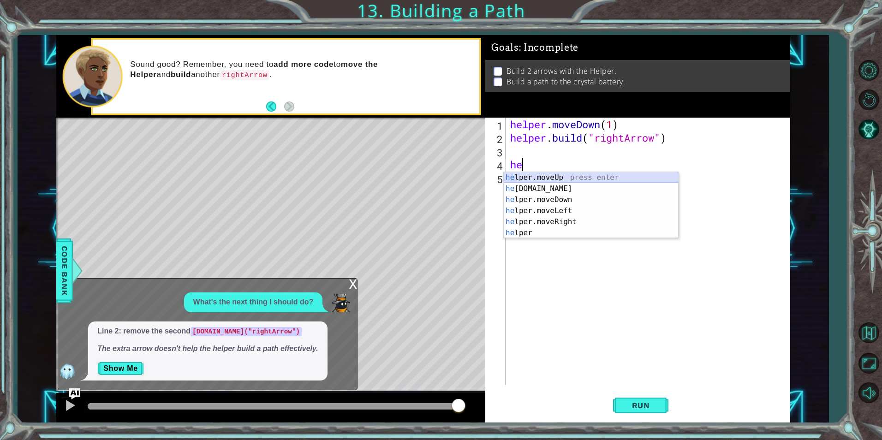
type textarea "h"
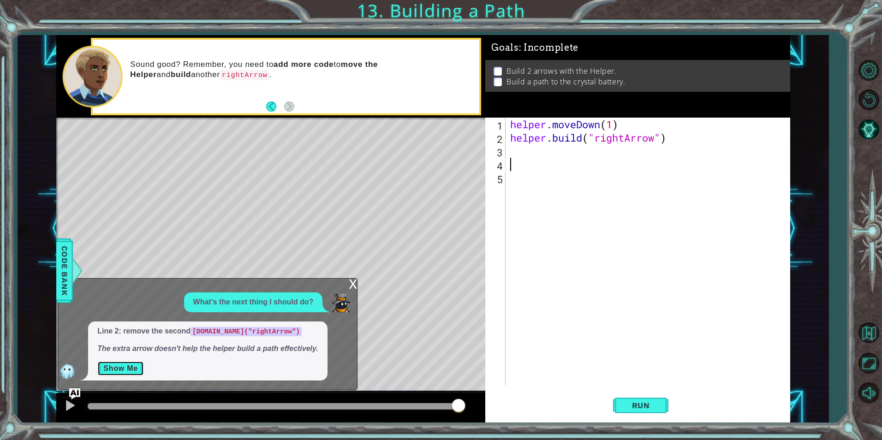
click at [127, 373] on button "Show Me" at bounding box center [120, 368] width 47 height 15
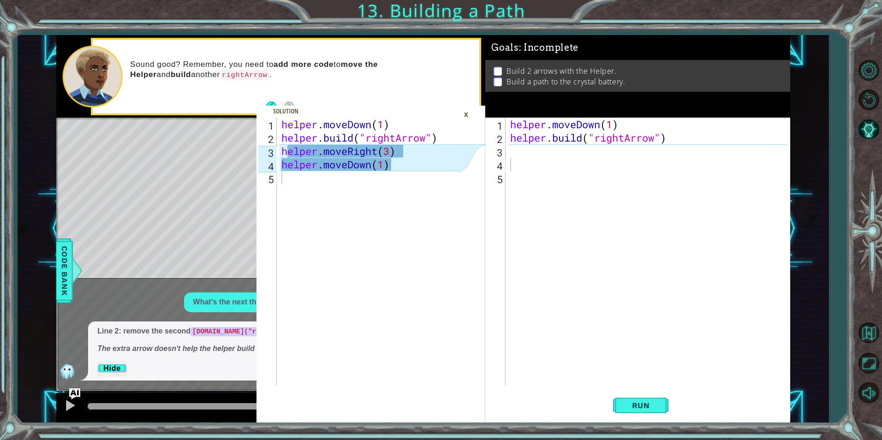
click at [459, 110] on div "×" at bounding box center [466, 115] width 14 height 16
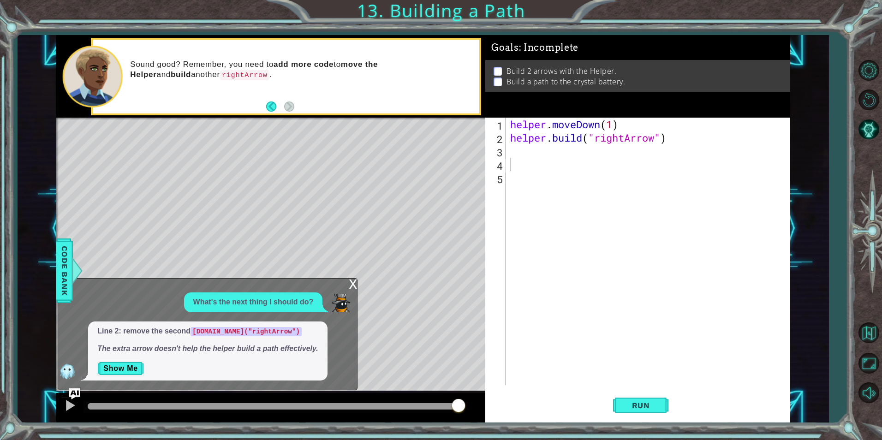
click at [352, 283] on div "x" at bounding box center [353, 282] width 8 height 9
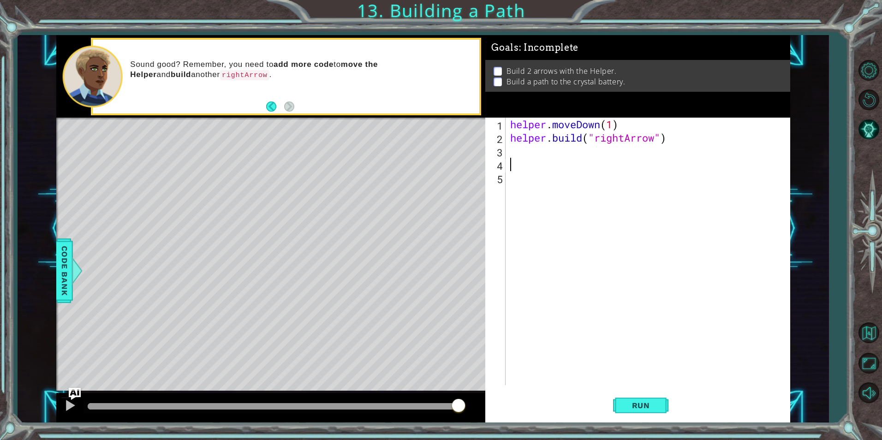
click at [75, 391] on img "Ask AI" at bounding box center [75, 394] width 12 height 12
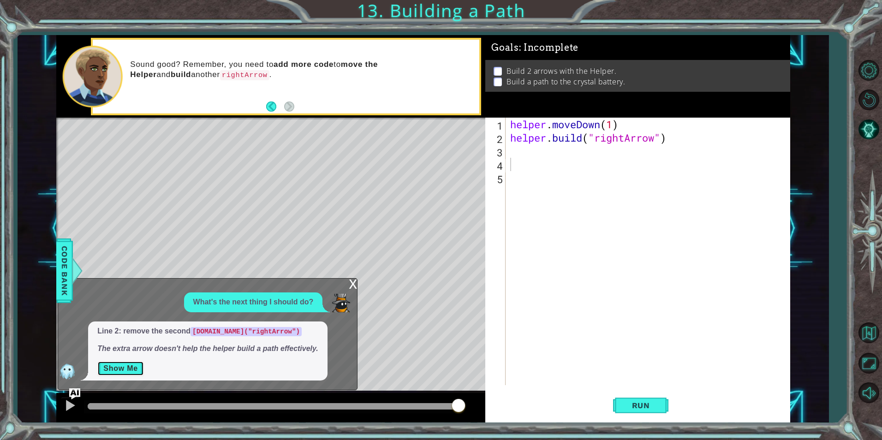
click at [134, 367] on button "Show Me" at bounding box center [120, 368] width 47 height 15
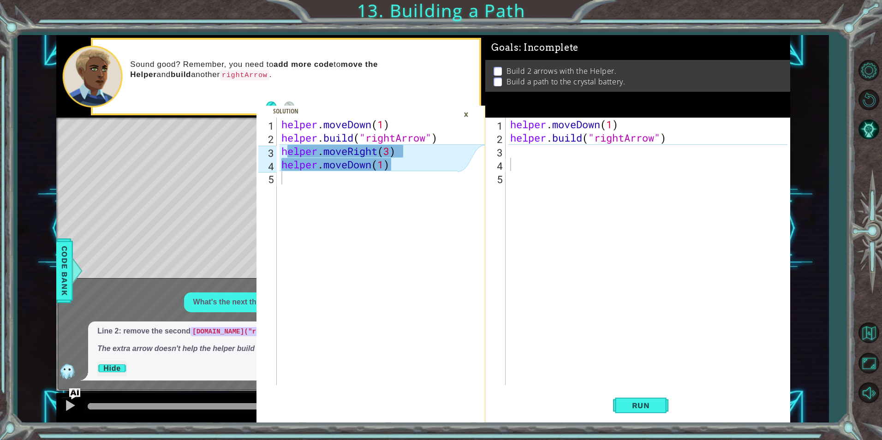
click at [134, 367] on p "Hide" at bounding box center [207, 368] width 221 height 15
click at [98, 358] on div "Line 2: remove the second [DOMAIN_NAME]("rightArrow") The extra arrow doesn't h…" at bounding box center [207, 350] width 239 height 59
click at [112, 373] on button "Hide" at bounding box center [112, 368] width 30 height 15
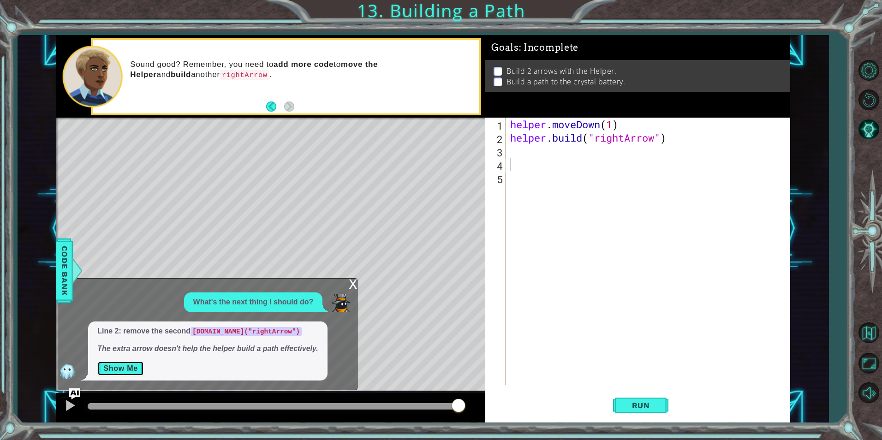
click at [112, 372] on button "Show Me" at bounding box center [120, 368] width 47 height 15
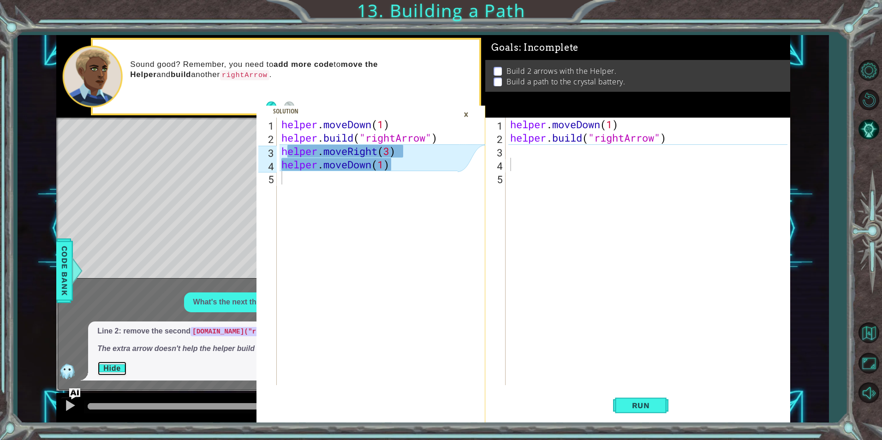
click at [112, 372] on button "Hide" at bounding box center [112, 368] width 30 height 15
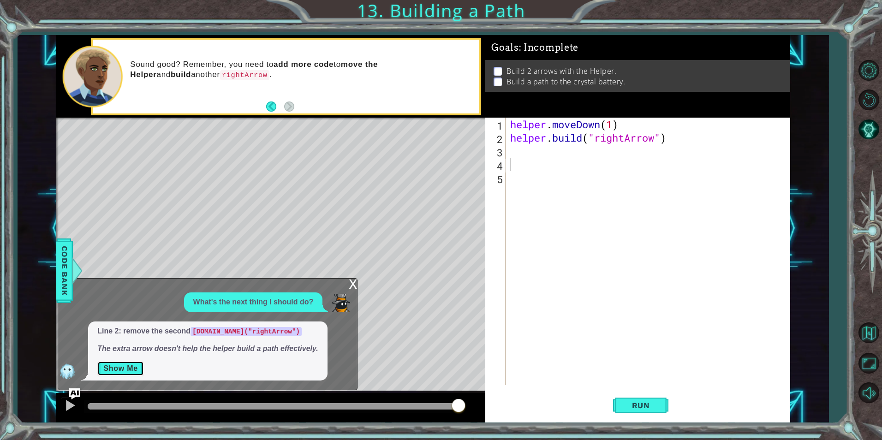
click at [112, 372] on button "Show Me" at bounding box center [120, 368] width 47 height 15
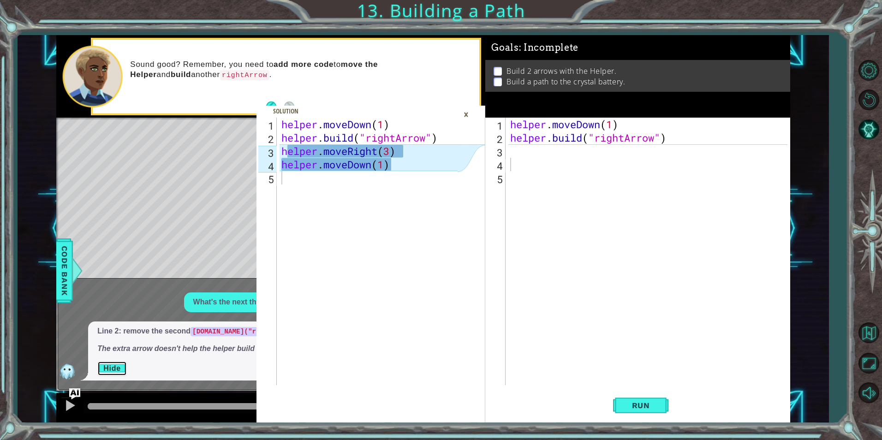
click at [112, 372] on button "Hide" at bounding box center [112, 368] width 30 height 15
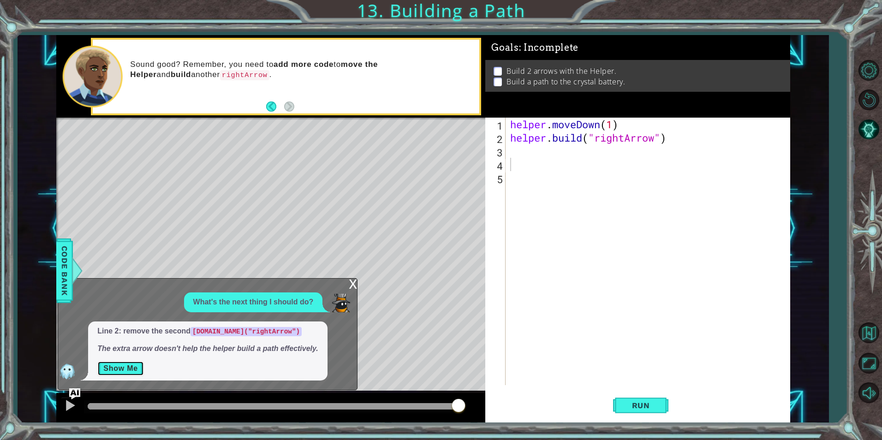
drag, startPoint x: 112, startPoint y: 372, endPoint x: 272, endPoint y: 282, distance: 183.5
click at [112, 371] on button "Show Me" at bounding box center [120, 368] width 47 height 15
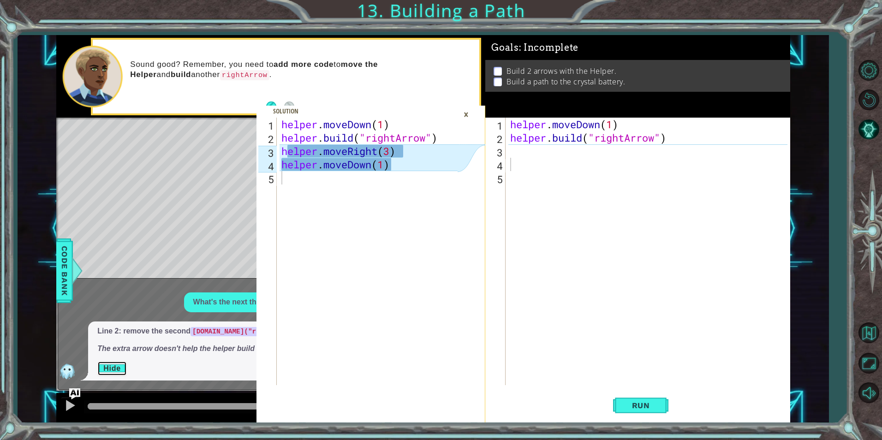
click at [112, 367] on button "Hide" at bounding box center [112, 368] width 30 height 15
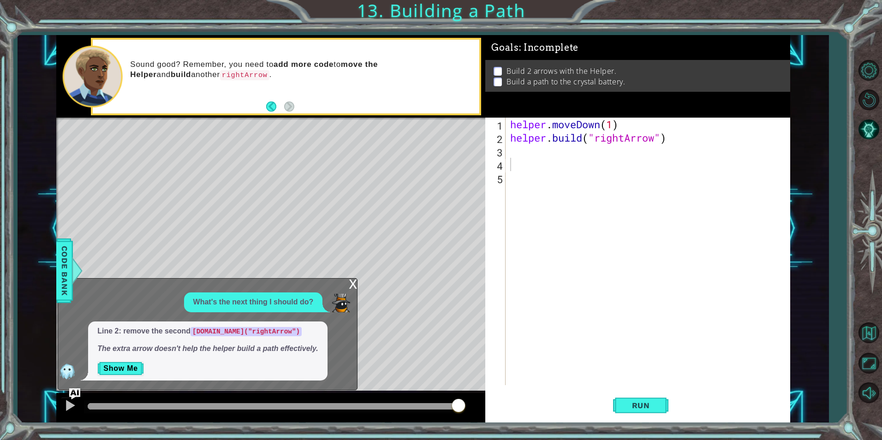
click at [350, 282] on div "x" at bounding box center [353, 282] width 8 height 9
